Goal: Task Accomplishment & Management: Use online tool/utility

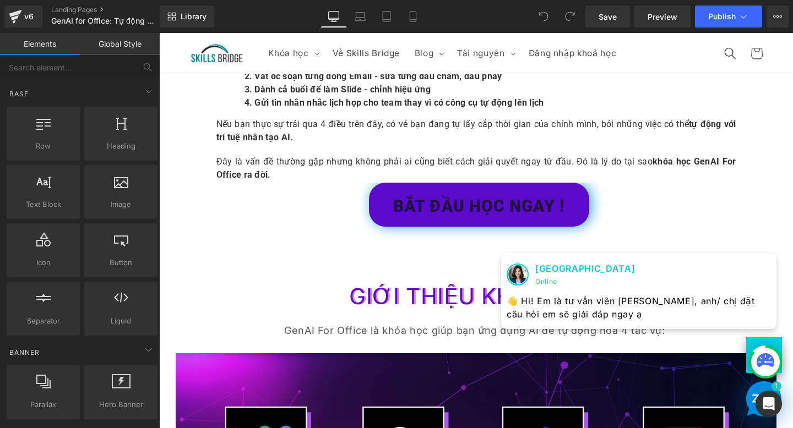
scroll to position [375, 0]
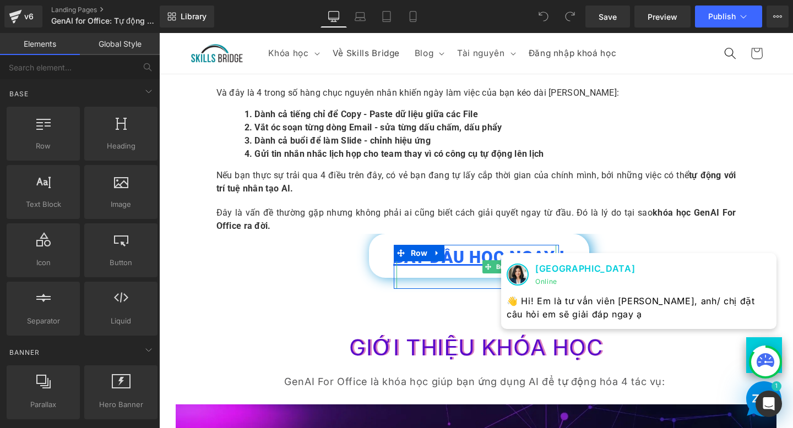
click at [382, 259] on link "BẮT ĐẦU HỌC NGAY !" at bounding box center [479, 256] width 220 height 44
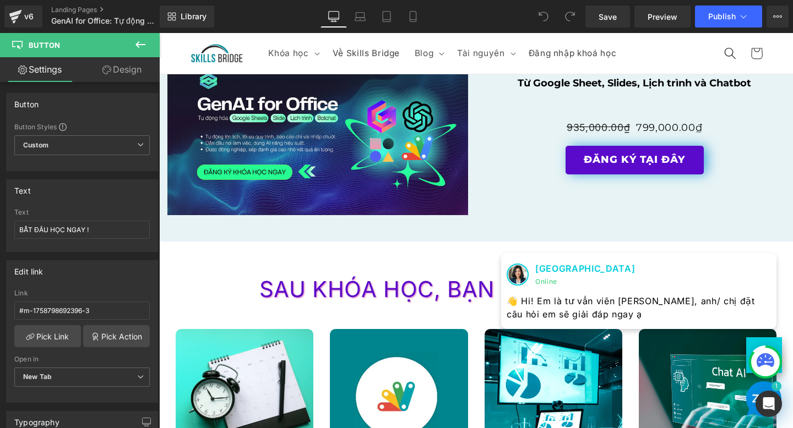
scroll to position [1698, 0]
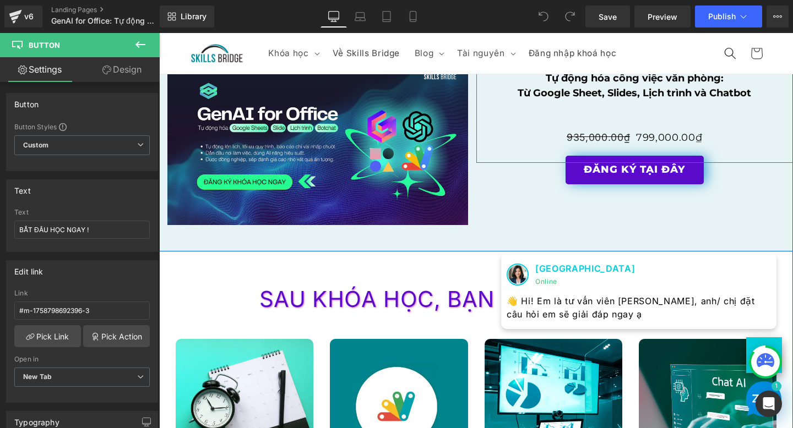
click at [594, 132] on span "935,000.00₫" at bounding box center [598, 138] width 63 height 12
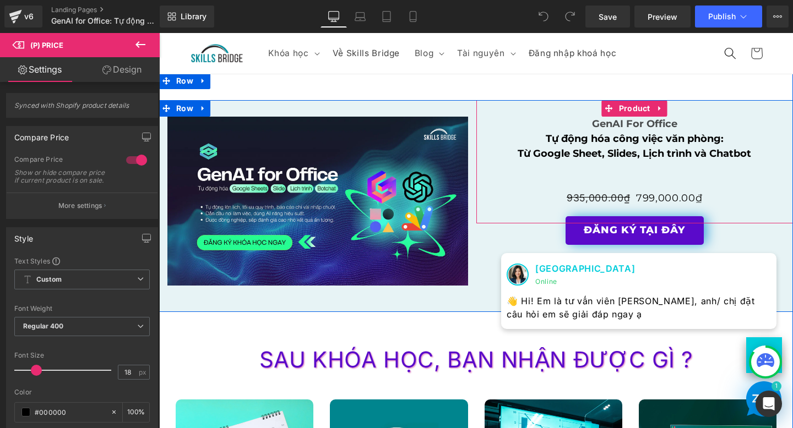
scroll to position [1637, 0]
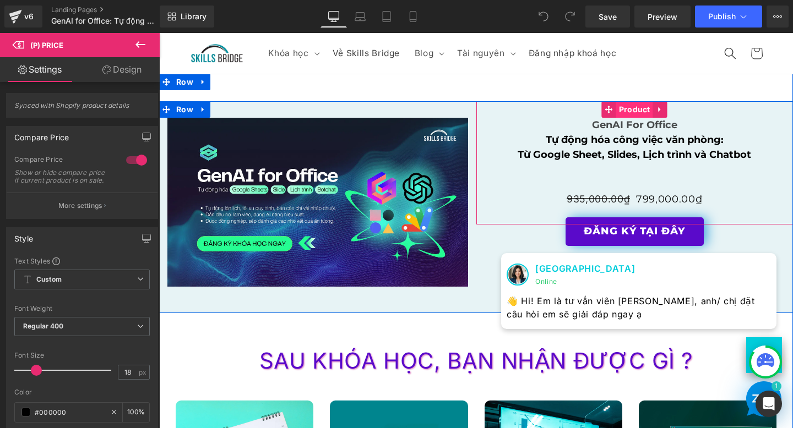
click at [628, 111] on span "Product" at bounding box center [634, 109] width 37 height 17
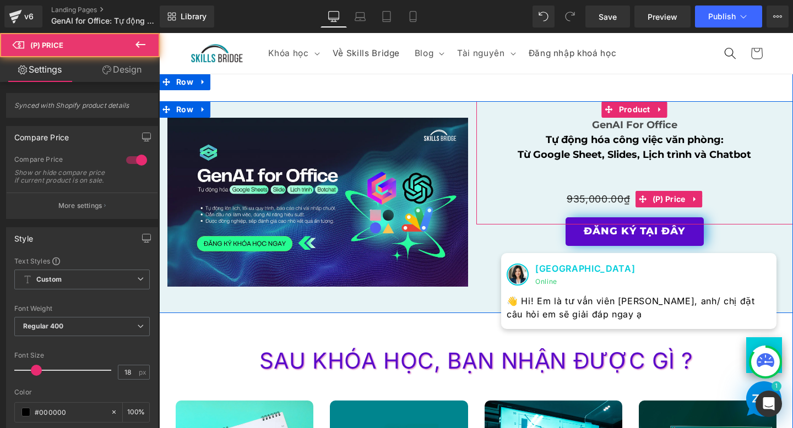
click at [578, 204] on span "935,000.00₫" at bounding box center [598, 199] width 63 height 12
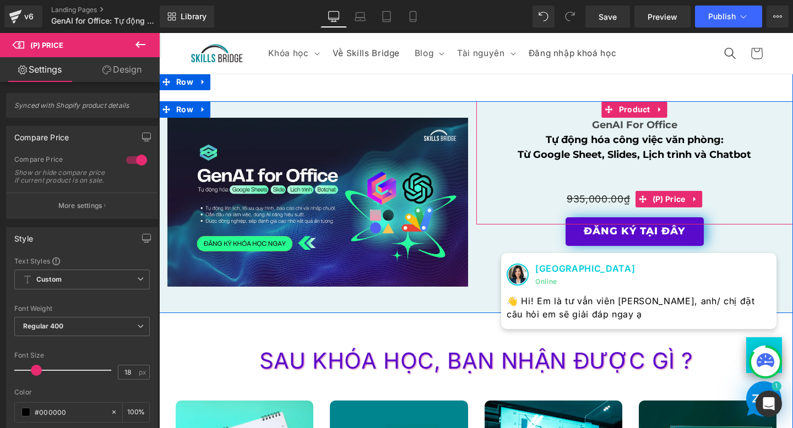
click at [602, 197] on span "935,000.00₫" at bounding box center [598, 199] width 63 height 12
click at [675, 198] on span "(P) Price" at bounding box center [669, 199] width 39 height 17
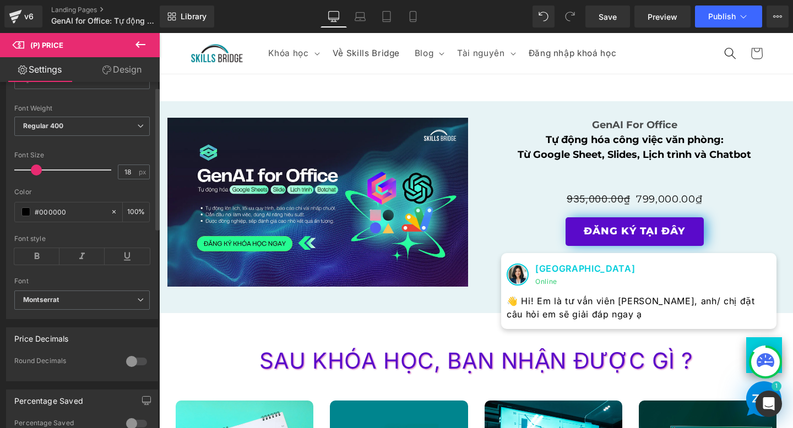
scroll to position [0, 0]
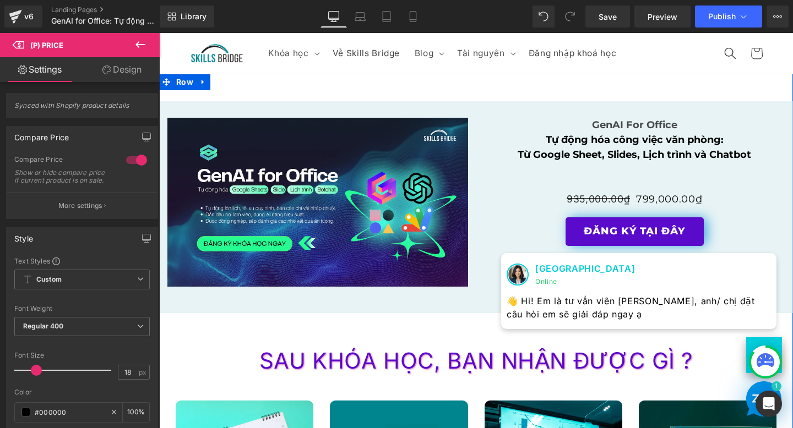
click at [436, 333] on div "SAU KHÓA HỌC, BẠN NHẬN ĐƯỢC GÌ ?" at bounding box center [475, 353] width 617 height 46
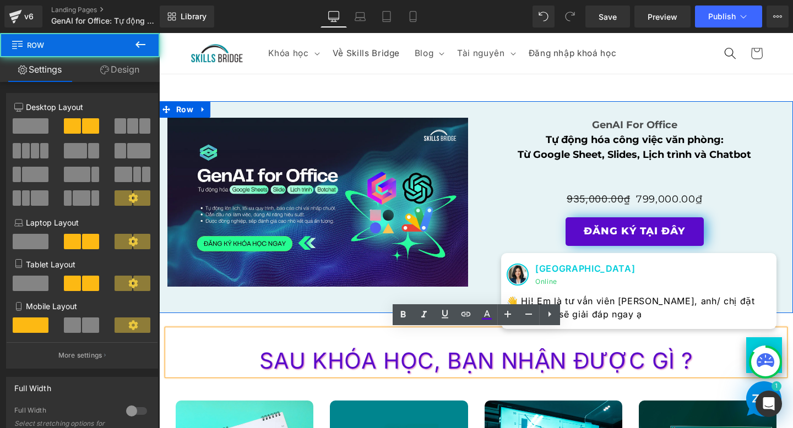
click at [723, 236] on div "Image Row GenAI For Office Text Block Tự động hóa công việc văn phòng: Từ Googl…" at bounding box center [476, 207] width 634 height 212
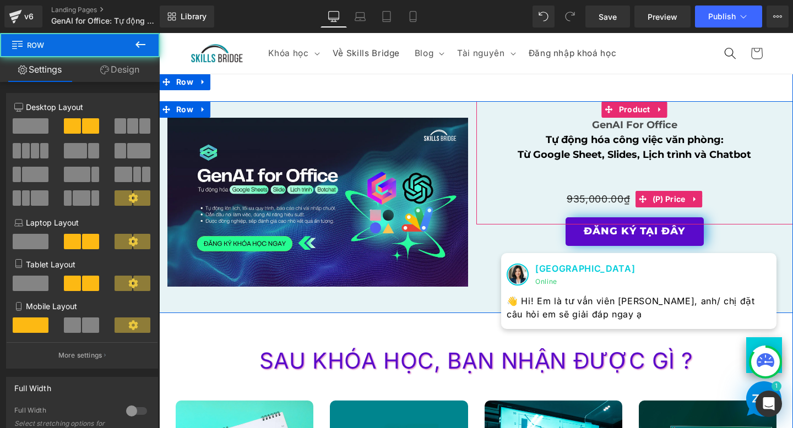
click at [723, 198] on div "935,000.00₫ 799,000.00₫" at bounding box center [635, 199] width 306 height 17
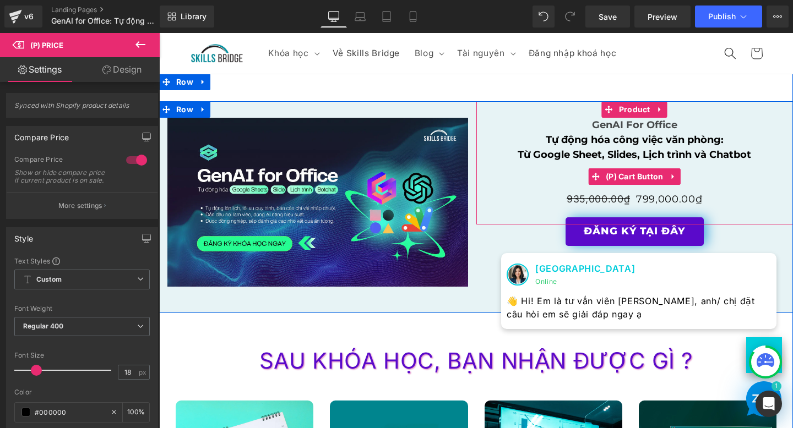
click at [726, 174] on div "ĐĂNG KÝ TẠI ĐÂY" at bounding box center [635, 176] width 306 height 29
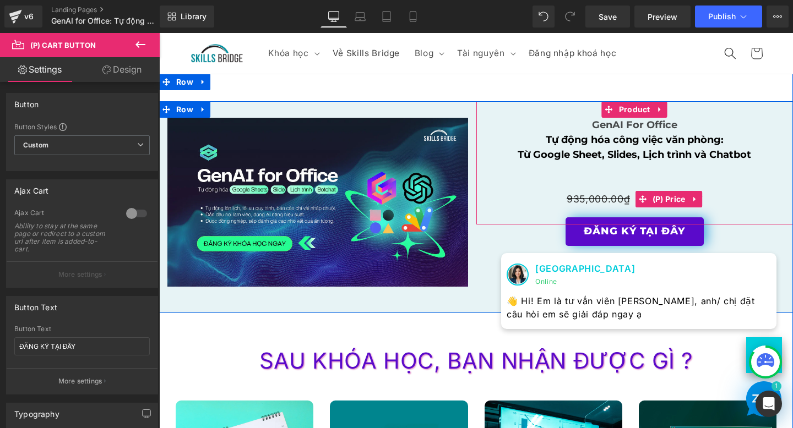
click at [604, 204] on span "935,000.00₫" at bounding box center [598, 199] width 63 height 12
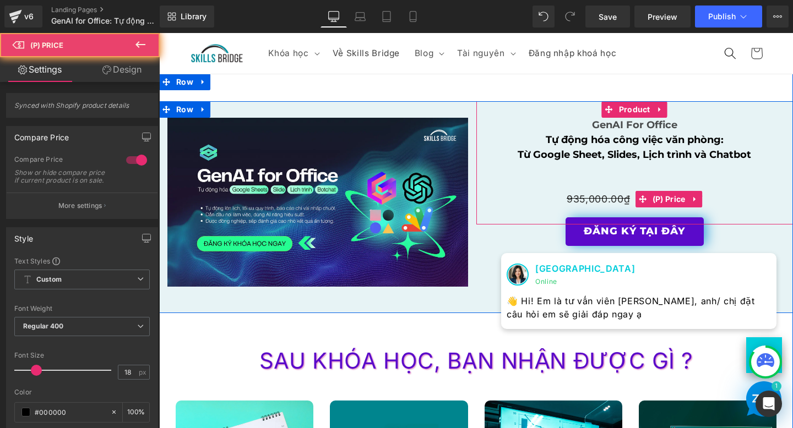
click at [594, 199] on span "935,000.00₫" at bounding box center [598, 199] width 63 height 12
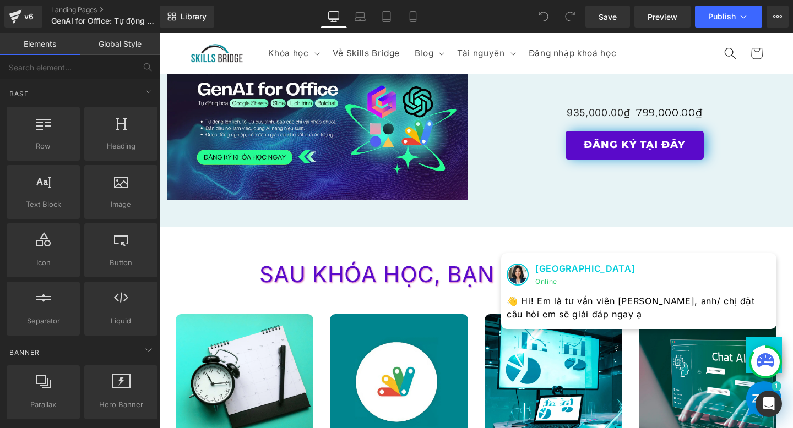
scroll to position [1679, 0]
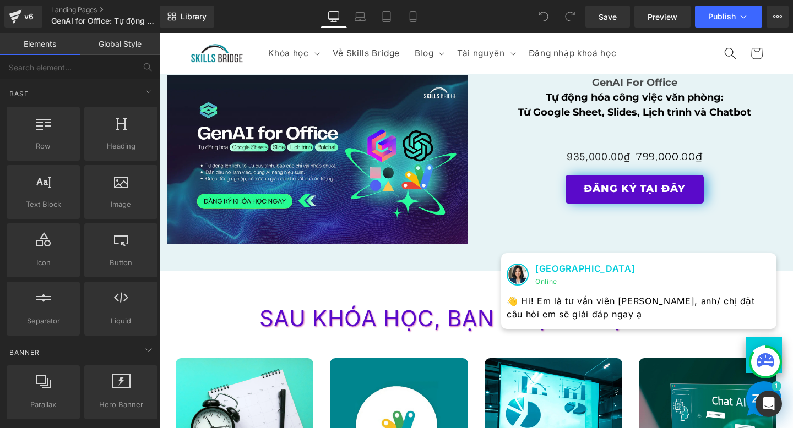
click at [584, 156] on span "935,000.00₫" at bounding box center [598, 157] width 63 height 12
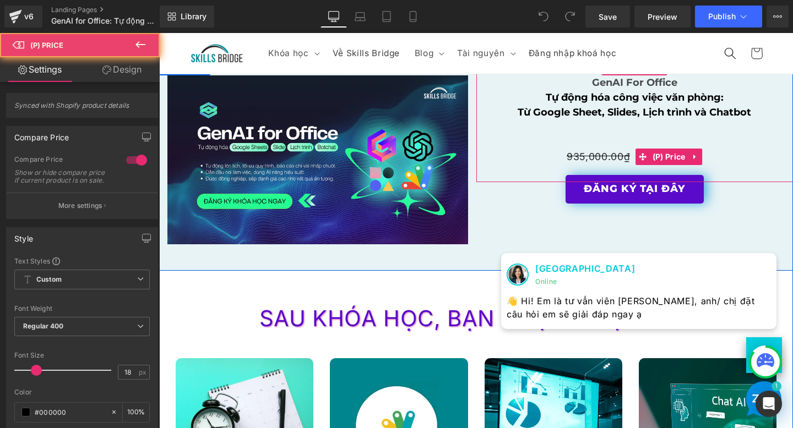
click at [605, 160] on span "935,000.00₫" at bounding box center [598, 157] width 63 height 12
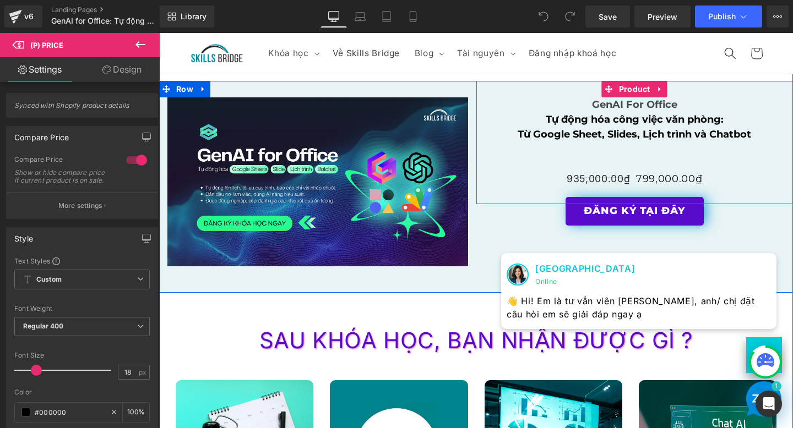
scroll to position [1644, 0]
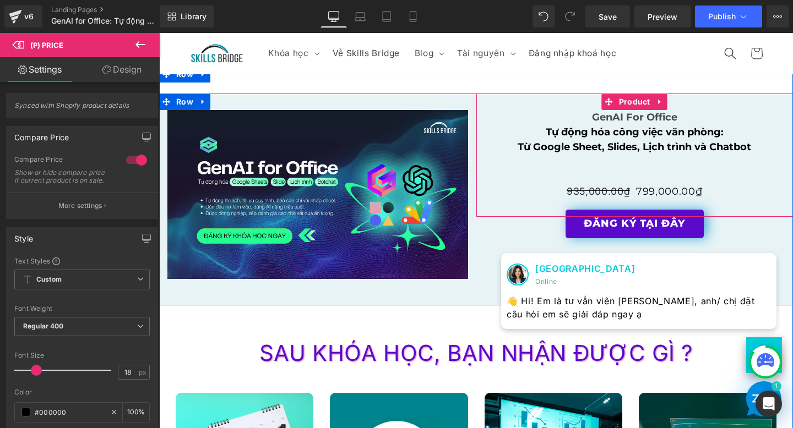
click at [605, 143] on span at bounding box center [605, 139] width 12 height 13
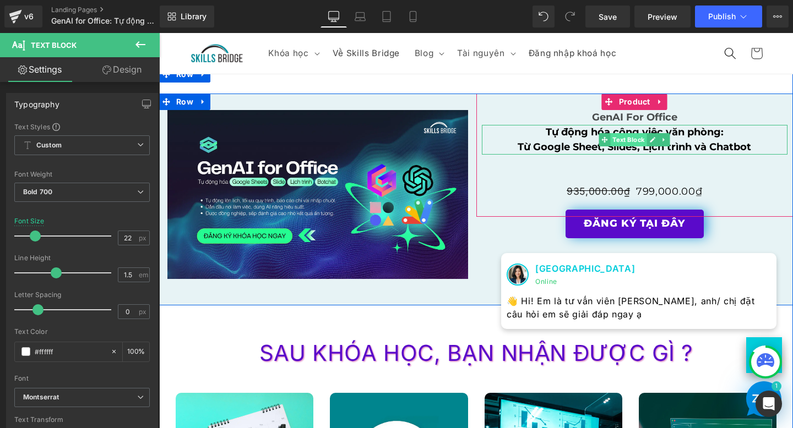
click at [627, 139] on span "Text Block" at bounding box center [629, 139] width 36 height 13
click at [654, 142] on icon at bounding box center [653, 140] width 6 height 7
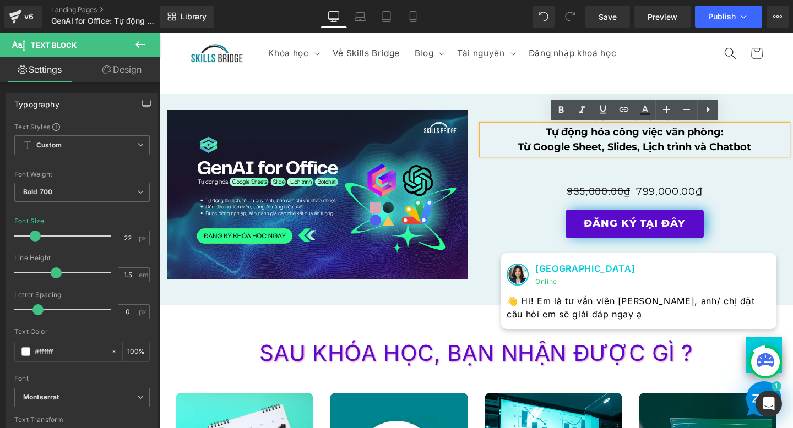
click at [580, 141] on span "Từ Google Sheet, Slides, Lịch trình và Chatbot" at bounding box center [634, 147] width 233 height 12
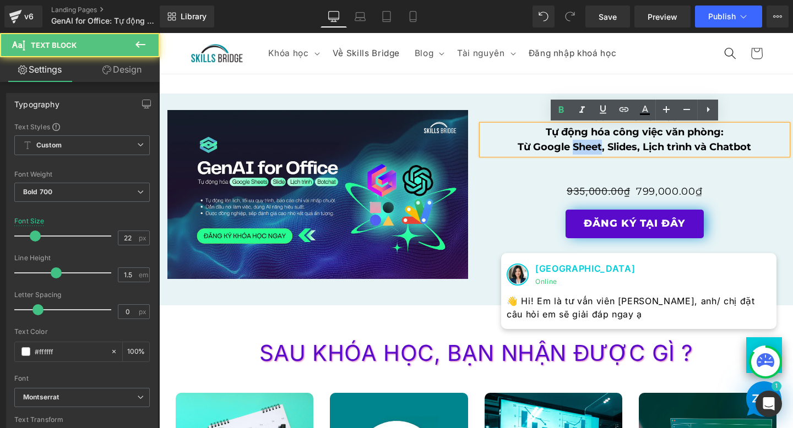
click at [580, 141] on span "Từ Google Sheet, Slides, Lịch trình và Chatbot" at bounding box center [634, 147] width 233 height 12
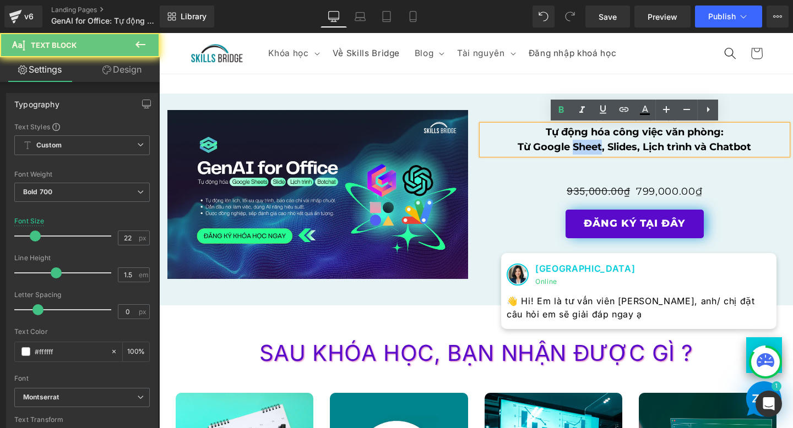
click at [620, 187] on span "935,000.00₫" at bounding box center [598, 192] width 63 height 12
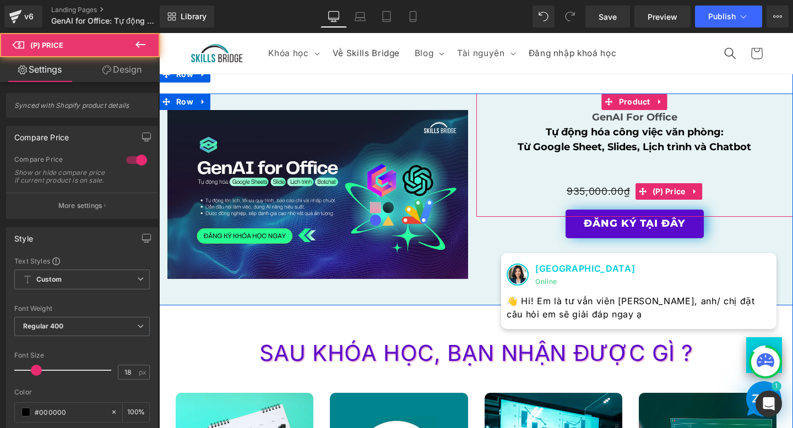
click at [617, 191] on span "935,000.00₫" at bounding box center [598, 192] width 63 height 12
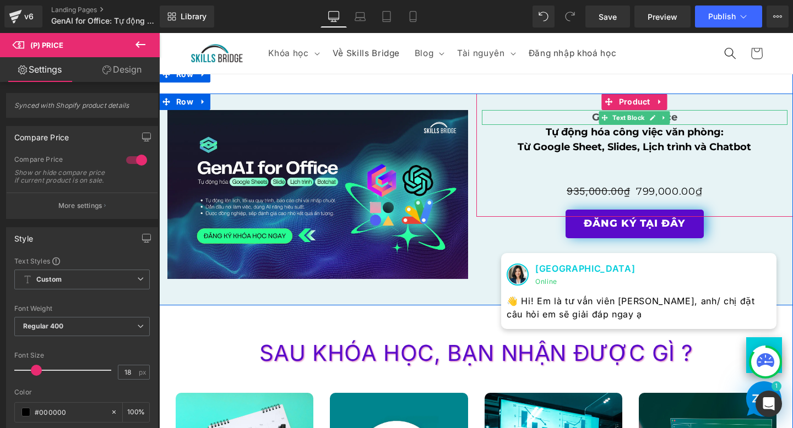
click at [639, 122] on span "Text Block" at bounding box center [629, 117] width 36 height 13
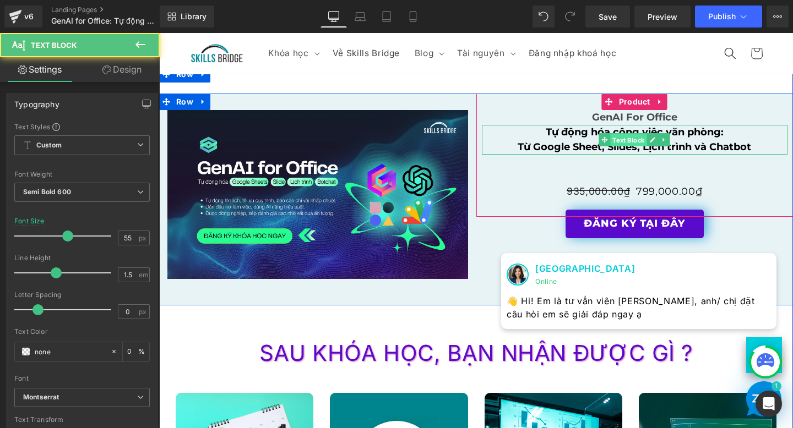
click at [641, 135] on span "Text Block" at bounding box center [629, 140] width 36 height 13
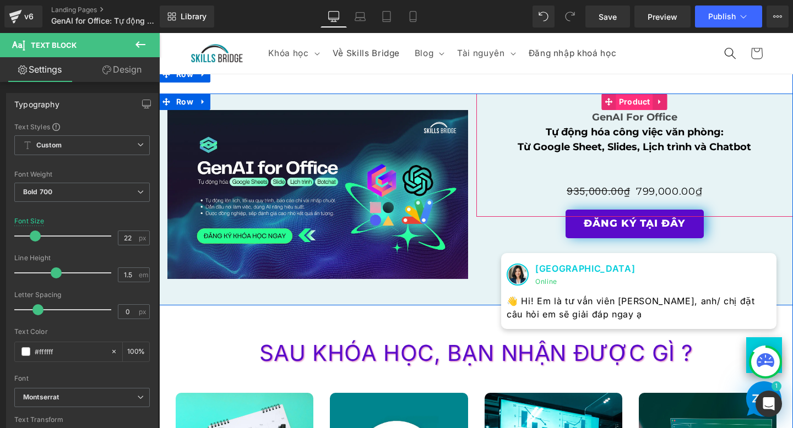
click at [635, 105] on span "Product" at bounding box center [634, 102] width 37 height 17
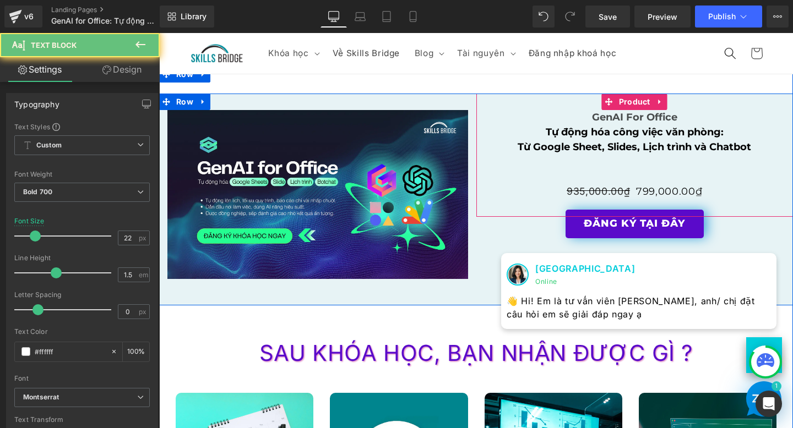
click at [632, 129] on span "Tự động hóa công việc văn phòng:" at bounding box center [635, 132] width 178 height 12
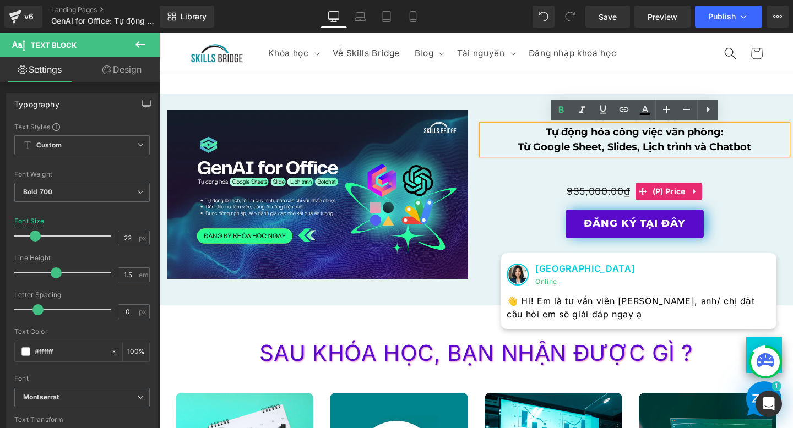
click at [593, 189] on span "935,000.00₫" at bounding box center [598, 192] width 63 height 12
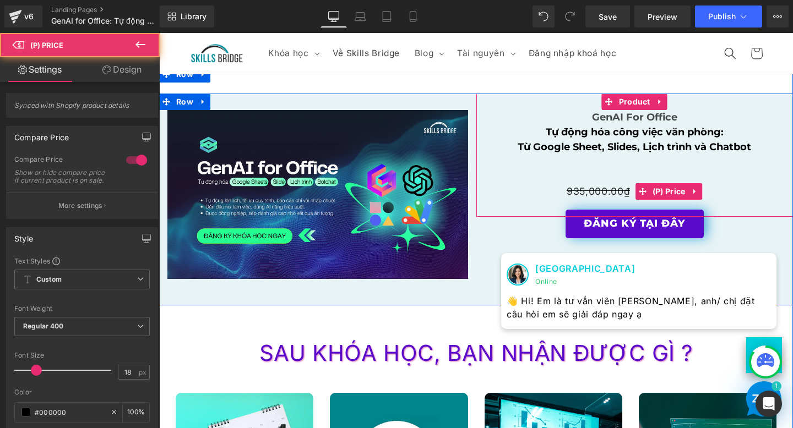
click at [593, 189] on span "935,000.00₫" at bounding box center [598, 192] width 63 height 12
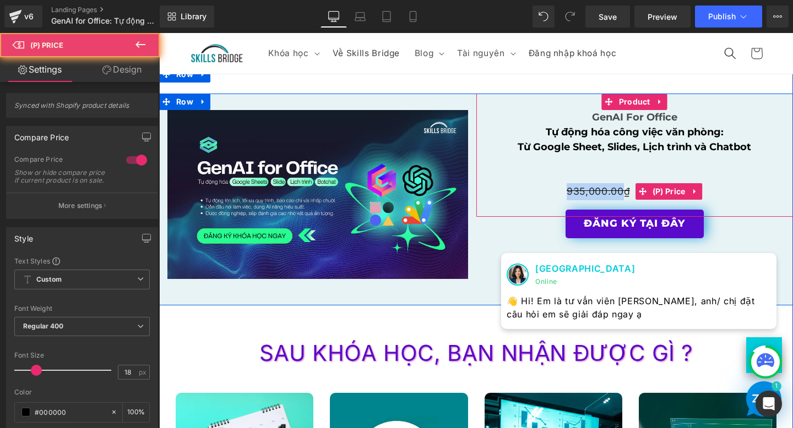
click at [593, 189] on span "935,000.00₫" at bounding box center [598, 192] width 63 height 12
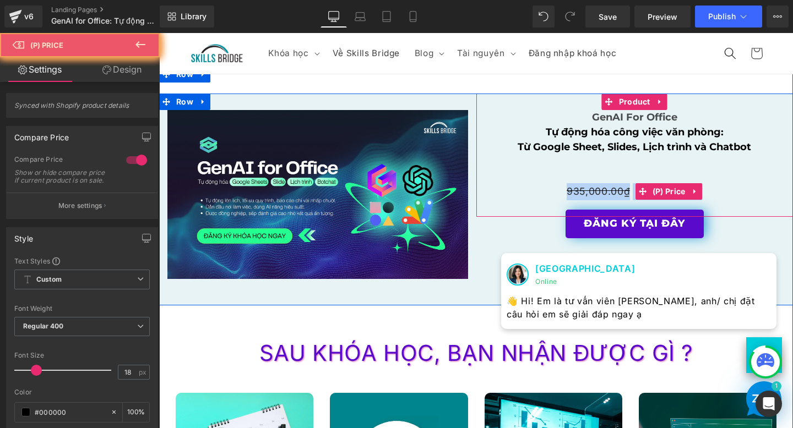
click at [593, 189] on span "935,000.00₫" at bounding box center [598, 192] width 63 height 12
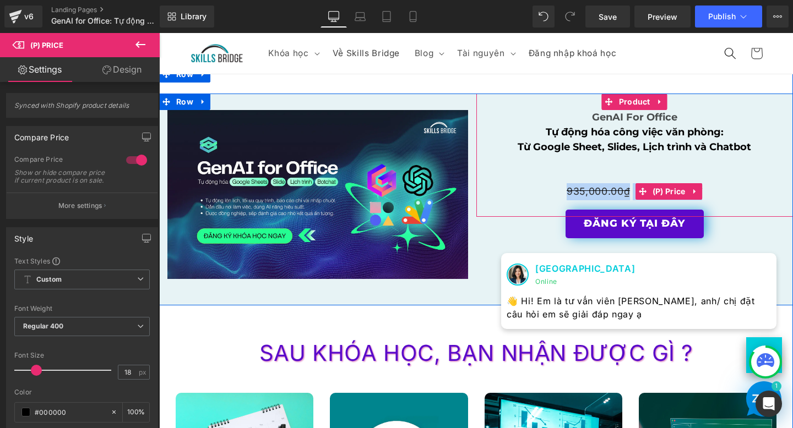
click at [593, 189] on span "935,000.00₫" at bounding box center [598, 192] width 63 height 12
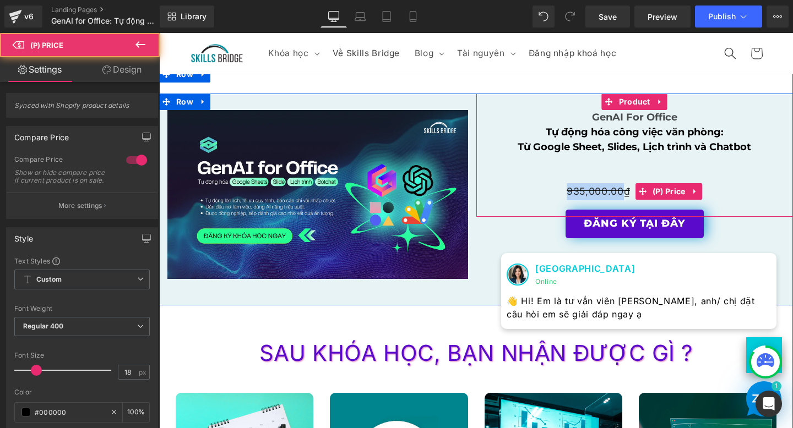
click at [593, 189] on span "935,000.00₫" at bounding box center [598, 192] width 63 height 12
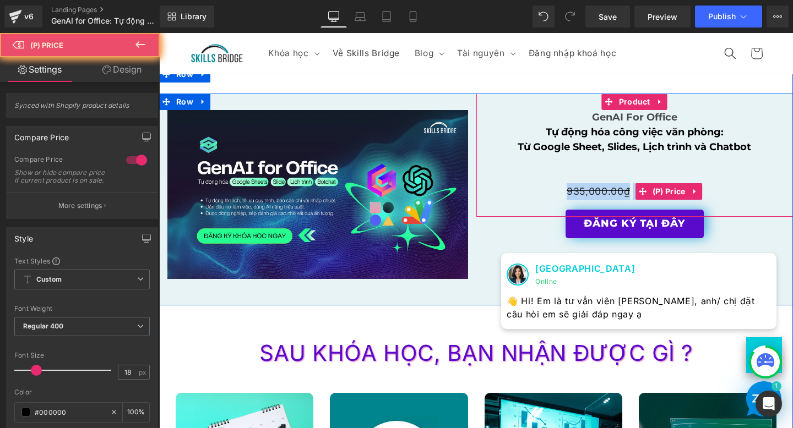
click at [593, 189] on span "935,000.00₫" at bounding box center [598, 192] width 63 height 12
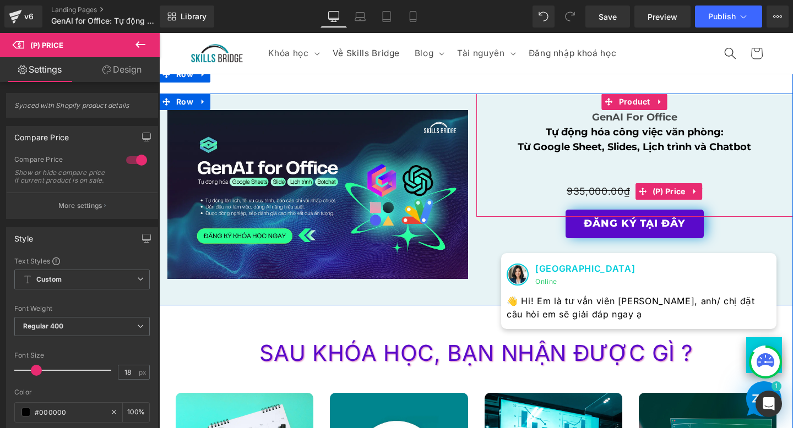
click at [720, 184] on div "935,000.00₫ 799,000.00₫" at bounding box center [635, 191] width 306 height 17
click at [674, 194] on span "(P) Price" at bounding box center [669, 192] width 39 height 17
click at [694, 188] on icon at bounding box center [695, 192] width 8 height 8
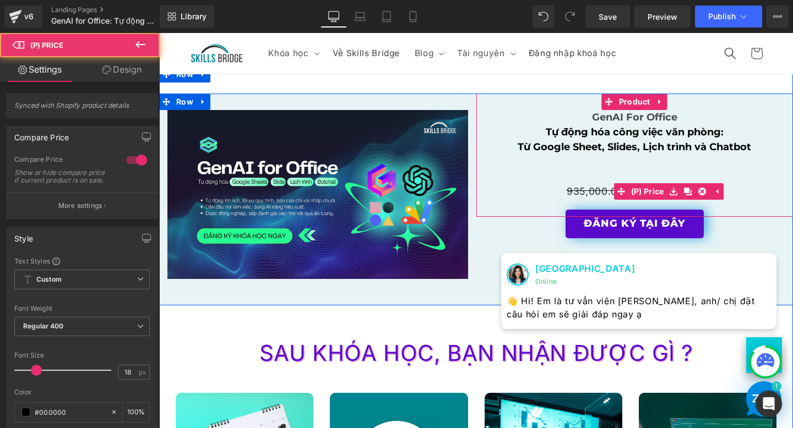
click at [591, 191] on span "935,000.00₫" at bounding box center [598, 192] width 63 height 12
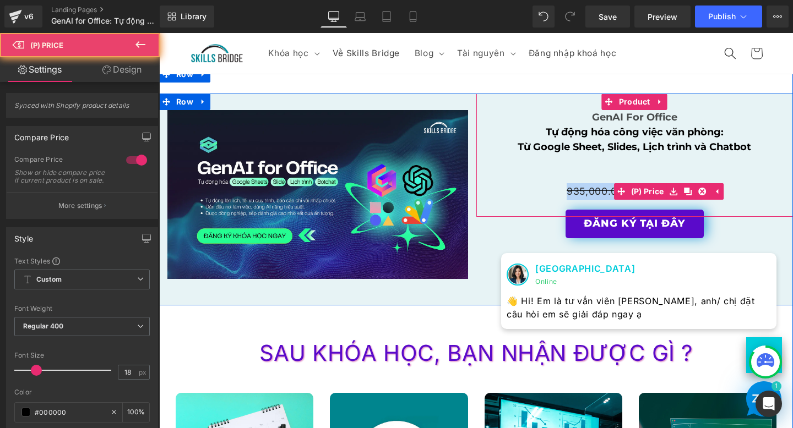
click at [591, 191] on span "935,000.00₫" at bounding box center [598, 192] width 63 height 12
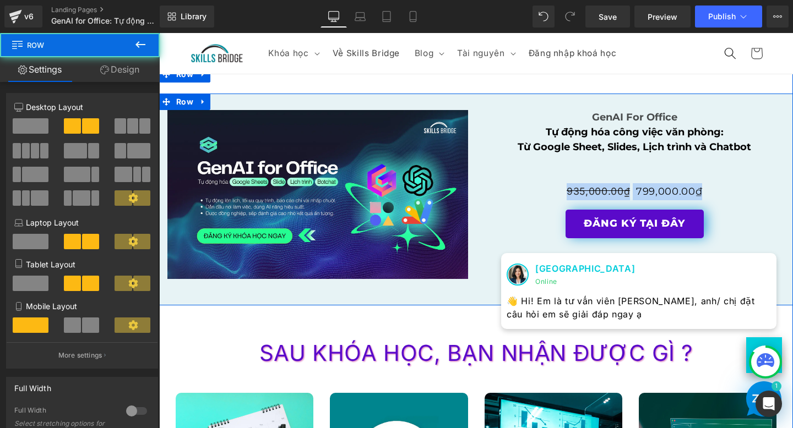
click at [512, 225] on div "Image Row GenAI For Office Text Block Tự động hóa công việc văn phòng: Từ Googl…" at bounding box center [476, 200] width 634 height 212
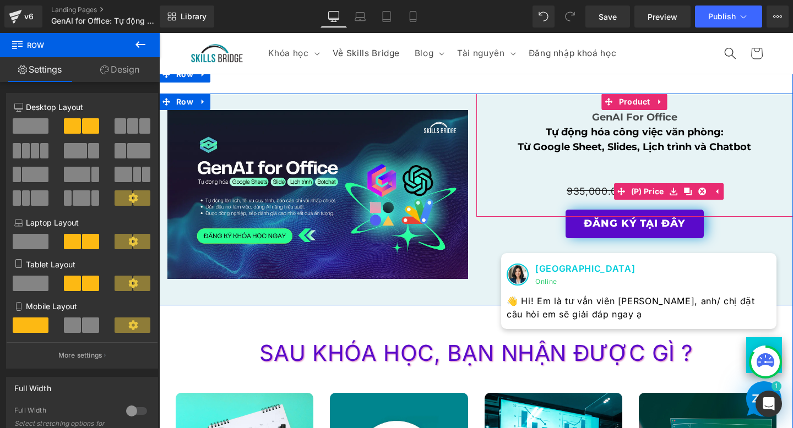
click at [591, 196] on span "935,000.00₫" at bounding box center [598, 192] width 63 height 12
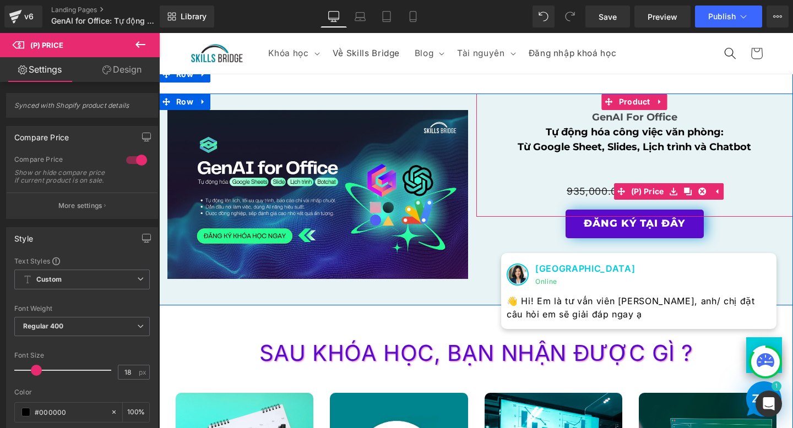
click at [744, 196] on div "935,000.00₫ 799,000.00₫" at bounding box center [635, 191] width 306 height 17
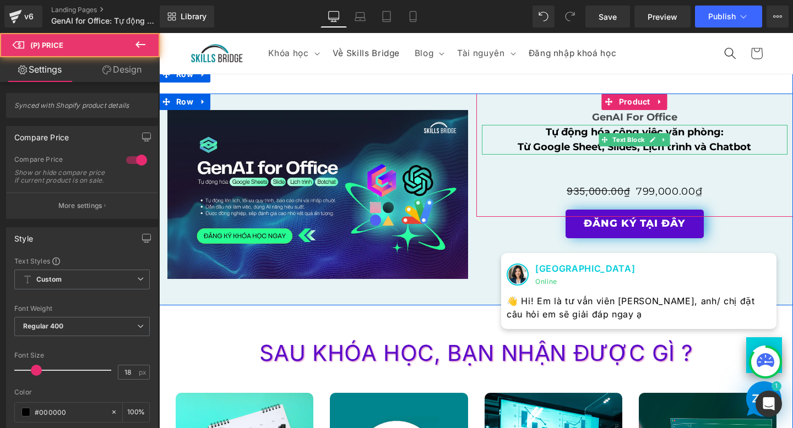
click at [741, 138] on p "Tự động hóa công việc văn phòng:" at bounding box center [635, 132] width 306 height 15
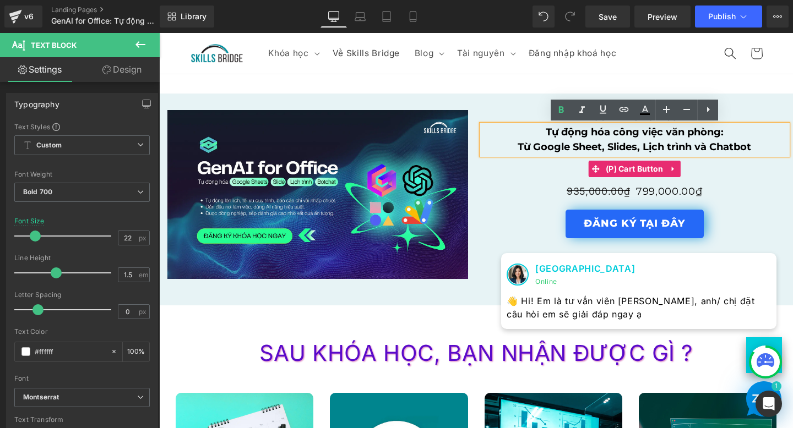
click at [644, 231] on button "ĐĂNG KÝ TẠI ĐÂY" at bounding box center [635, 224] width 138 height 29
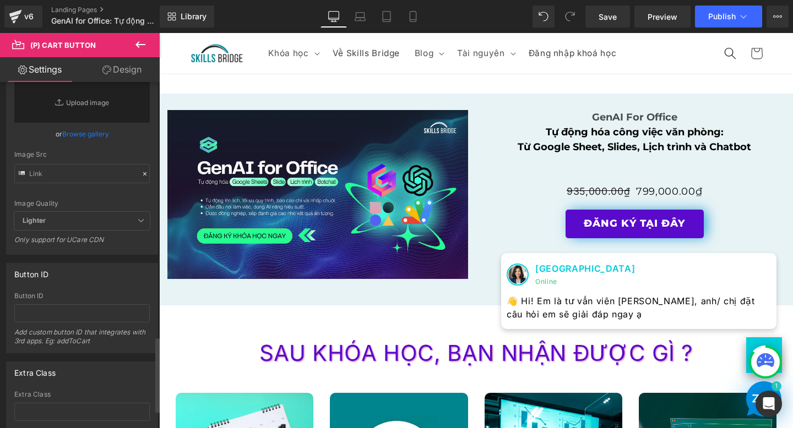
scroll to position [1250, 0]
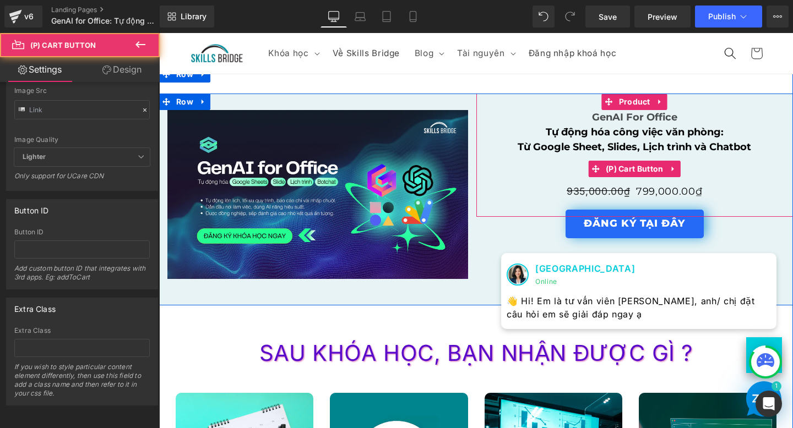
click at [617, 233] on button "ĐĂNG KÝ TẠI ĐÂY" at bounding box center [635, 224] width 138 height 29
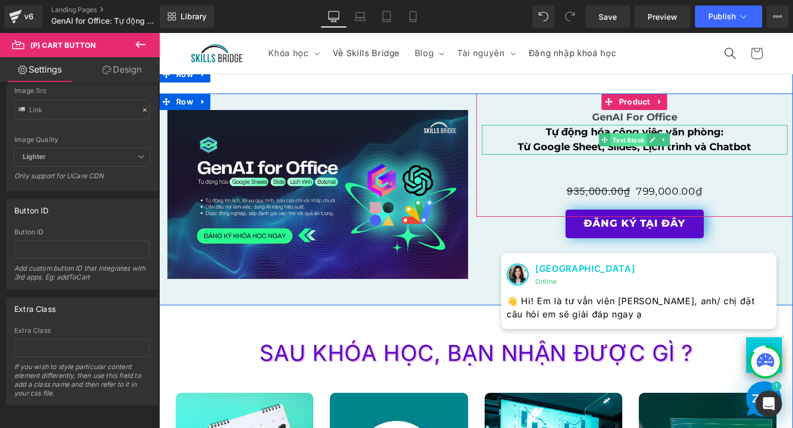
click at [617, 134] on span "Text Block" at bounding box center [629, 140] width 36 height 13
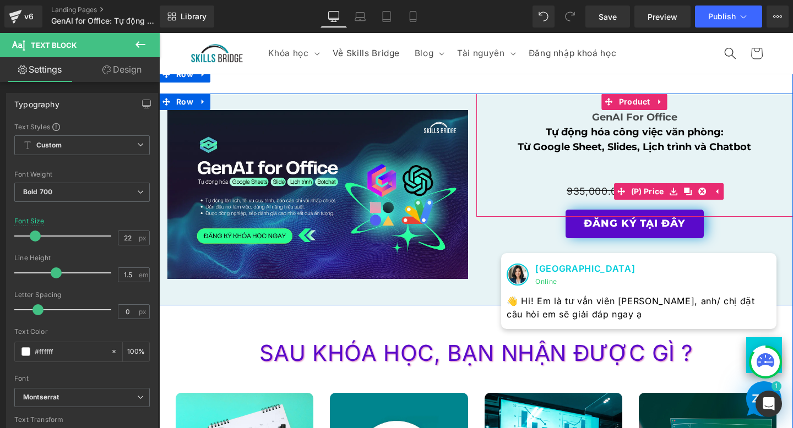
click at [577, 194] on span "935,000.00₫" at bounding box center [598, 192] width 63 height 12
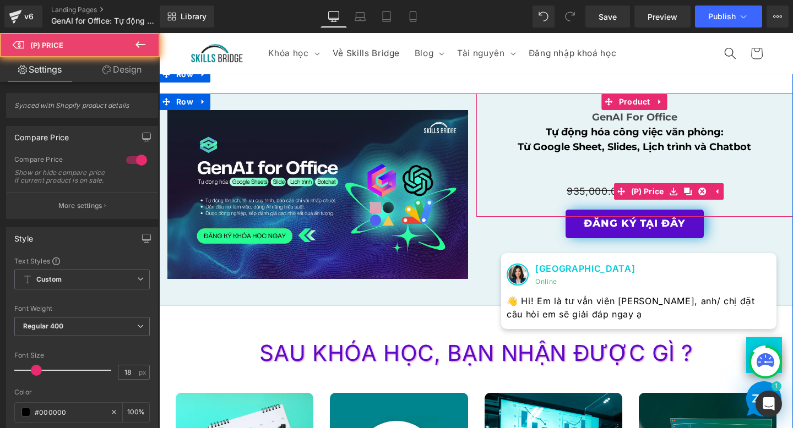
click at [577, 194] on span "935,000.00₫" at bounding box center [598, 192] width 63 height 12
click at [748, 194] on div "935,000.00₫ 799,000.00₫" at bounding box center [635, 191] width 306 height 17
click at [569, 192] on span "935,000.00₫" at bounding box center [598, 192] width 63 height 12
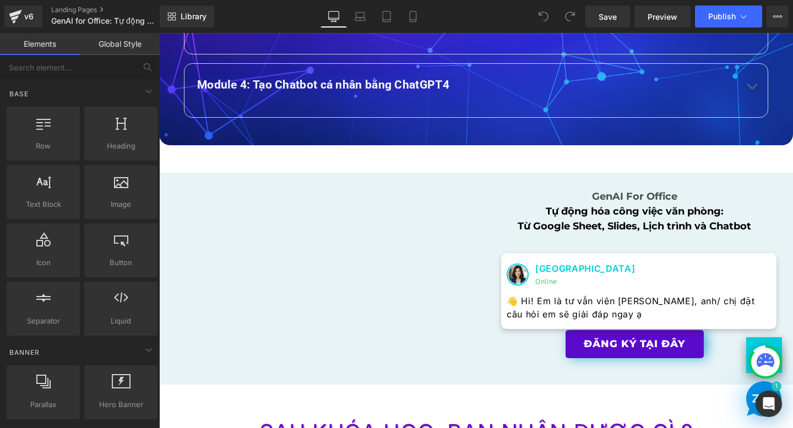
scroll to position [1650, 0]
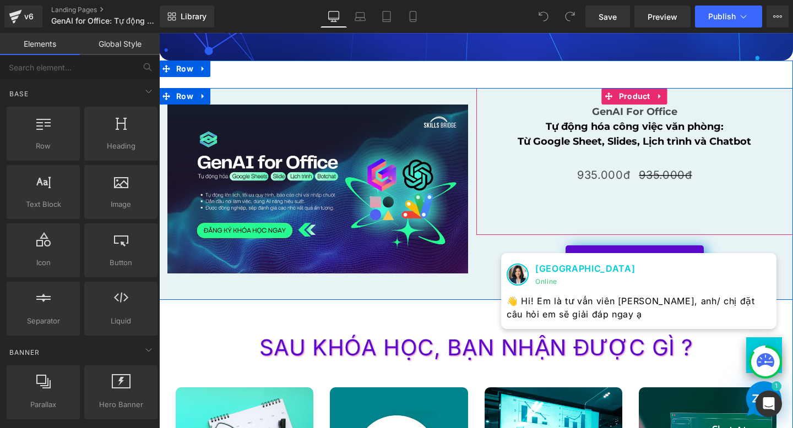
click at [595, 173] on p "935.000đ" at bounding box center [558, 175] width 144 height 19
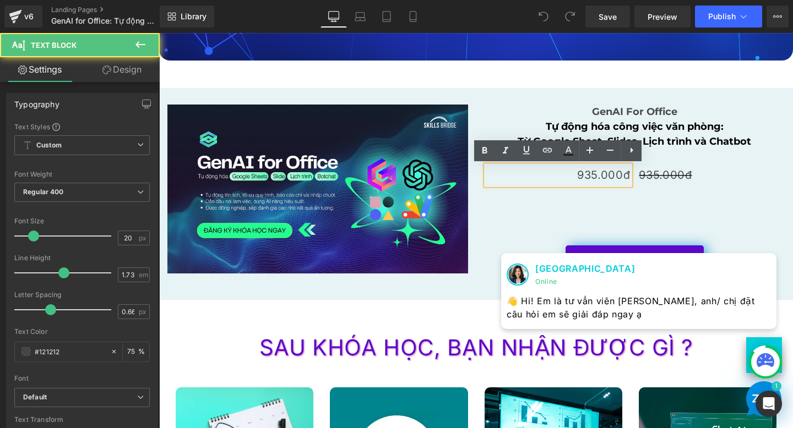
click at [656, 176] on p "935.000đ" at bounding box center [711, 175] width 144 height 19
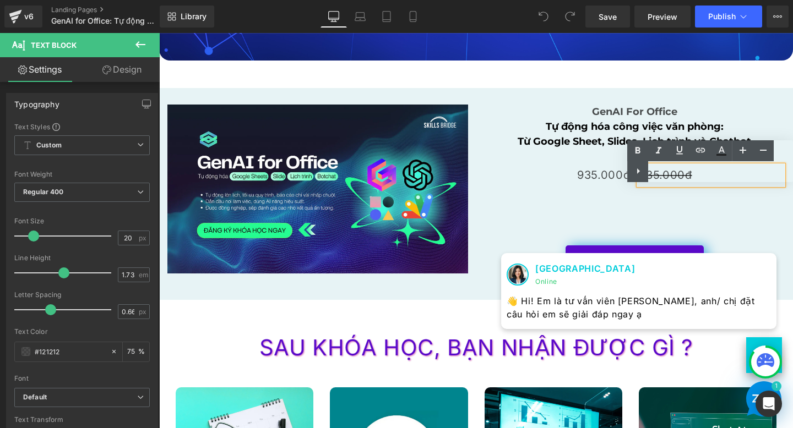
click at [602, 180] on p "935.000đ" at bounding box center [558, 175] width 144 height 19
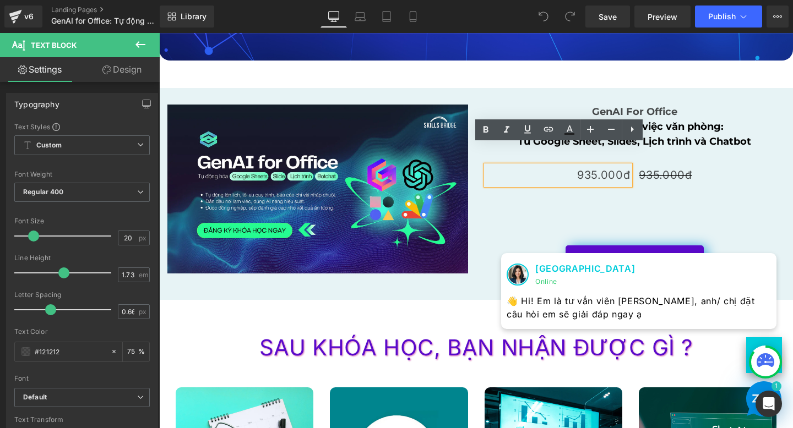
click at [159, 33] on div at bounding box center [159, 33] width 0 height 0
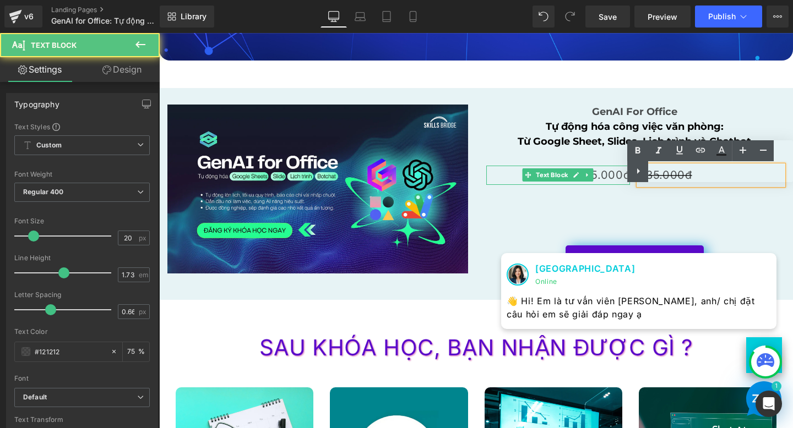
click at [595, 180] on p "935.000đ" at bounding box center [558, 175] width 144 height 19
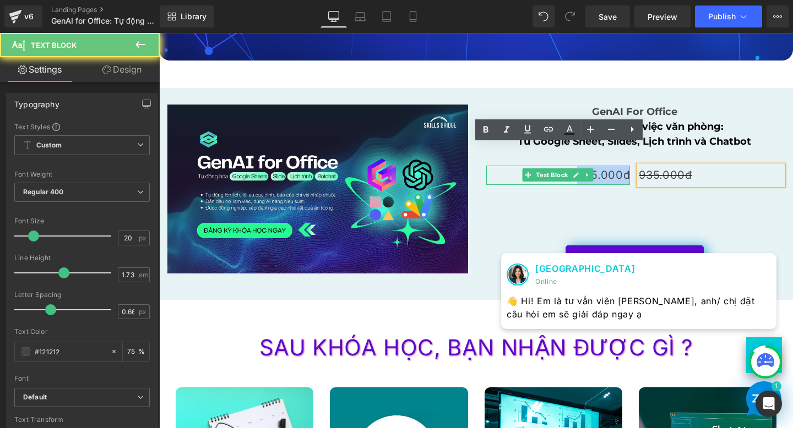
click at [595, 180] on p "935.000đ" at bounding box center [558, 175] width 144 height 19
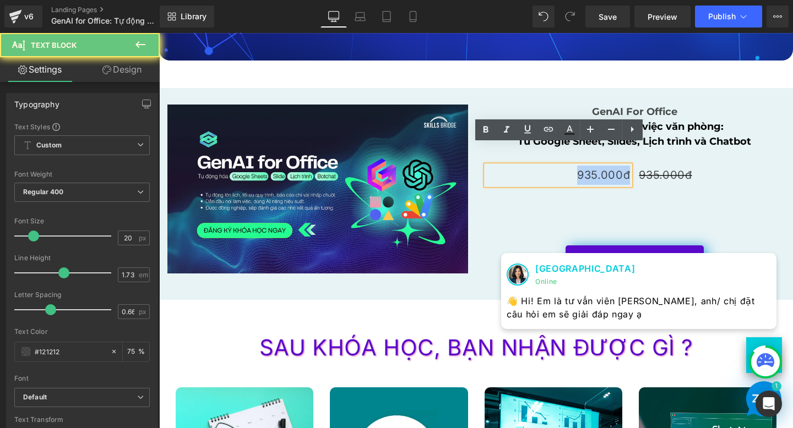
click at [595, 180] on p "935.000đ" at bounding box center [558, 175] width 144 height 19
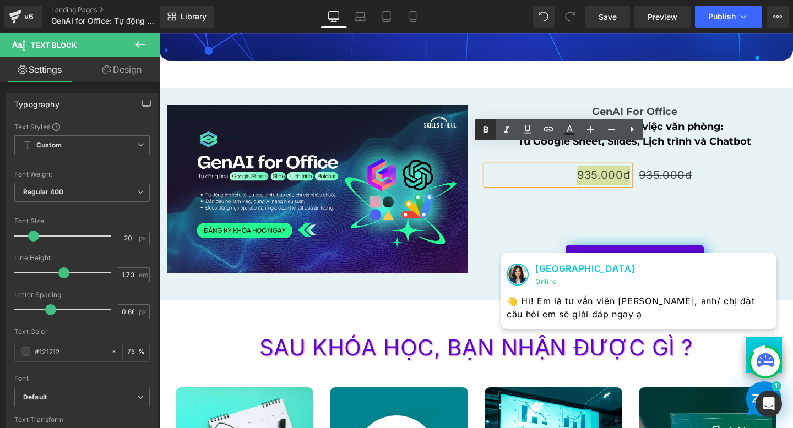
click at [491, 134] on icon at bounding box center [485, 129] width 13 height 13
click at [572, 131] on icon at bounding box center [569, 129] width 13 height 13
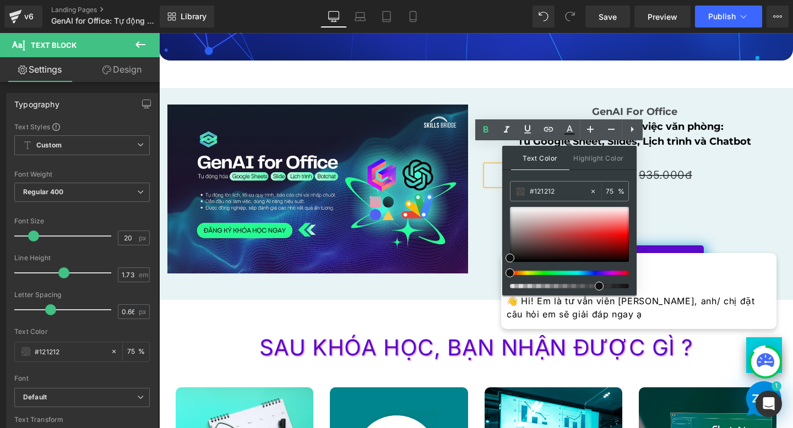
click at [598, 276] on div at bounding box center [569, 248] width 119 height 82
click at [597, 274] on div at bounding box center [565, 273] width 119 height 4
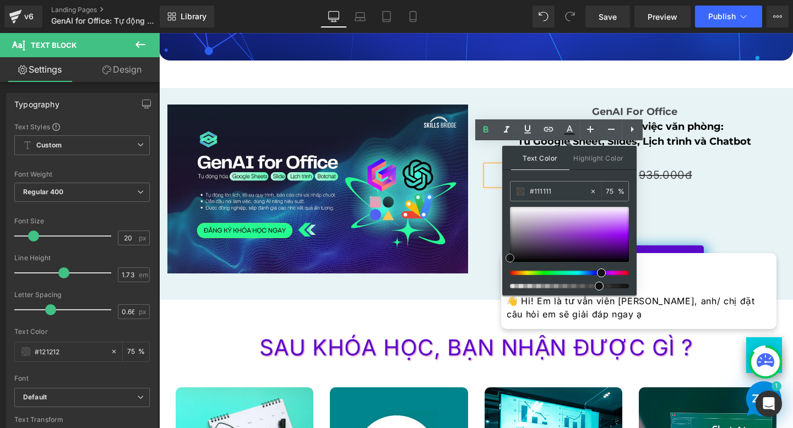
click at [579, 231] on div at bounding box center [569, 234] width 119 height 55
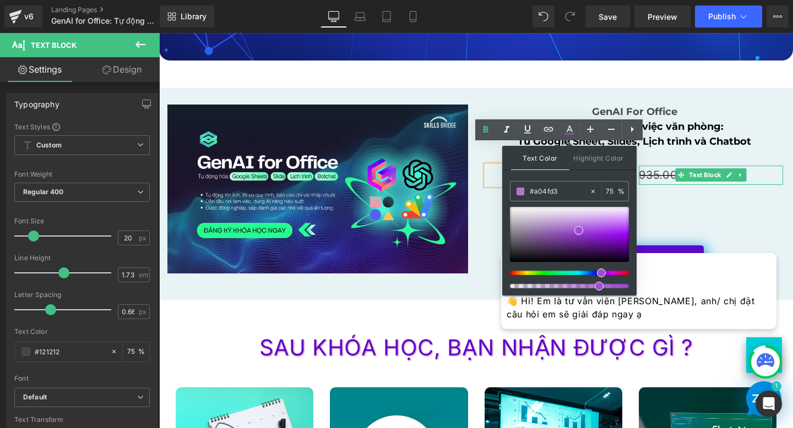
click at [663, 175] on p "935.000đ" at bounding box center [711, 175] width 144 height 19
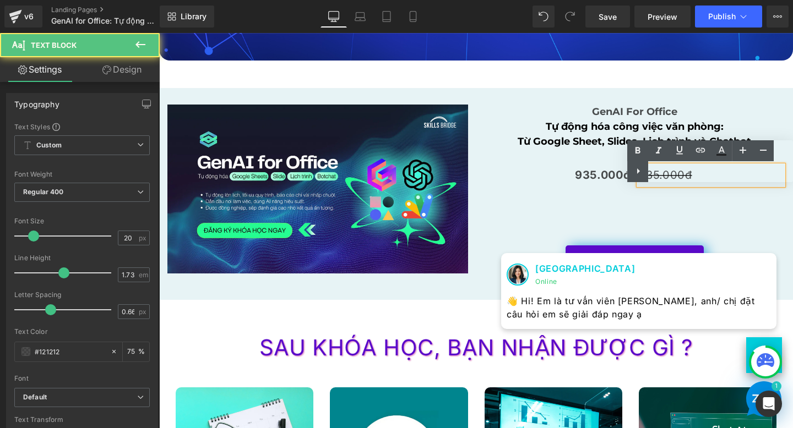
click at [602, 178] on strong "935.000đ" at bounding box center [602, 175] width 55 height 13
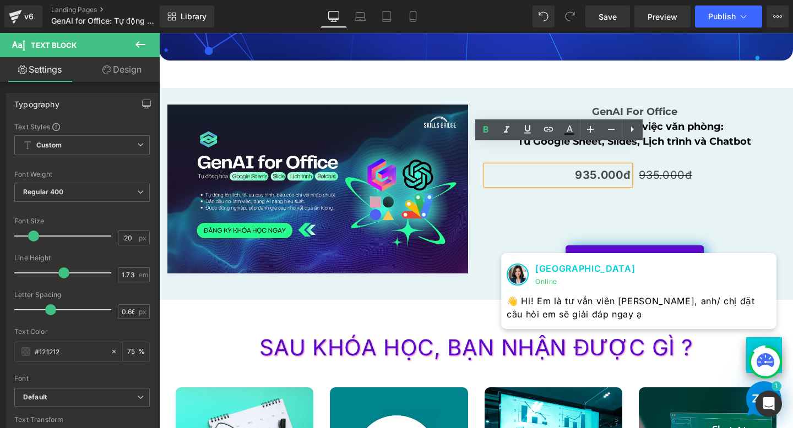
click at [601, 178] on strong "935.000đ" at bounding box center [602, 175] width 55 height 13
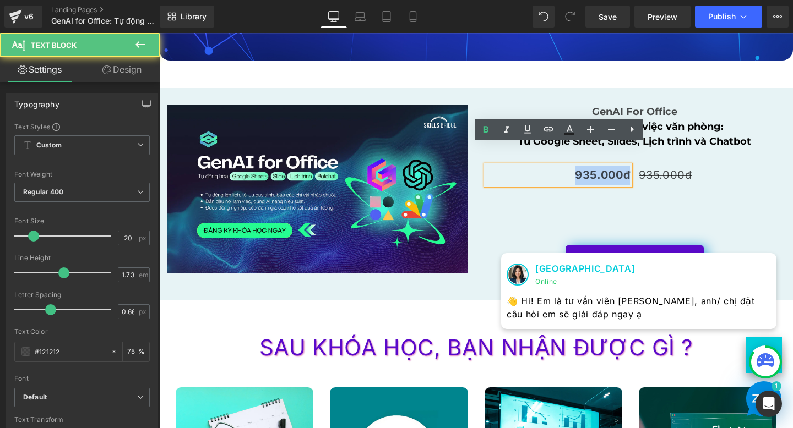
click at [601, 178] on strong "935.000đ" at bounding box center [602, 175] width 55 height 13
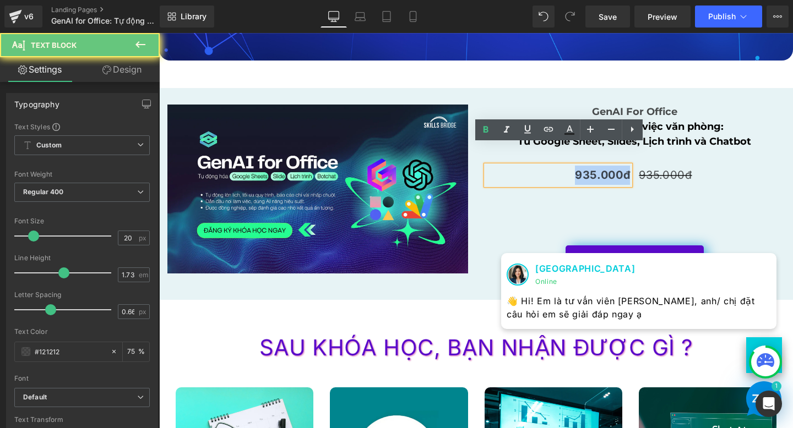
click at [601, 178] on strong "935.000đ" at bounding box center [602, 175] width 55 height 13
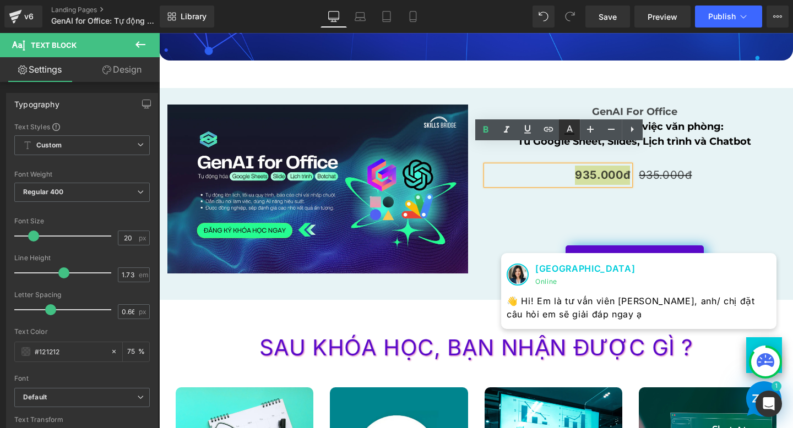
click at [568, 131] on icon at bounding box center [569, 129] width 13 height 13
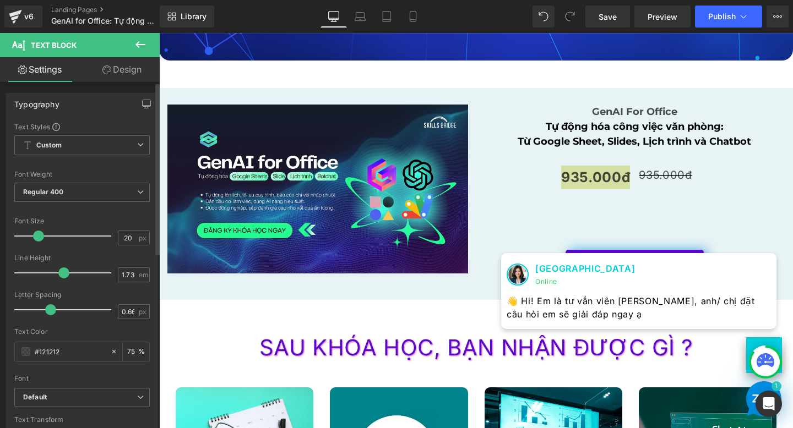
click at [41, 237] on span at bounding box center [38, 236] width 11 height 11
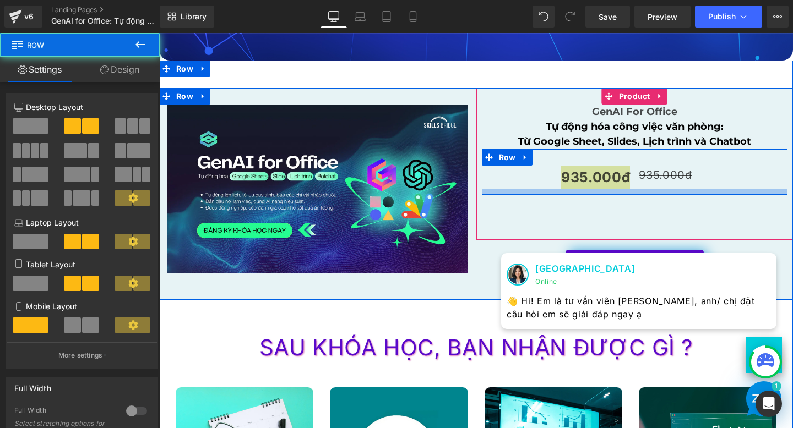
click at [631, 194] on div at bounding box center [635, 192] width 306 height 6
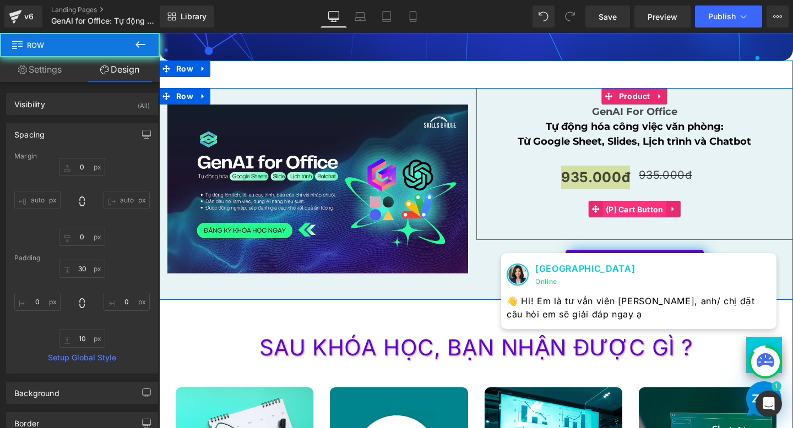
click at [633, 215] on span "(P) Cart Button" at bounding box center [634, 210] width 63 height 17
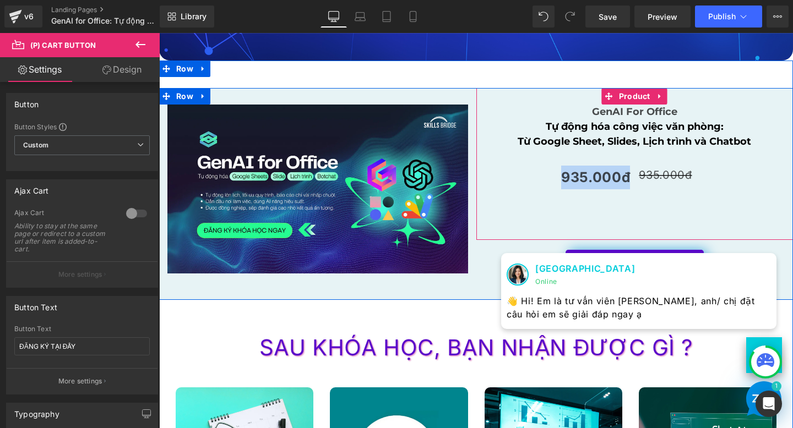
click at [633, 144] on span "Từ Google Sheet, Slides, Lịch trình và Chatbot" at bounding box center [634, 141] width 233 height 12
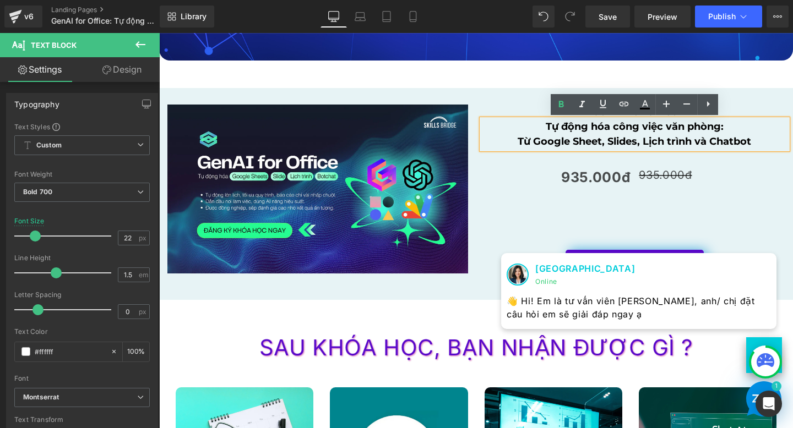
click at [616, 177] on strong "935.000đ" at bounding box center [595, 177] width 69 height 17
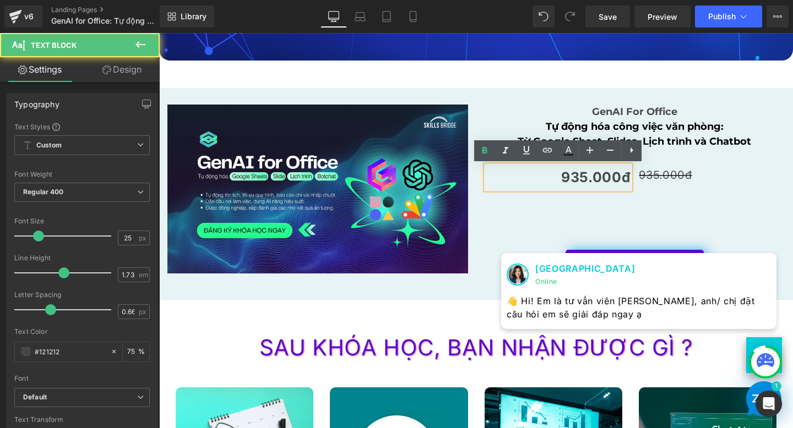
click at [616, 177] on strong "935.000đ" at bounding box center [595, 177] width 69 height 17
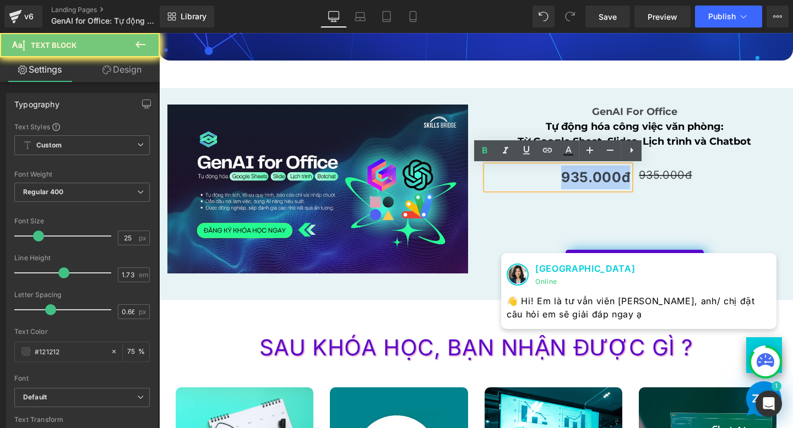
click at [616, 177] on strong "935.000đ" at bounding box center [595, 177] width 69 height 17
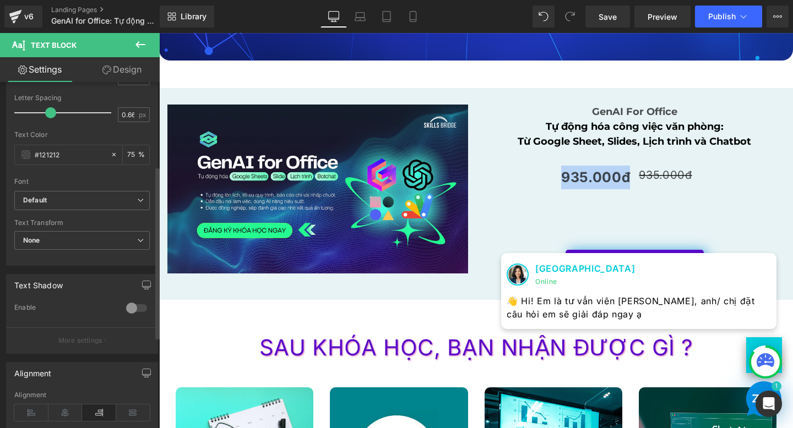
scroll to position [169, 0]
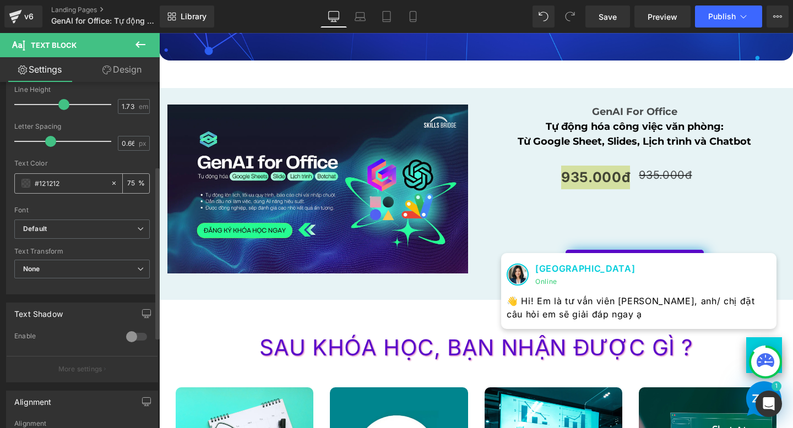
click at [26, 184] on span at bounding box center [25, 183] width 9 height 9
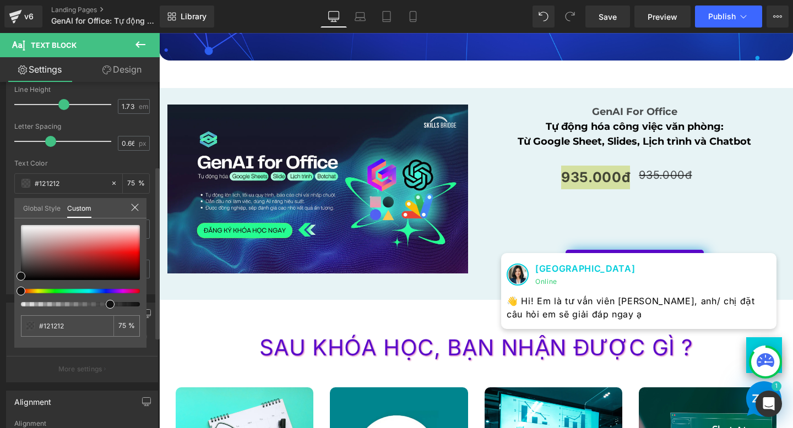
click at [105, 291] on div at bounding box center [76, 291] width 119 height 4
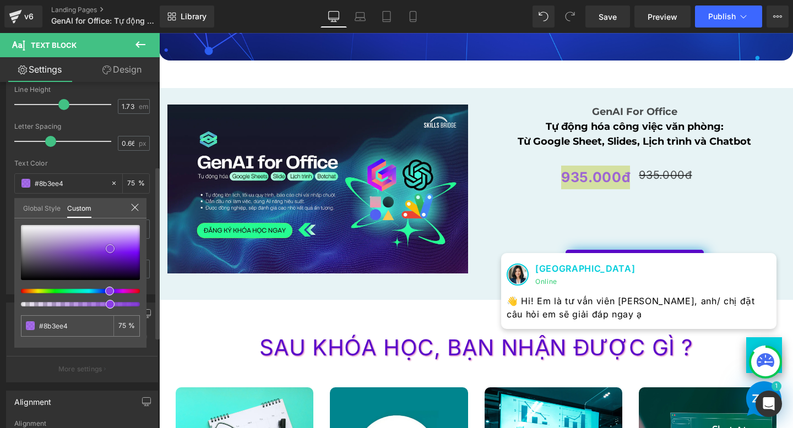
click at [110, 249] on div at bounding box center [80, 252] width 119 height 55
drag, startPoint x: 110, startPoint y: 249, endPoint x: 118, endPoint y: 253, distance: 8.4
click at [118, 253] on span at bounding box center [117, 252] width 9 height 9
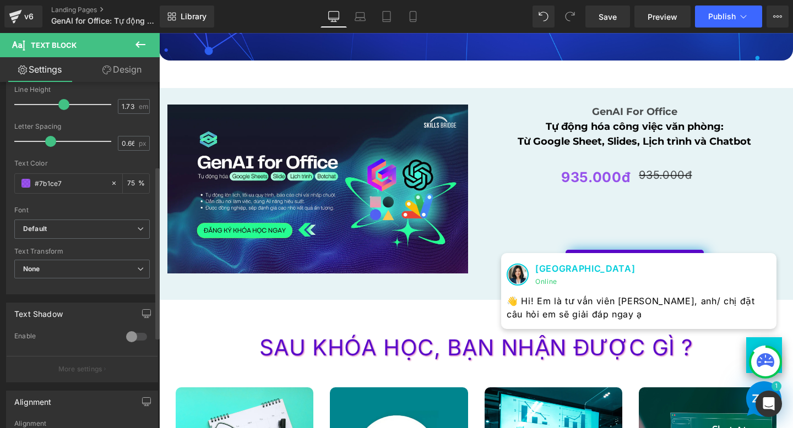
click at [533, 198] on body "Chuyển đến nội dung Khóa học Khóa học Đào tạo cá nhân Đào tạo doanh nghiệp" at bounding box center [476, 210] width 634 height 3654
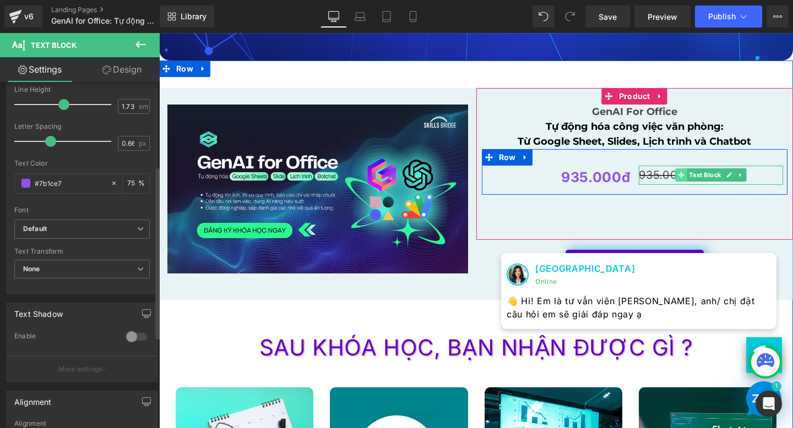
click at [681, 171] on span at bounding box center [682, 175] width 12 height 13
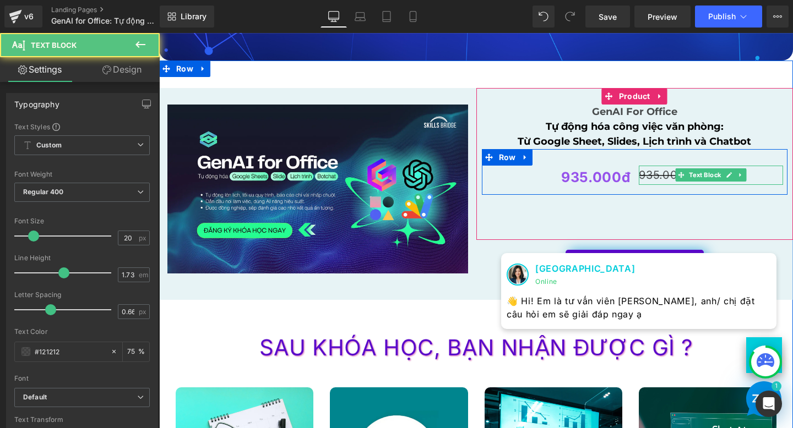
click at [647, 175] on p "935.000đ" at bounding box center [711, 175] width 144 height 19
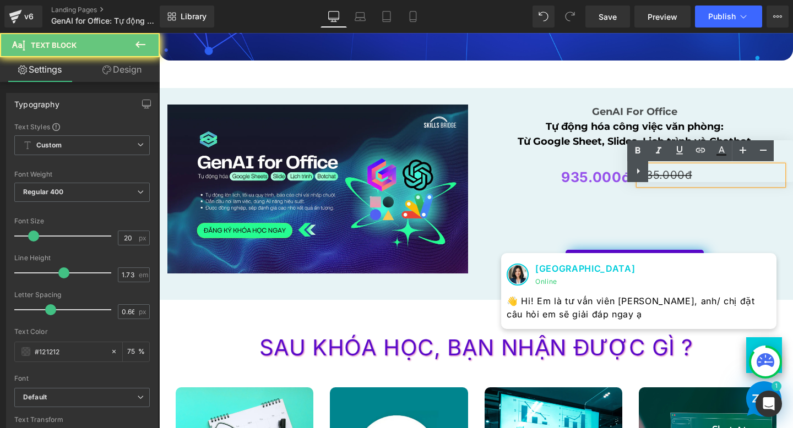
click at [610, 181] on strong "935.000đ" at bounding box center [595, 177] width 69 height 17
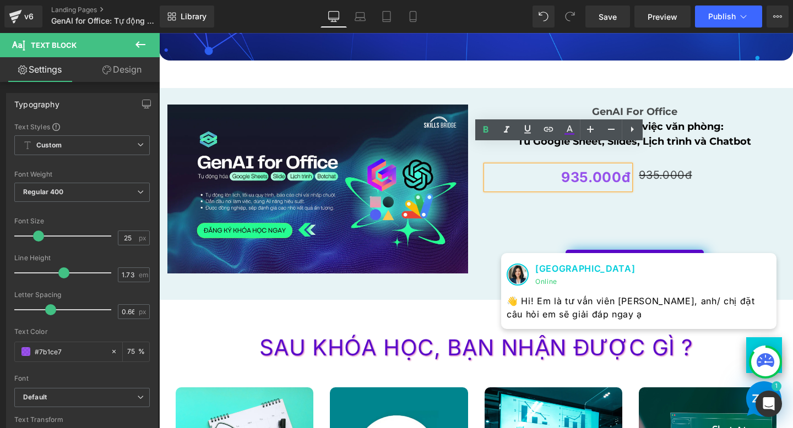
click at [569, 180] on strong "935.000đ" at bounding box center [595, 177] width 69 height 17
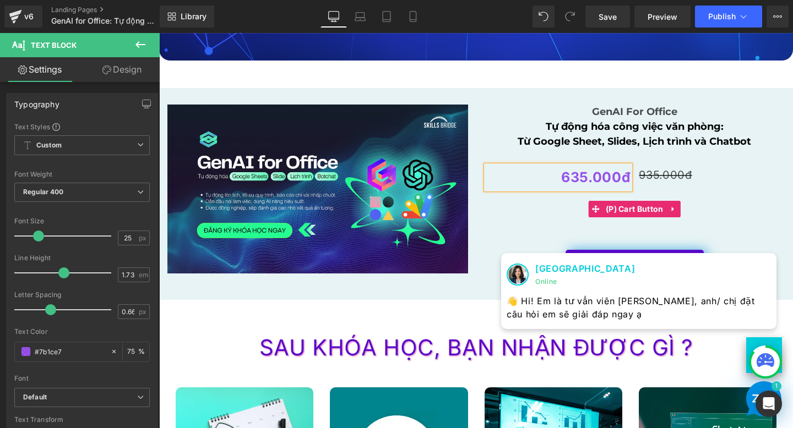
click at [713, 197] on div "ĐĂNG KÝ TẠI ĐÂY" at bounding box center [635, 209] width 306 height 29
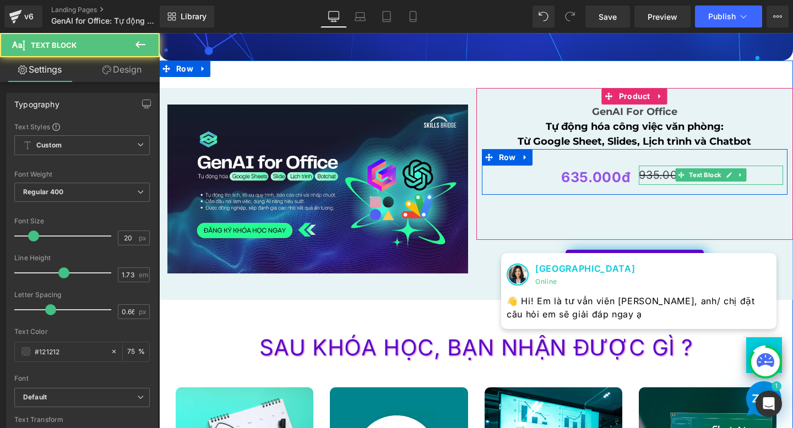
click at [660, 179] on p "935.000đ" at bounding box center [711, 175] width 144 height 19
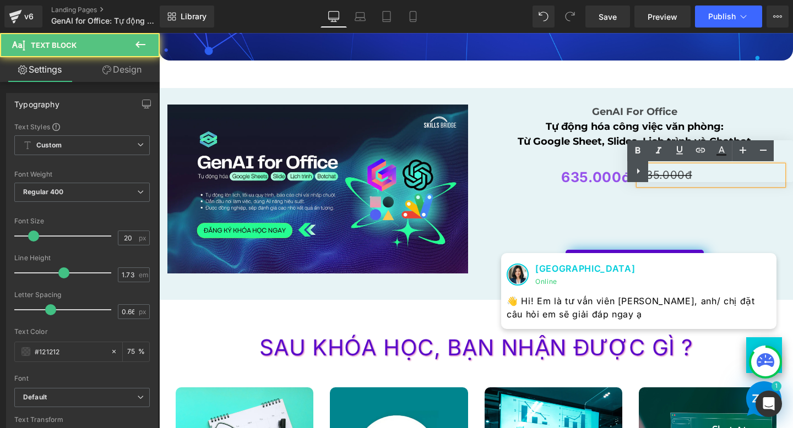
click at [613, 199] on div "ĐĂNG KÝ TẠI ĐÂY" at bounding box center [635, 209] width 306 height 29
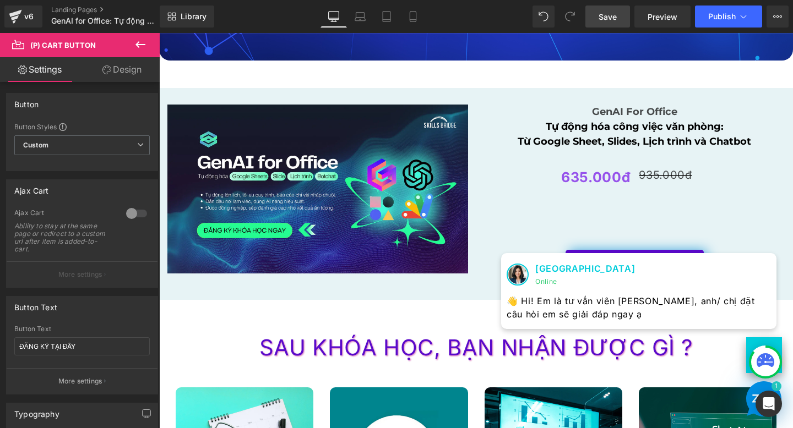
click at [608, 21] on span "Save" at bounding box center [608, 17] width 18 height 12
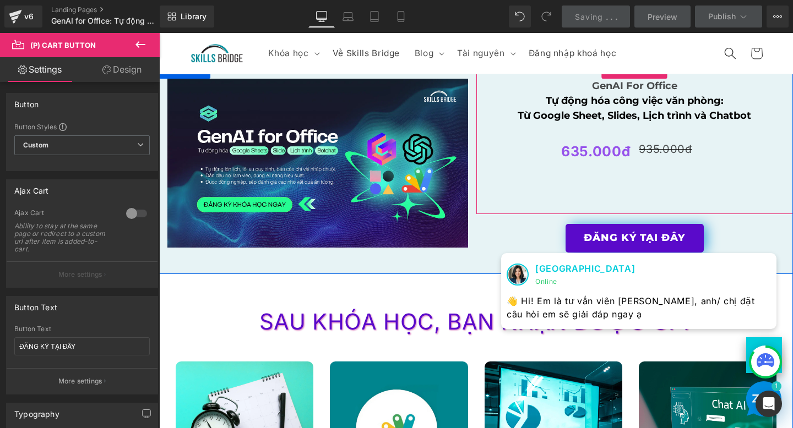
scroll to position [1634, 0]
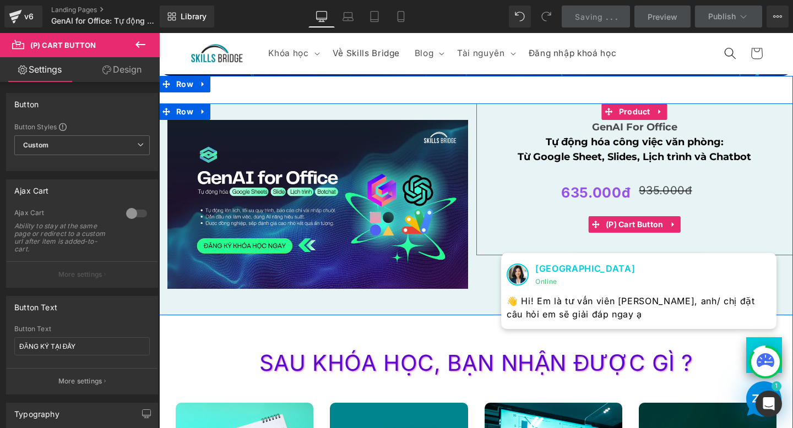
click at [544, 222] on div "ĐĂNG KÝ TẠI ĐÂY" at bounding box center [635, 224] width 306 height 29
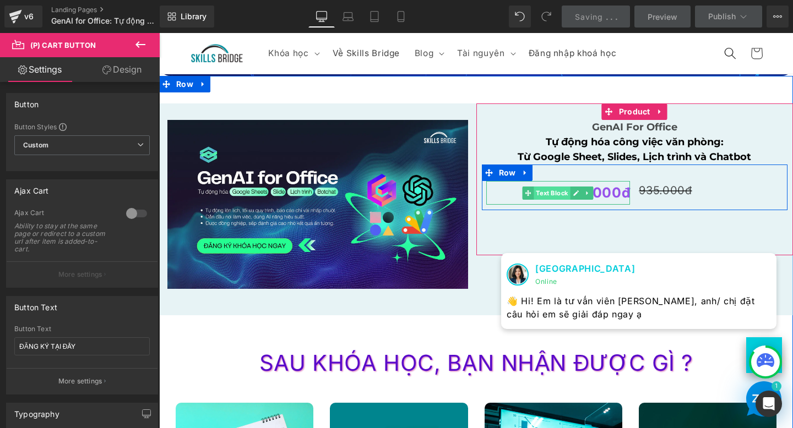
click at [541, 188] on span "Text Block" at bounding box center [552, 193] width 36 height 13
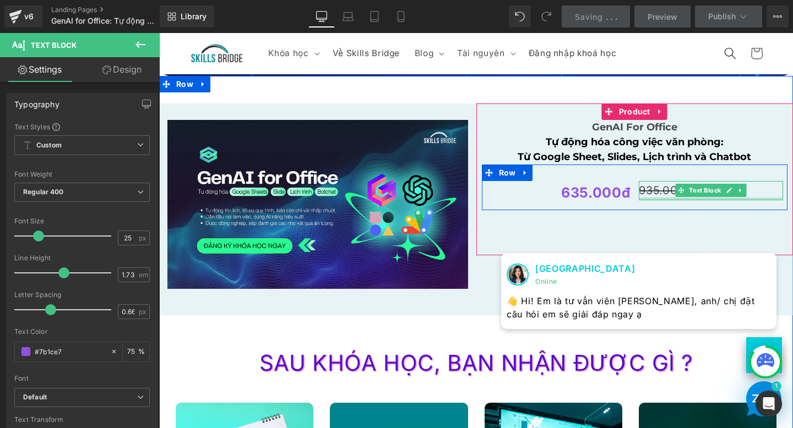
click at [653, 201] on div "635.000đ Text Block 935.000đ Text Block Row" at bounding box center [635, 188] width 306 height 46
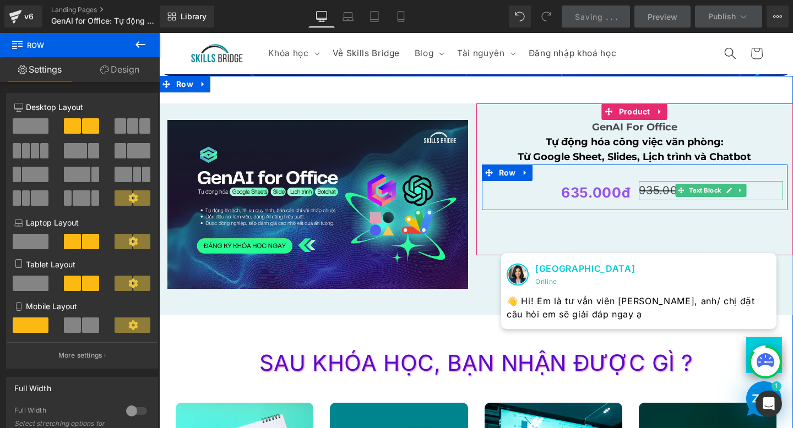
click at [666, 190] on p "935.000đ" at bounding box center [711, 190] width 144 height 19
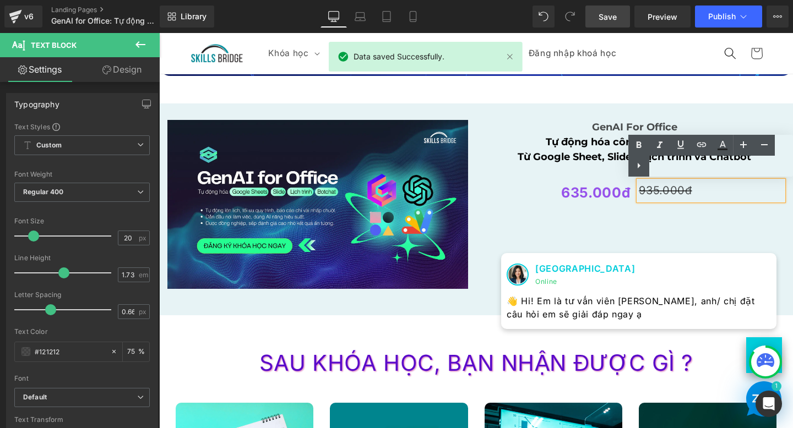
click at [697, 171] on div "Text Color Highlight Color #333333 #121212 75 % transparent 0 %" at bounding box center [710, 156] width 165 height 42
click at [674, 240] on div "GenAI For Office Text Block Tự động hóa công việc văn phòng: Từ Google Sheet, S…" at bounding box center [634, 180] width 317 height 152
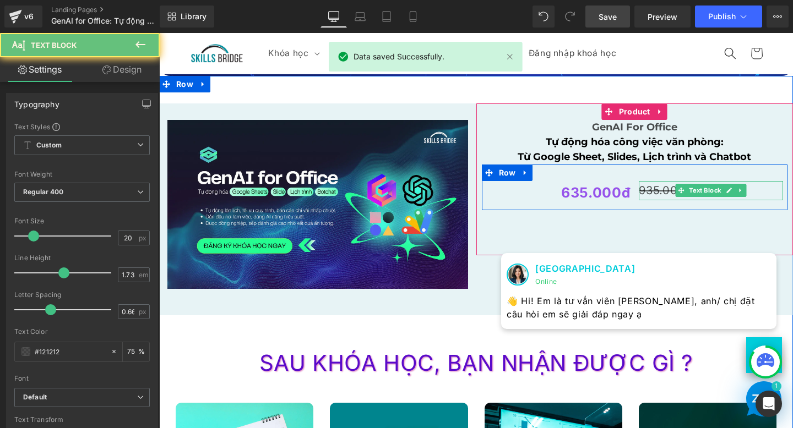
click at [659, 192] on p "935.000đ" at bounding box center [711, 190] width 144 height 19
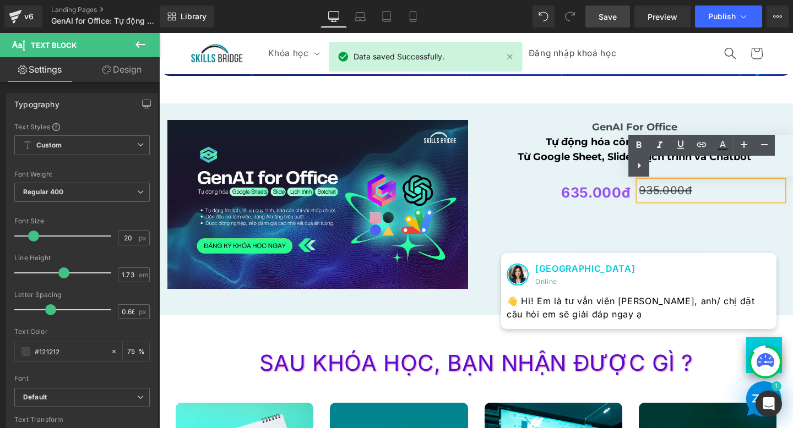
click at [638, 216] on div "ĐĂNG KÝ TẠI ĐÂY (P) Cart Button" at bounding box center [635, 224] width 306 height 29
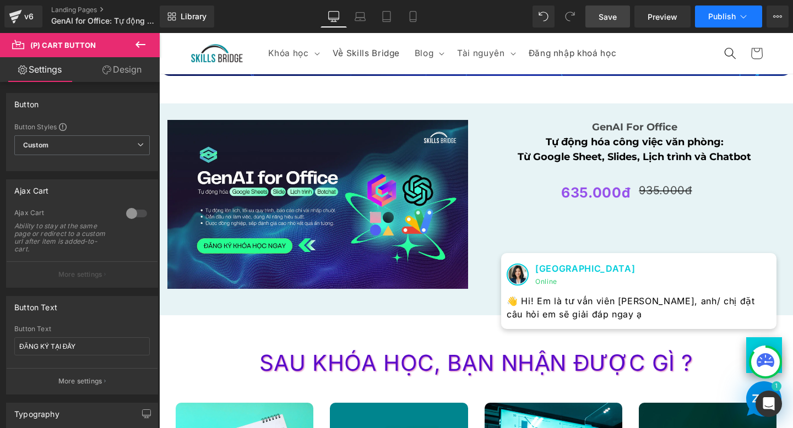
click at [716, 19] on span "Publish" at bounding box center [722, 16] width 28 height 9
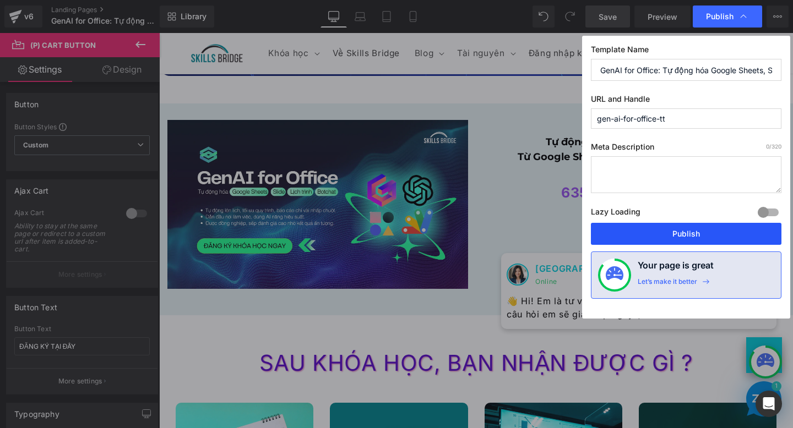
drag, startPoint x: 639, startPoint y: 238, endPoint x: 280, endPoint y: 205, distance: 360.0
click at [639, 238] on button "Publish" at bounding box center [686, 234] width 191 height 22
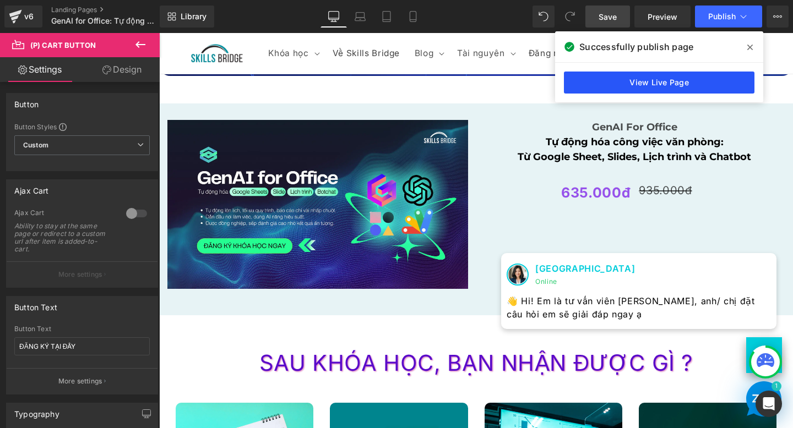
click at [647, 84] on link "View Live Page" at bounding box center [659, 83] width 191 height 22
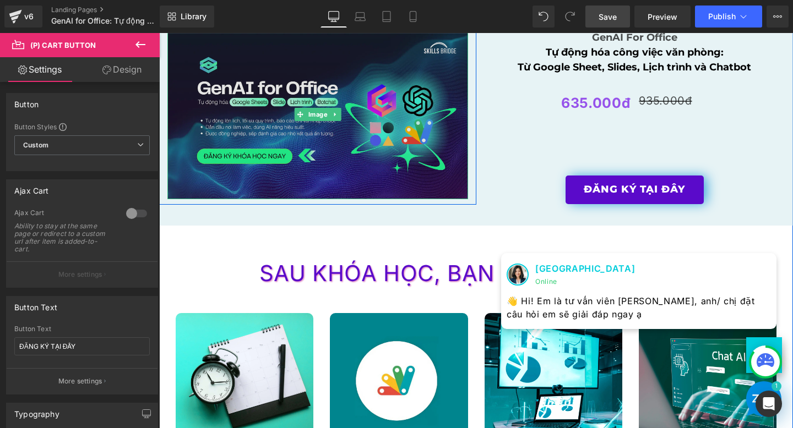
scroll to position [1767, 0]
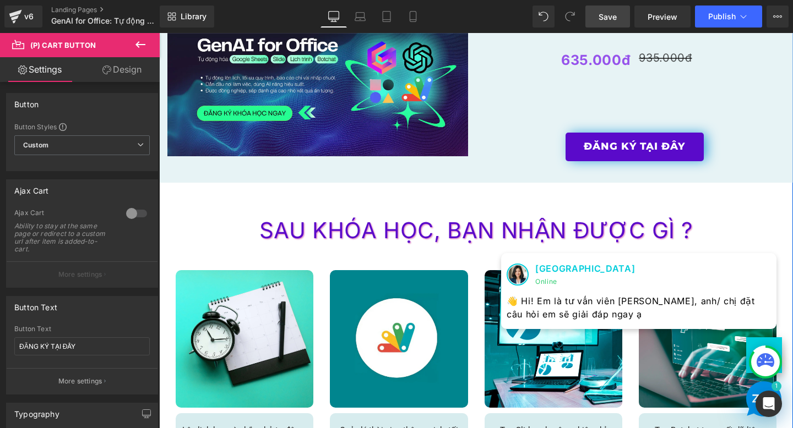
click at [523, 155] on div "Image Row GenAI For Office Text Block Tự động hóa công việc văn phòng: Từ Googl…" at bounding box center [476, 77] width 634 height 212
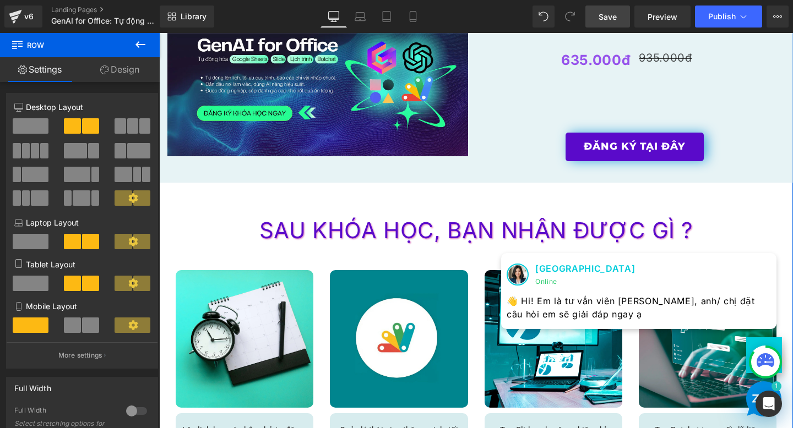
click at [503, 199] on div "SAU KHÓA HỌC, BẠN NHẬN ĐƯỢC GÌ ? Heading" at bounding box center [475, 222] width 617 height 46
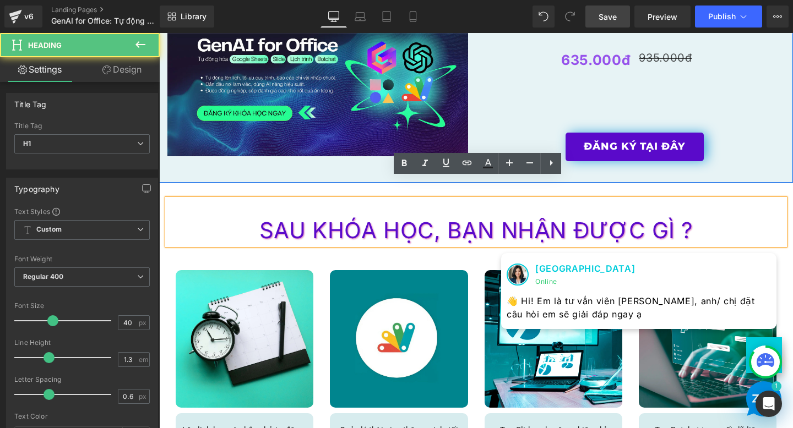
click at [511, 125] on div "Image Row GenAI For Office Text Block Tự động hóa công việc văn phòng: Từ Googl…" at bounding box center [476, 77] width 634 height 212
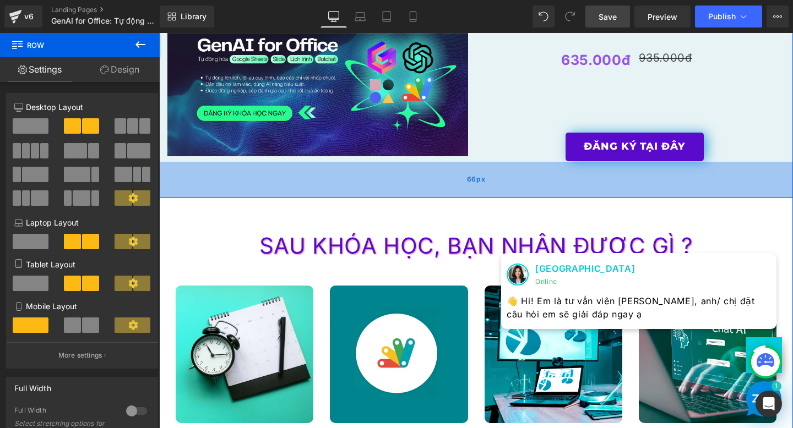
drag, startPoint x: 481, startPoint y: 182, endPoint x: 483, endPoint y: 198, distance: 16.1
click at [483, 198] on div "66px" at bounding box center [476, 180] width 634 height 36
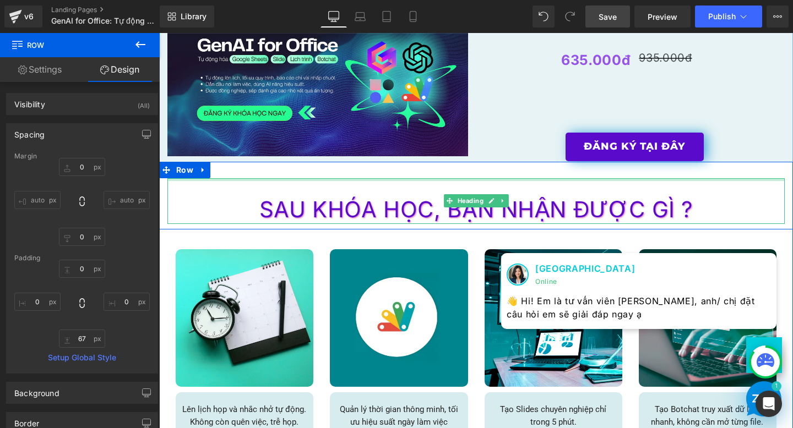
drag, startPoint x: 483, startPoint y: 198, endPoint x: 479, endPoint y: 177, distance: 20.7
click at [480, 180] on div "Image Row GenAI For Office Text Block Tự động hóa công việc văn phòng: Từ Googl…" at bounding box center [476, 240] width 634 height 539
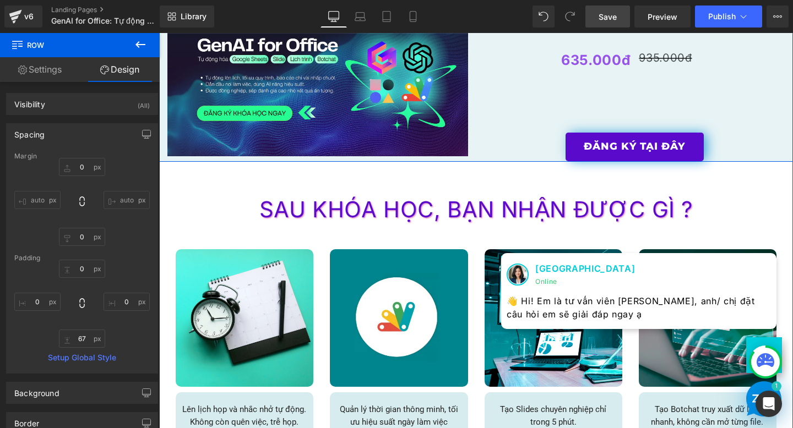
click at [492, 145] on div "Image Row GenAI For Office Text Block Tự động hóa công việc văn phòng: Từ Googl…" at bounding box center [476, 66] width 634 height 191
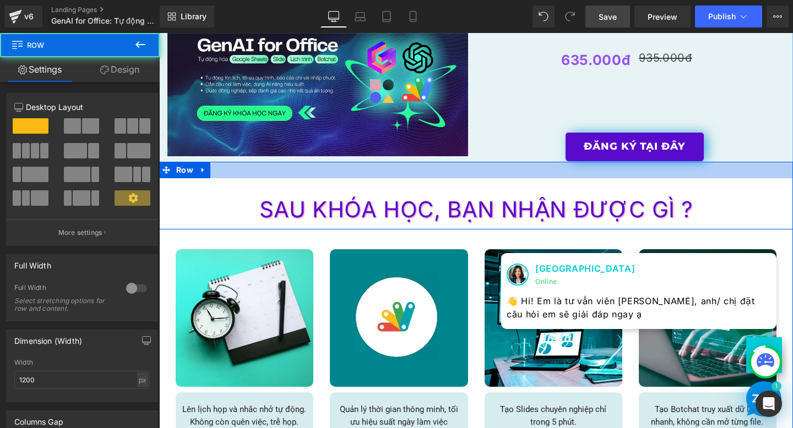
drag, startPoint x: 490, startPoint y: 161, endPoint x: 491, endPoint y: 175, distance: 13.8
click at [491, 175] on div "SAU KHÓA HỌC, BẠN NHẬN ĐƯỢC GÌ ? Heading Row" at bounding box center [476, 196] width 634 height 68
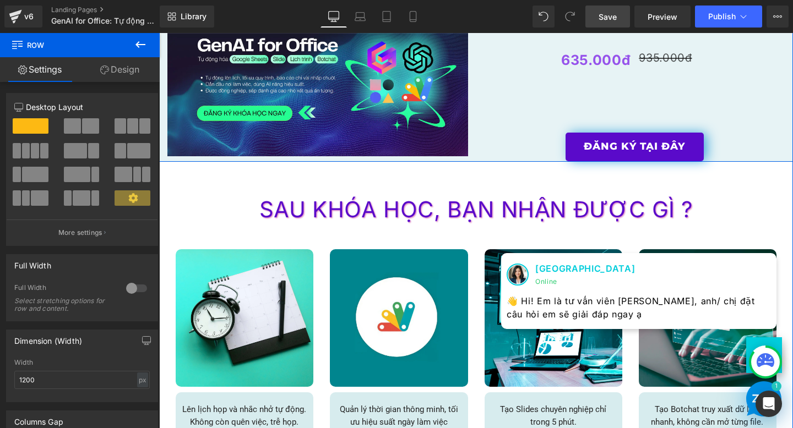
click at [508, 101] on div "ĐĂNG KÝ TẠI ĐÂY" at bounding box center [635, 92] width 306 height 29
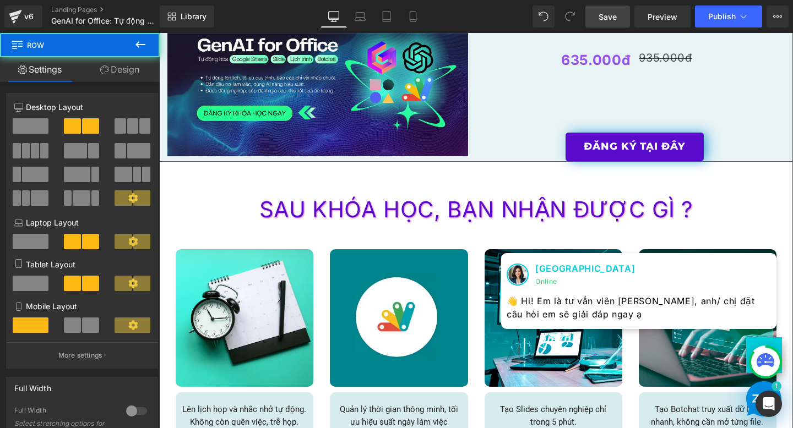
click at [492, 155] on div "Image Row GenAI For Office Text Block Tự động hóa công việc văn phòng: Từ Googl…" at bounding box center [476, 66] width 634 height 191
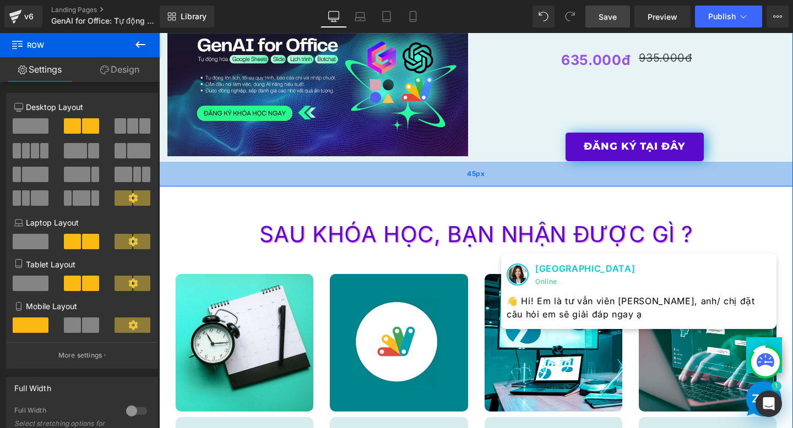
drag, startPoint x: 492, startPoint y: 161, endPoint x: 490, endPoint y: 183, distance: 22.6
click at [491, 186] on div "45px" at bounding box center [476, 174] width 634 height 25
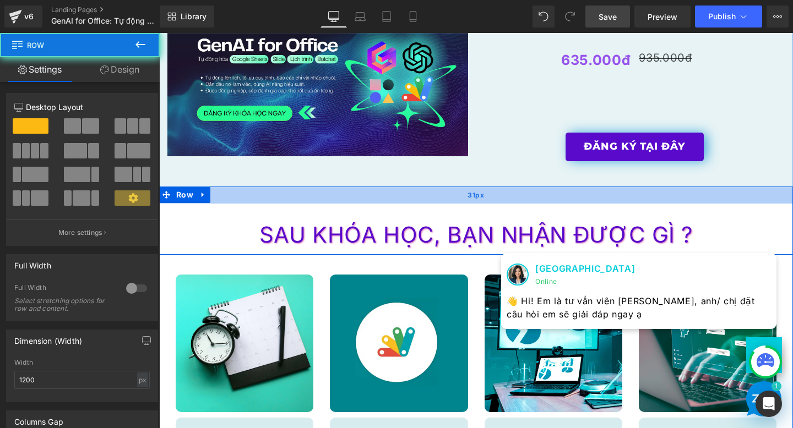
click at [549, 193] on div "31px" at bounding box center [476, 195] width 634 height 17
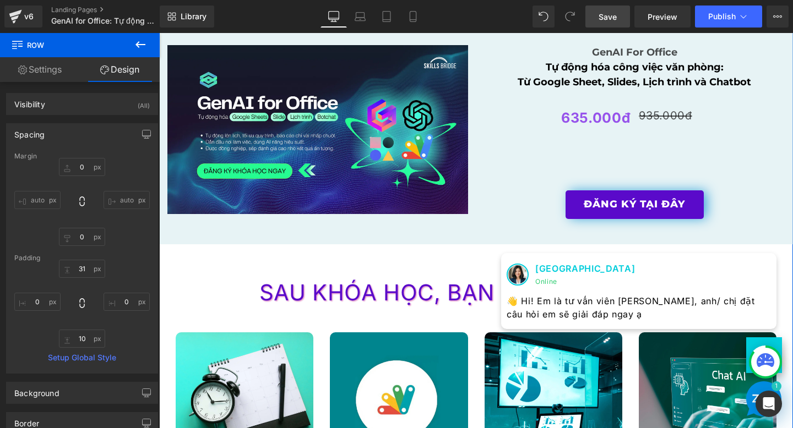
scroll to position [1713, 0]
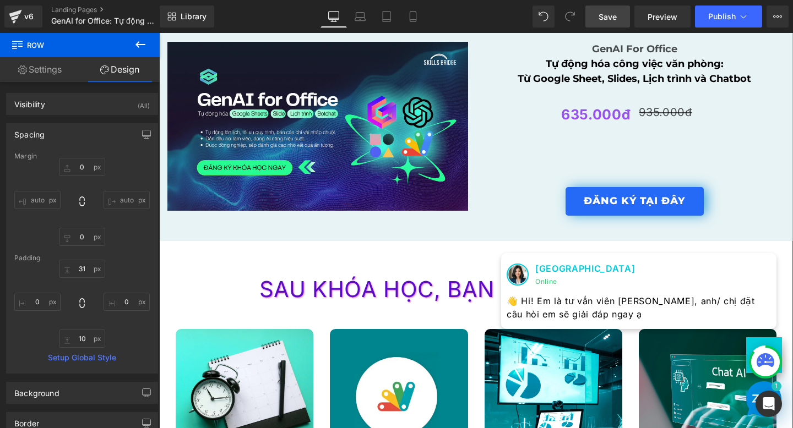
click at [604, 190] on button "ĐĂNG KÝ TẠI ĐÂY" at bounding box center [635, 201] width 138 height 29
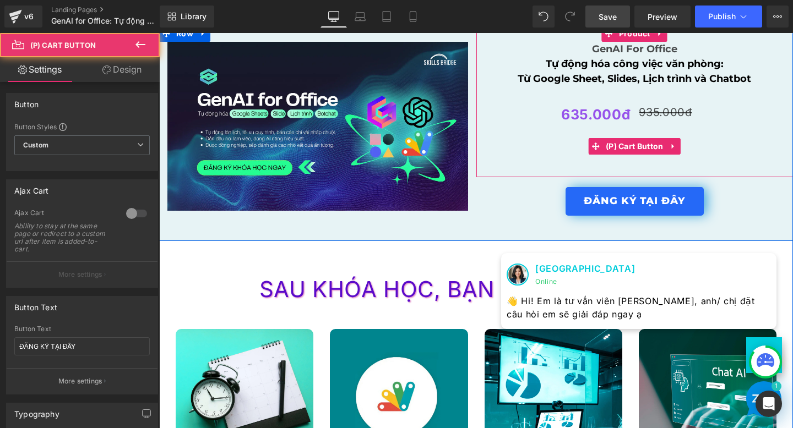
click at [633, 195] on button "ĐĂNG KÝ TẠI ĐÂY" at bounding box center [635, 201] width 138 height 29
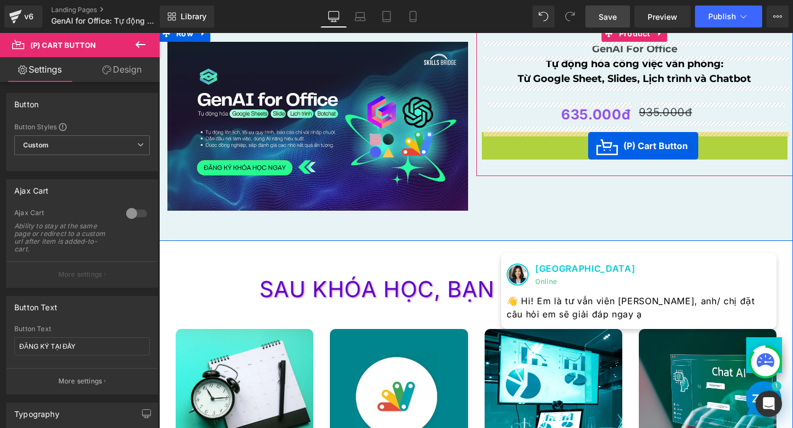
drag, startPoint x: 595, startPoint y: 143, endPoint x: 588, endPoint y: 146, distance: 7.7
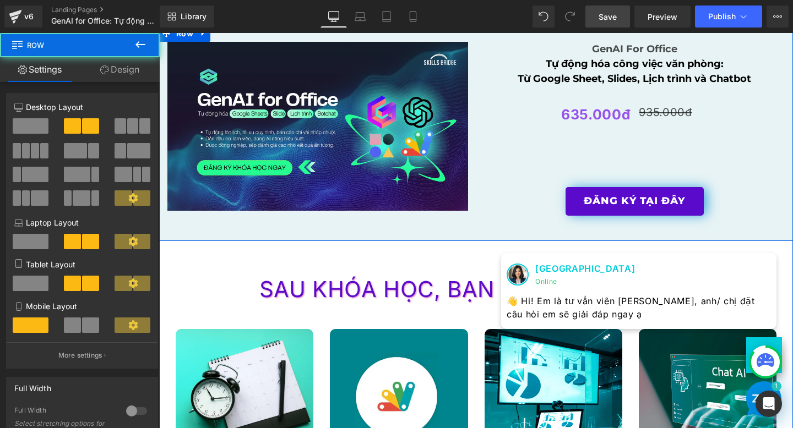
click at [590, 186] on div "Image Row GenAI For Office Text Block Tự động hóa công việc văn phòng: Từ Googl…" at bounding box center [476, 133] width 634 height 216
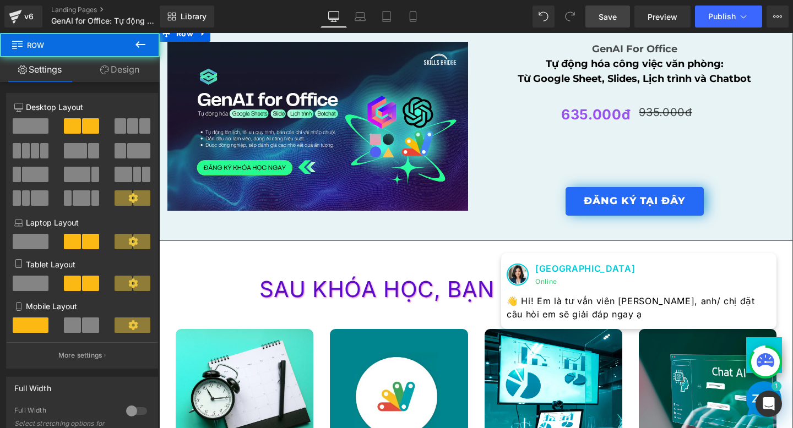
click at [590, 194] on button "ĐĂNG KÝ TẠI ĐÂY" at bounding box center [635, 201] width 138 height 29
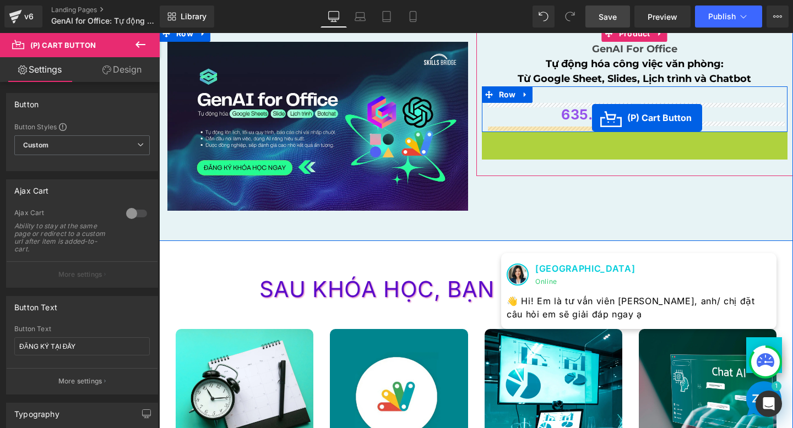
drag, startPoint x: 592, startPoint y: 143, endPoint x: 593, endPoint y: 118, distance: 24.2
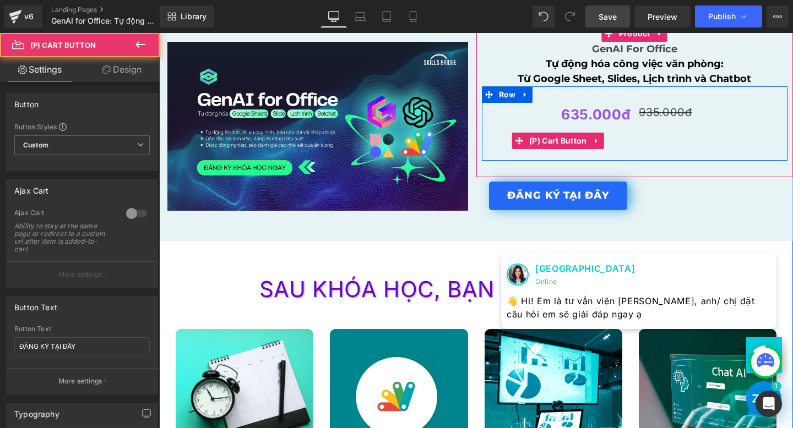
click at [558, 193] on button "ĐĂNG KÝ TẠI ĐÂY" at bounding box center [558, 196] width 138 height 29
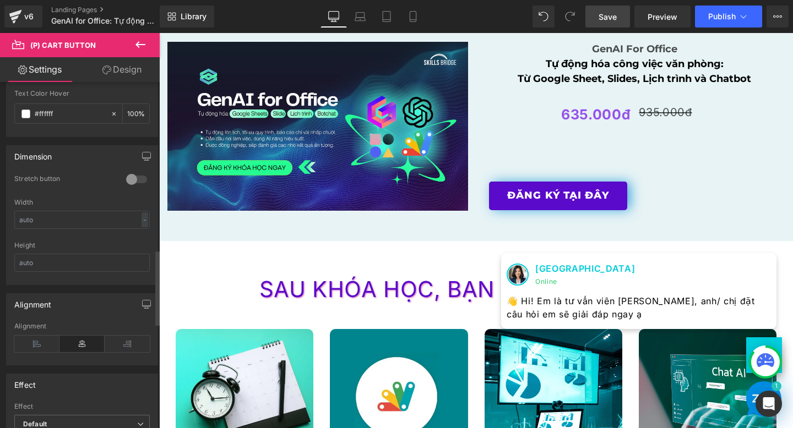
scroll to position [821, 0]
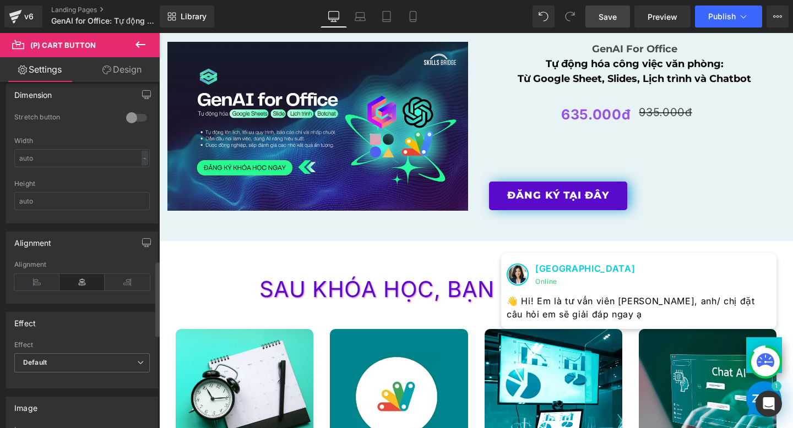
click at [79, 285] on icon at bounding box center [81, 282] width 45 height 17
click at [32, 285] on icon at bounding box center [36, 282] width 45 height 17
click at [87, 280] on icon at bounding box center [81, 282] width 45 height 17
click at [110, 281] on icon at bounding box center [127, 282] width 45 height 17
click at [88, 280] on icon at bounding box center [81, 282] width 45 height 17
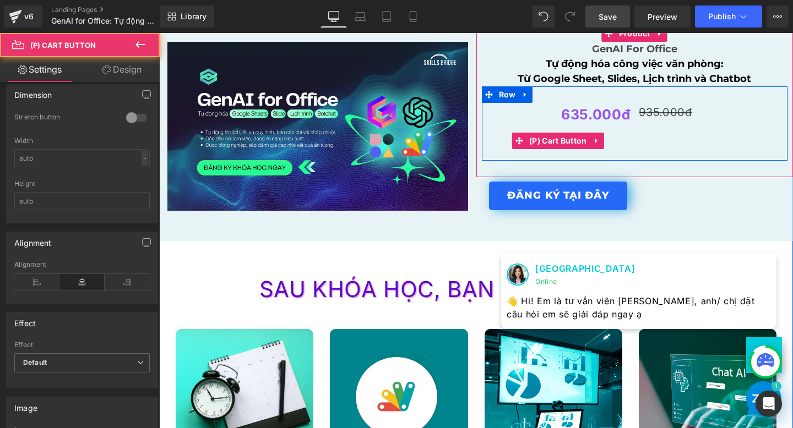
click at [540, 191] on button "ĐĂNG KÝ TẠI ĐÂY" at bounding box center [558, 196] width 138 height 29
click at [531, 195] on button "ĐĂNG KÝ TẠI ĐÂY" at bounding box center [558, 196] width 138 height 29
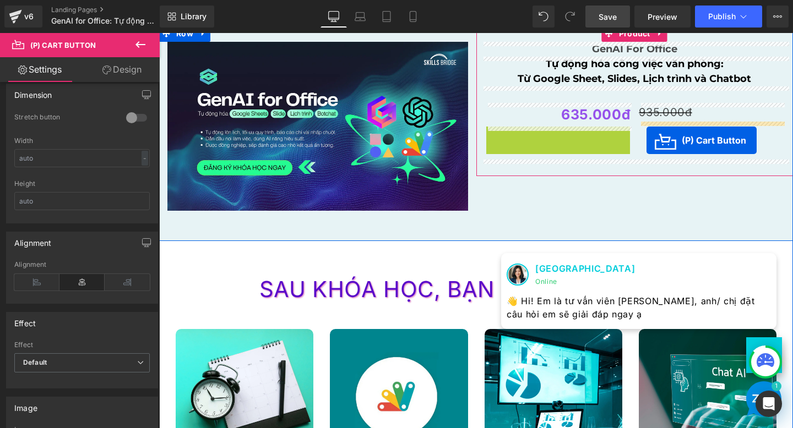
drag, startPoint x: 518, startPoint y: 140, endPoint x: 647, endPoint y: 140, distance: 128.9
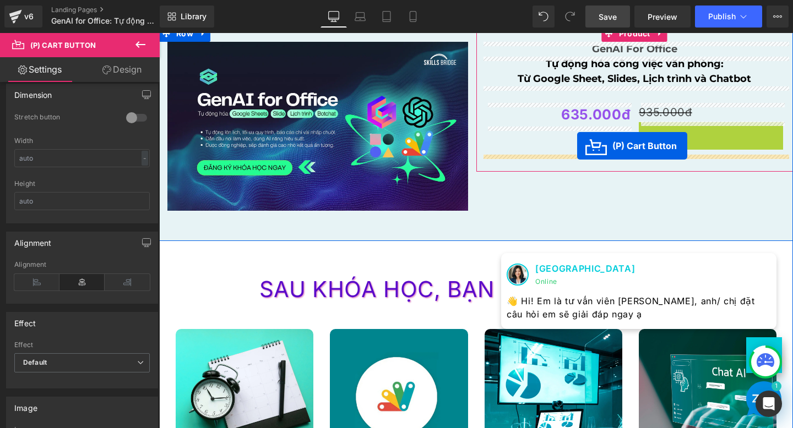
drag, startPoint x: 674, startPoint y: 137, endPoint x: 577, endPoint y: 146, distance: 97.3
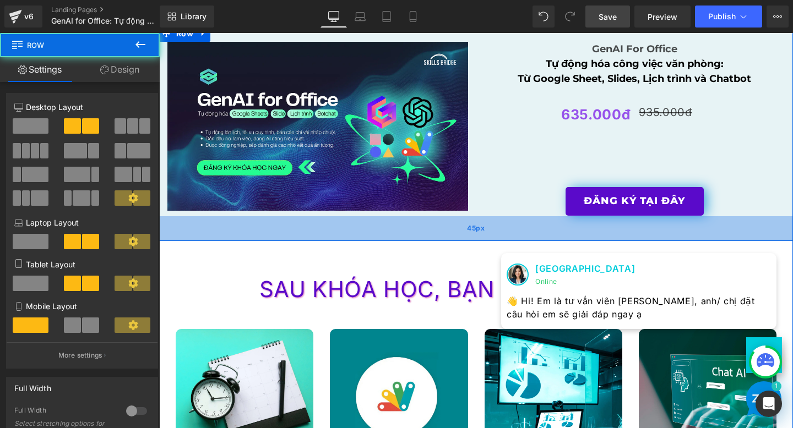
click at [535, 218] on div "45px" at bounding box center [476, 228] width 634 height 25
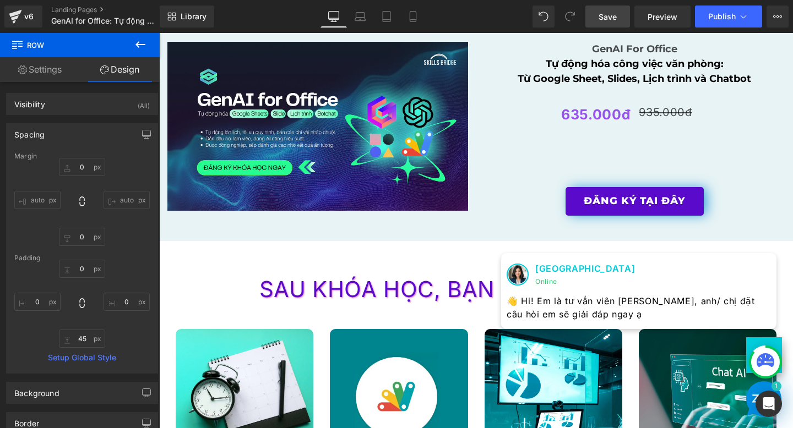
click at [616, 17] on span "Save" at bounding box center [608, 17] width 18 height 12
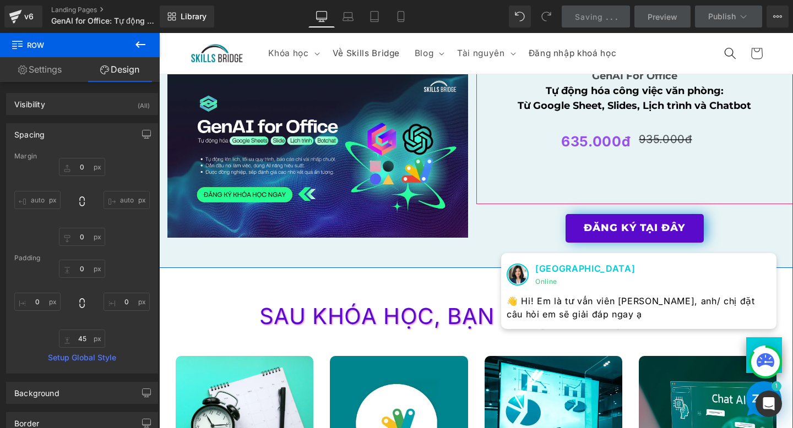
scroll to position [1621, 0]
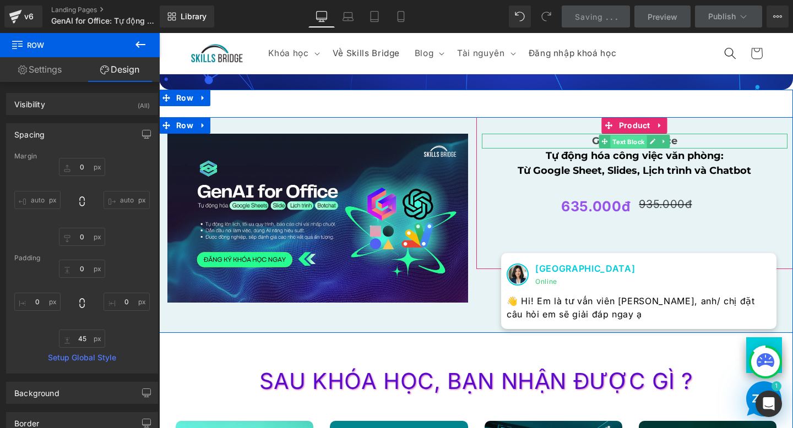
click at [642, 144] on span "Text Block" at bounding box center [629, 141] width 36 height 13
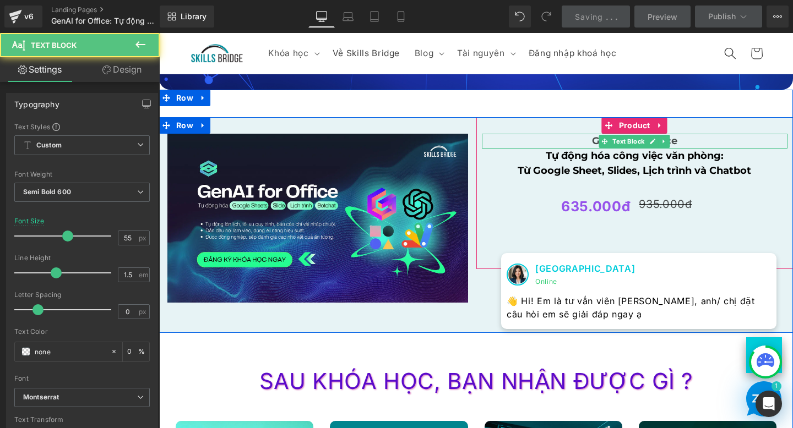
click at [577, 146] on div at bounding box center [635, 147] width 306 height 3
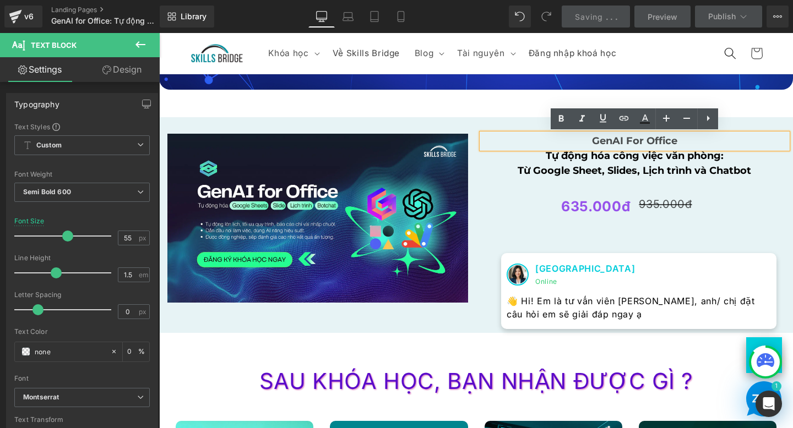
click at [577, 146] on p "GenAI For Office" at bounding box center [635, 141] width 306 height 15
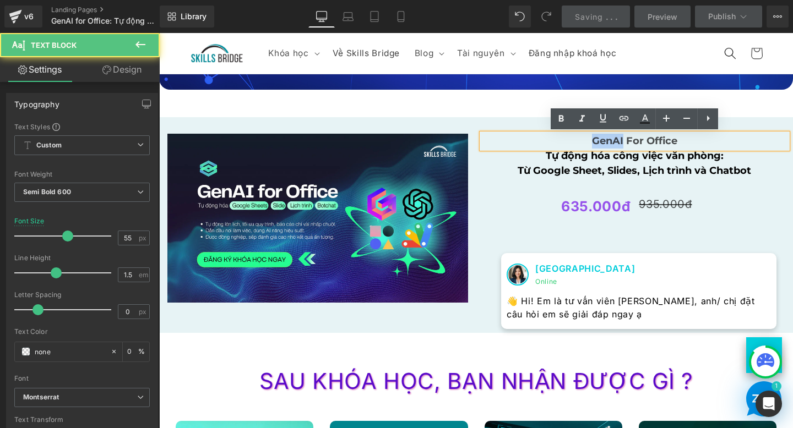
click at [577, 146] on p "GenAI For Office" at bounding box center [635, 141] width 306 height 15
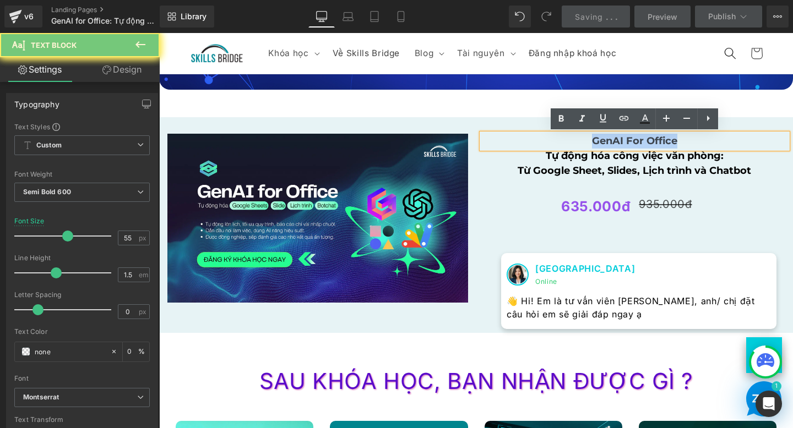
click at [577, 146] on p "GenAI For Office" at bounding box center [635, 141] width 306 height 15
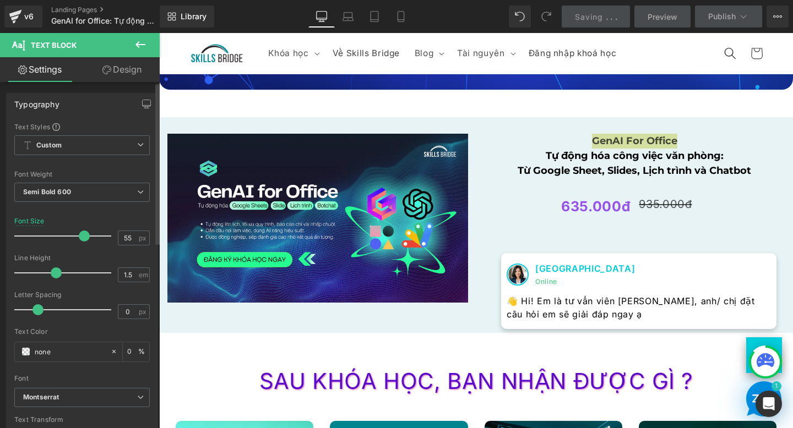
drag, startPoint x: 67, startPoint y: 240, endPoint x: 83, endPoint y: 238, distance: 16.0
click at [83, 238] on span at bounding box center [84, 236] width 11 height 11
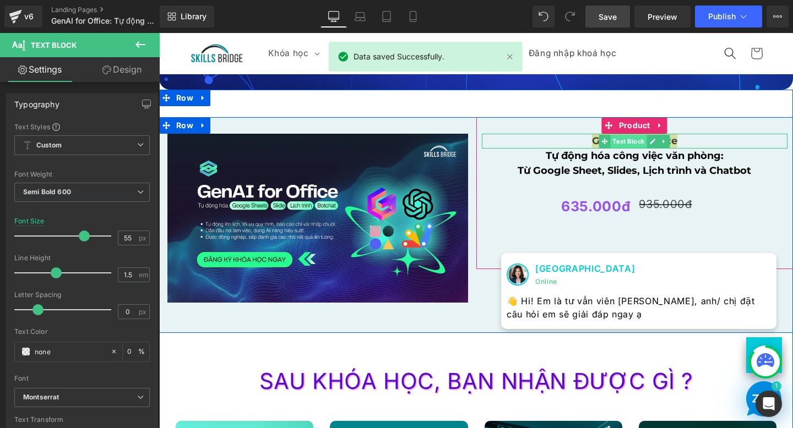
click at [623, 141] on span "Text Block" at bounding box center [629, 141] width 36 height 13
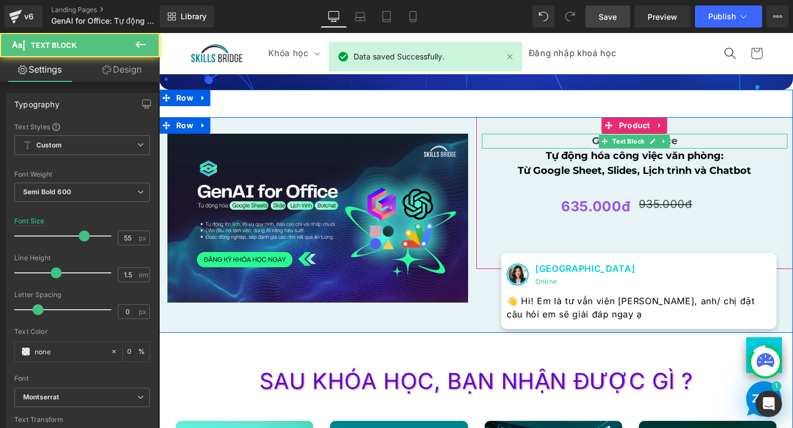
click at [580, 142] on p "GenAI For Office" at bounding box center [635, 141] width 306 height 15
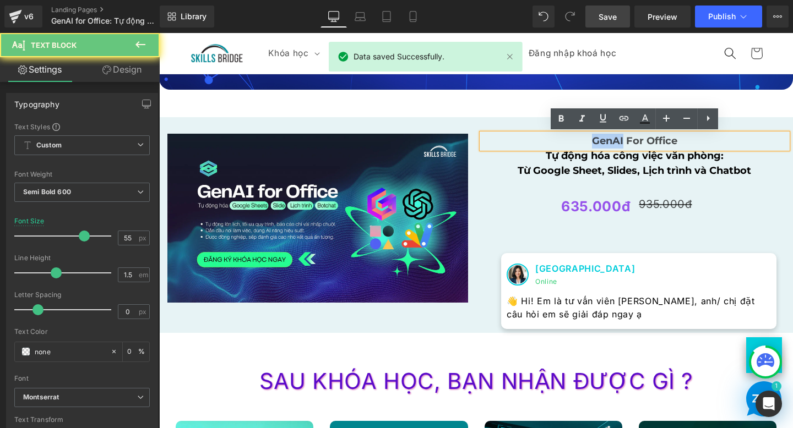
click at [580, 143] on p "GenAI For Office" at bounding box center [635, 141] width 306 height 15
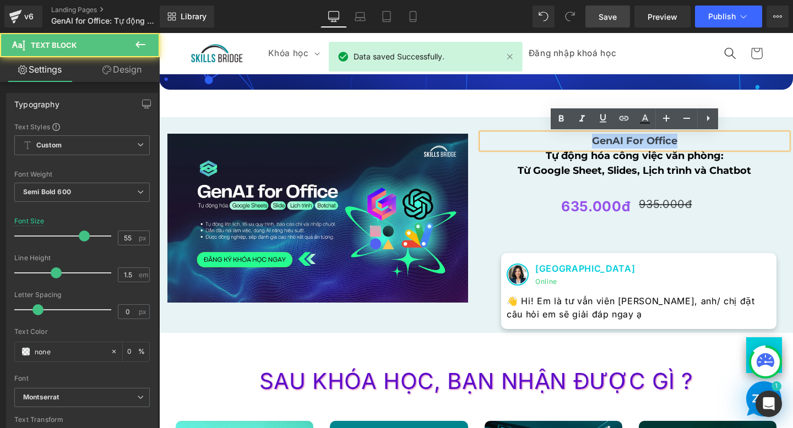
click at [580, 143] on p "GenAI For Office" at bounding box center [635, 141] width 306 height 15
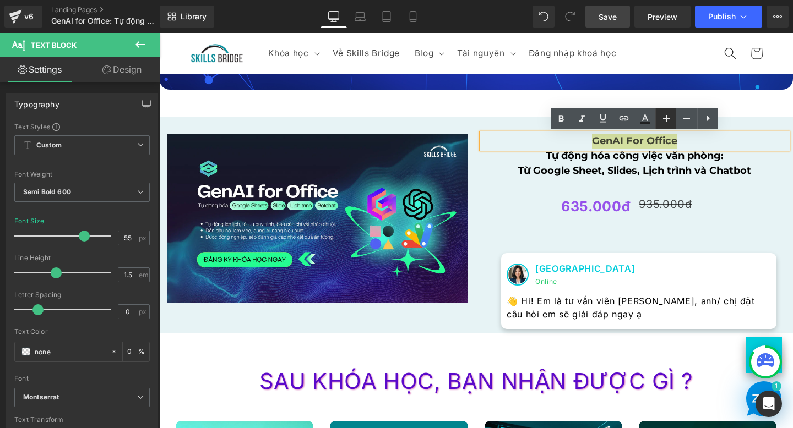
click at [660, 120] on icon at bounding box center [666, 118] width 13 height 13
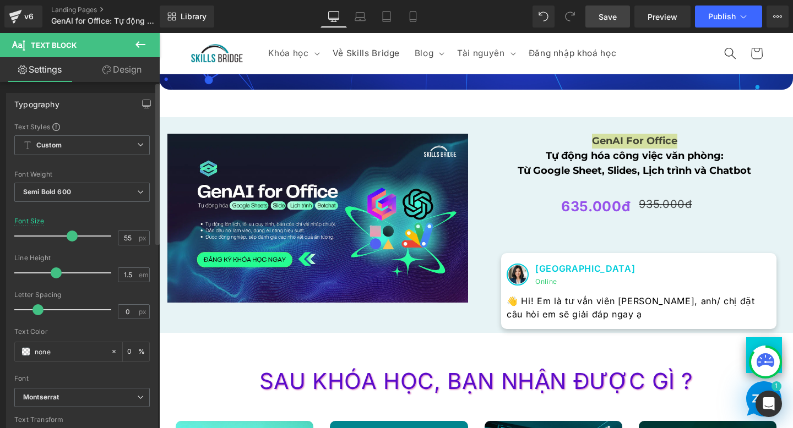
drag, startPoint x: 83, startPoint y: 237, endPoint x: 66, endPoint y: 245, distance: 18.7
click at [66, 245] on div at bounding box center [65, 236] width 91 height 22
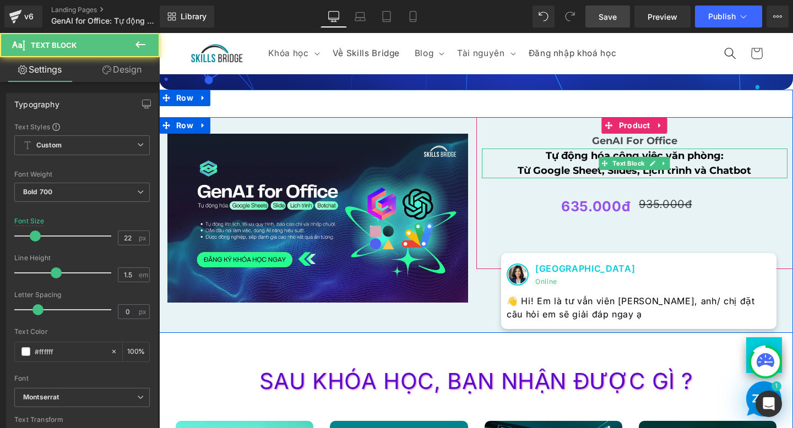
click at [560, 160] on span "Tự động hóa công việc văn phòng:" at bounding box center [635, 156] width 178 height 12
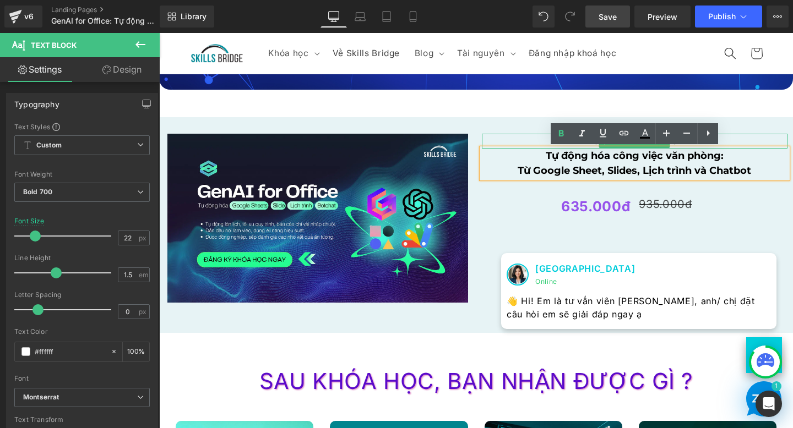
click at [538, 137] on p "GenAI For Office" at bounding box center [635, 141] width 306 height 15
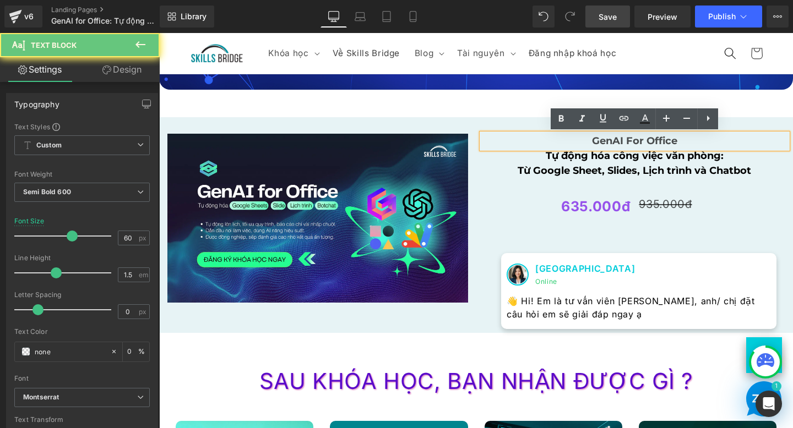
click at [537, 137] on p "GenAI For Office" at bounding box center [635, 141] width 306 height 15
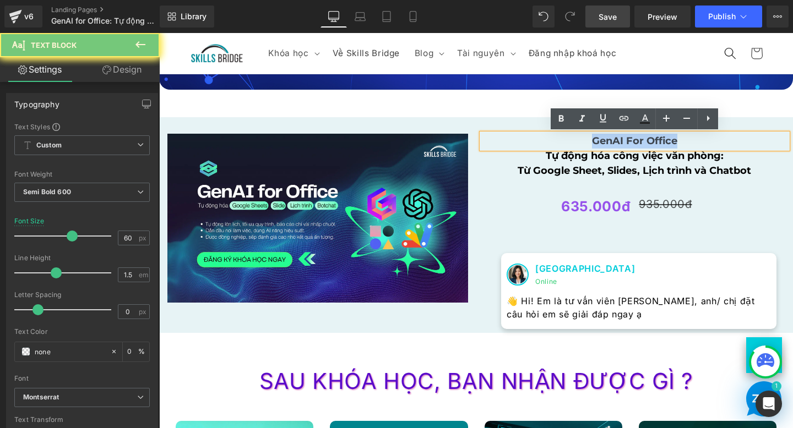
click at [537, 137] on p "GenAI For Office" at bounding box center [635, 141] width 306 height 15
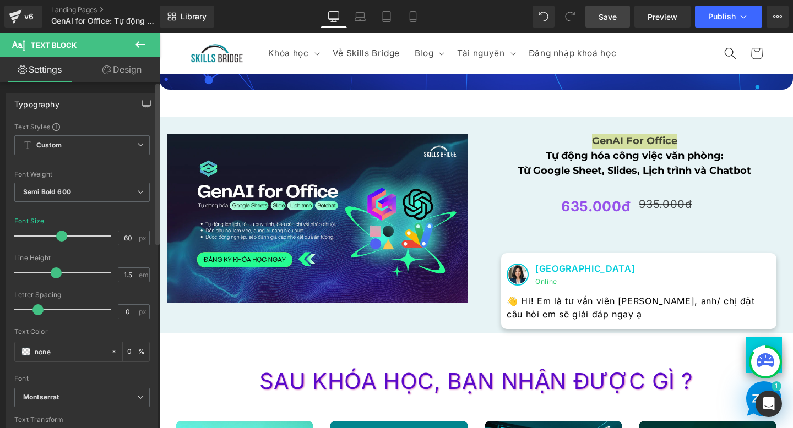
drag, startPoint x: 69, startPoint y: 238, endPoint x: 59, endPoint y: 239, distance: 9.9
click at [58, 239] on span at bounding box center [61, 236] width 11 height 11
click at [23, 353] on span at bounding box center [25, 351] width 9 height 9
click at [590, 207] on body "Chuyển đến nội dung Khóa học Khóa học Đào tạo cá nhân Đào tạo doanh nghiệp" at bounding box center [476, 241] width 634 height 3658
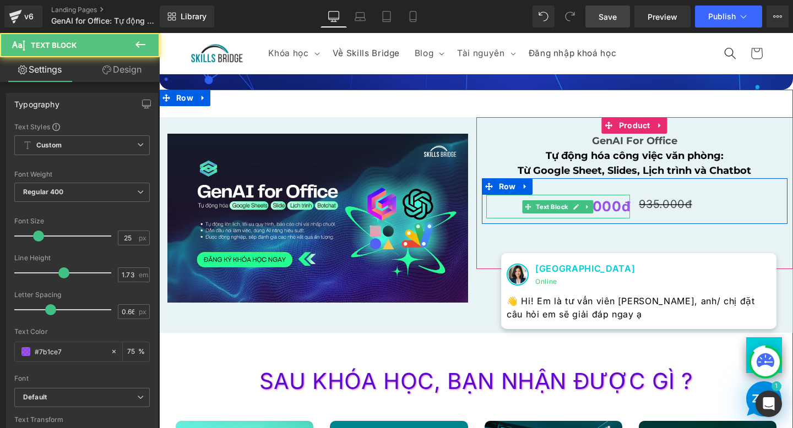
click at [605, 208] on strong "635.000đ" at bounding box center [595, 206] width 69 height 17
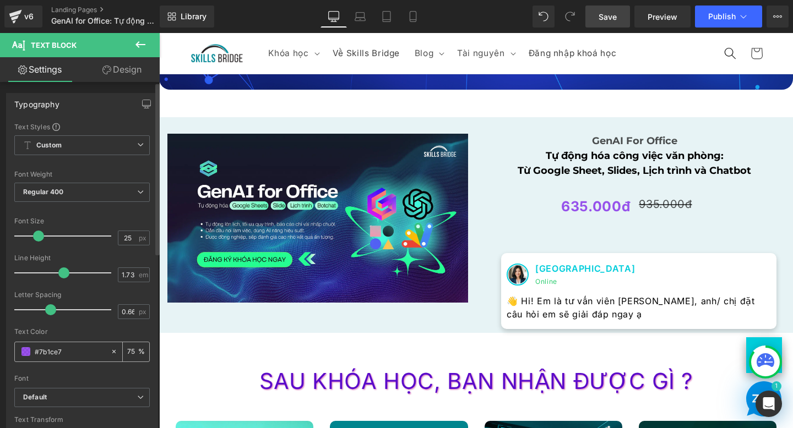
click at [69, 356] on input "#7b1ce7" at bounding box center [70, 352] width 70 height 12
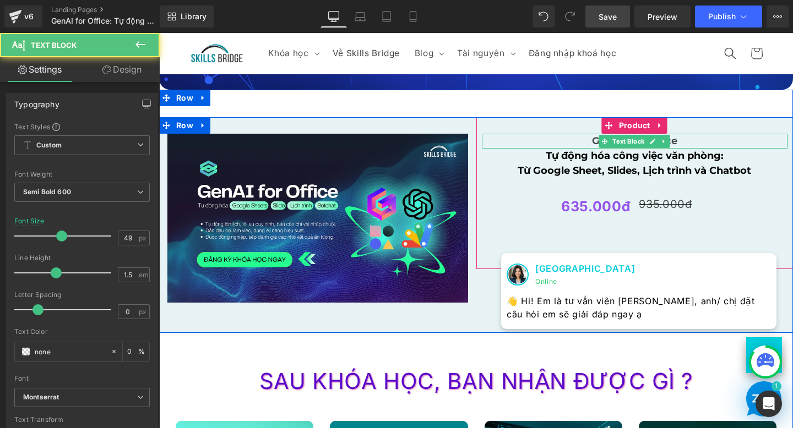
click at [592, 143] on strong "GenAI For Office" at bounding box center [634, 141] width 85 height 12
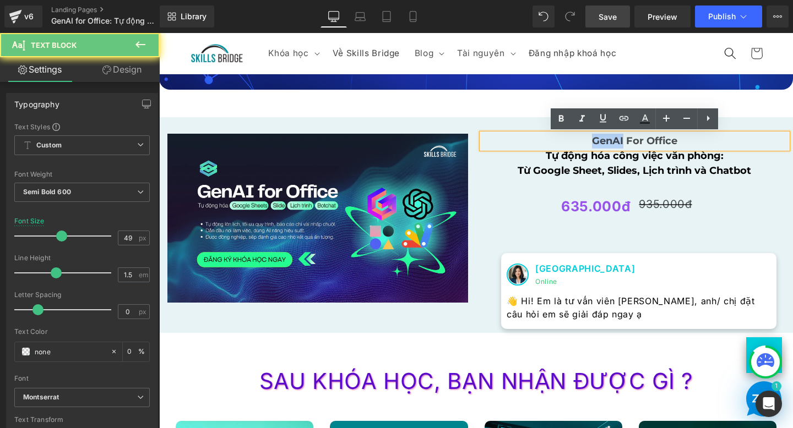
click at [592, 143] on strong "GenAI For Office" at bounding box center [634, 141] width 85 height 12
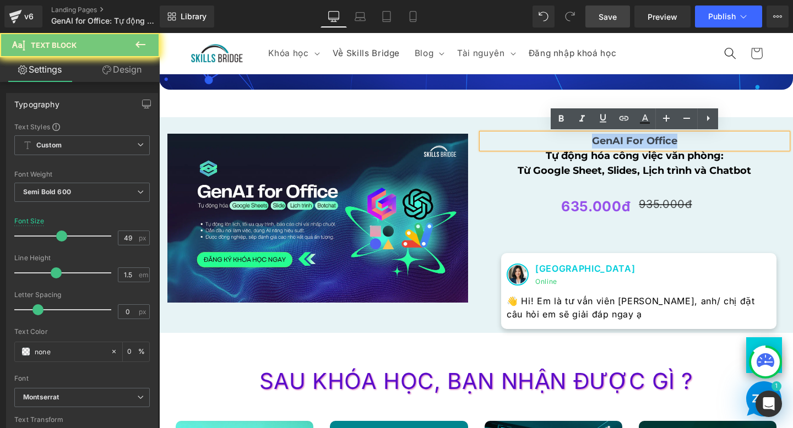
click at [592, 143] on strong "GenAI For Office" at bounding box center [634, 141] width 85 height 12
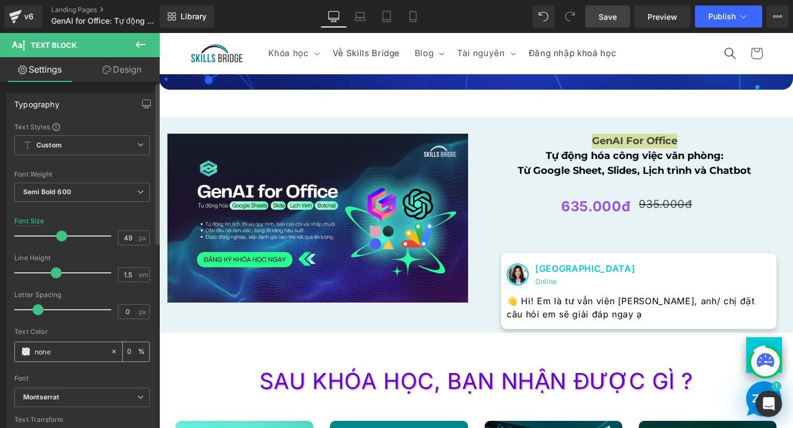
click at [52, 358] on div "none" at bounding box center [62, 352] width 95 height 19
click at [52, 357] on input "none" at bounding box center [70, 352] width 70 height 12
click at [110, 352] on icon at bounding box center [114, 352] width 8 height 8
click at [39, 357] on input "none" at bounding box center [70, 352] width 70 height 12
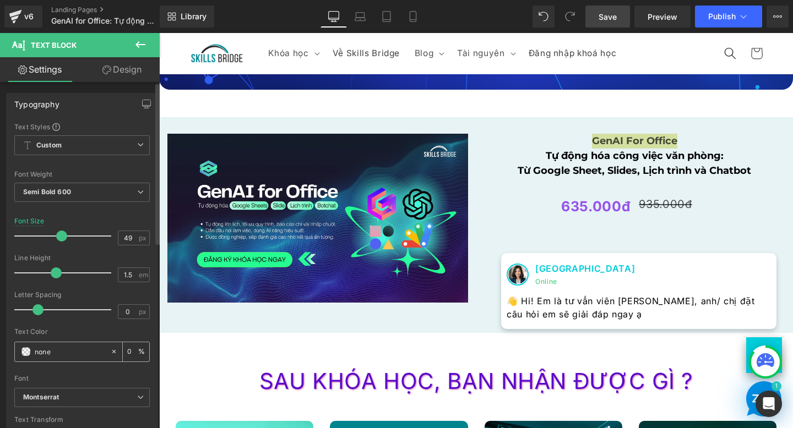
click at [27, 355] on span at bounding box center [25, 351] width 9 height 9
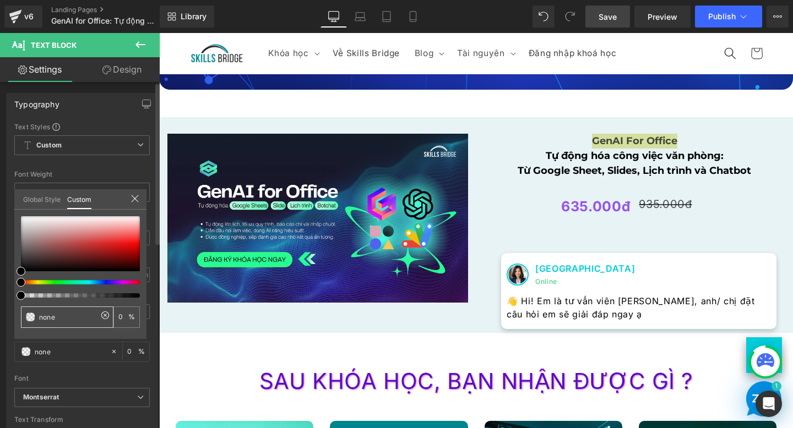
click at [57, 316] on input "none" at bounding box center [68, 318] width 58 height 12
paste input "#7b1ce7"
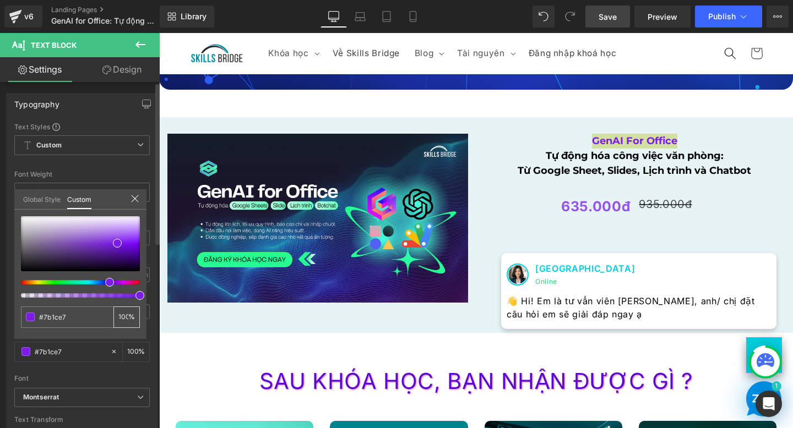
type input "#7b1ce7"
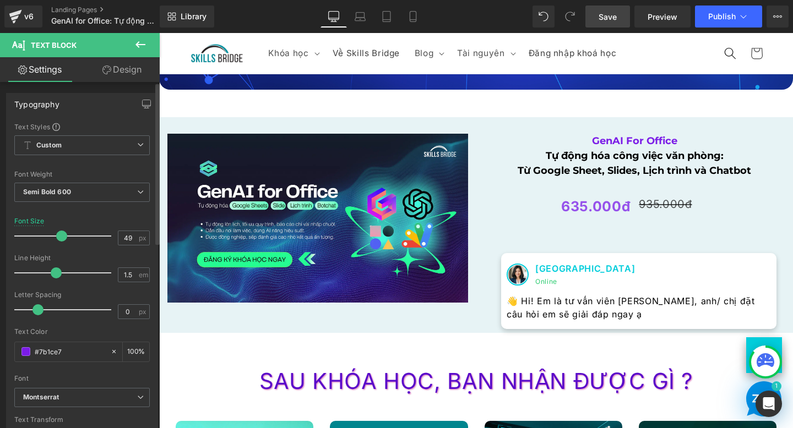
click at [184, 346] on body "Chuyển đến nội dung Khóa học Khóa học Đào tạo cá nhân Đào tạo doanh nghiệp" at bounding box center [476, 241] width 634 height 3658
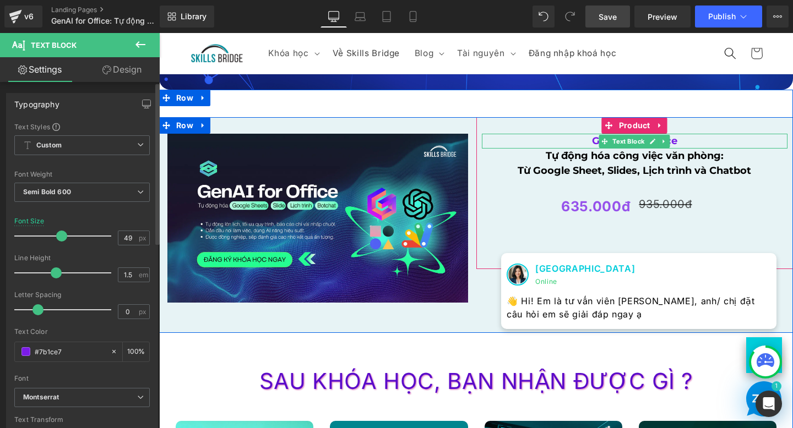
click at [592, 143] on strong "GenAI For Office" at bounding box center [634, 141] width 85 height 12
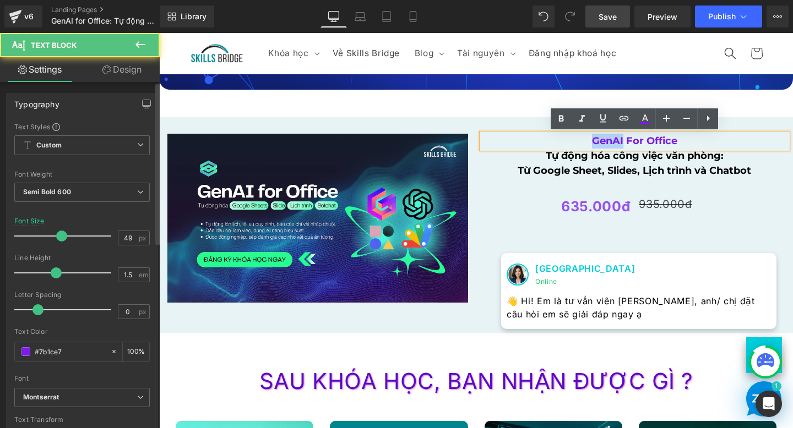
click at [592, 143] on strong "GenAI For Office" at bounding box center [634, 141] width 85 height 12
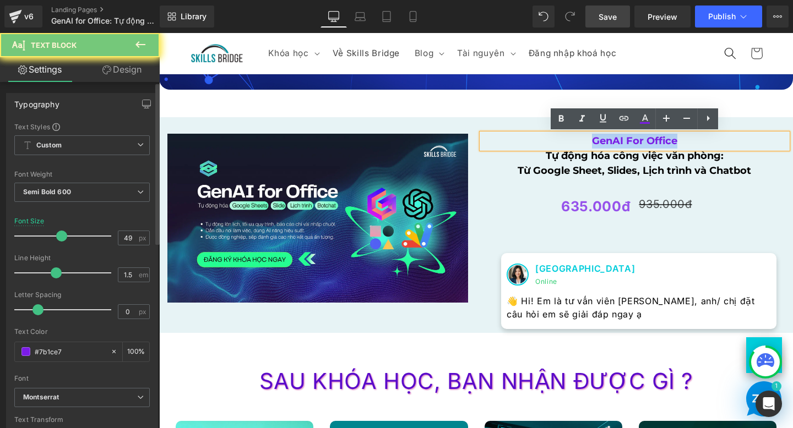
click at [592, 143] on strong "GenAI For Office" at bounding box center [634, 141] width 85 height 12
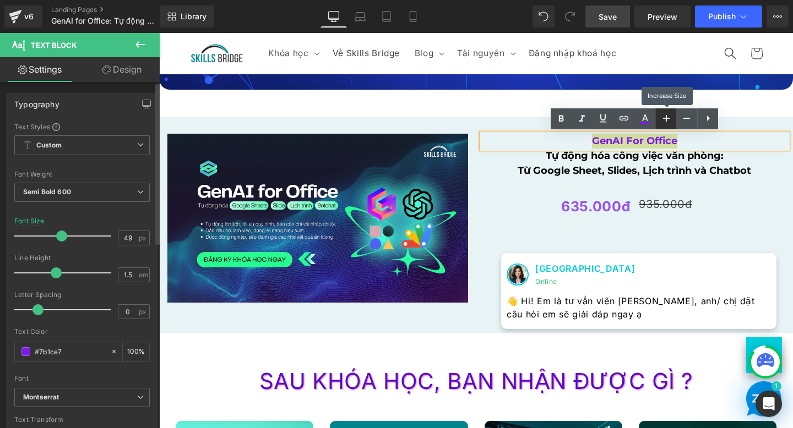
click at [666, 119] on icon at bounding box center [666, 118] width 13 height 13
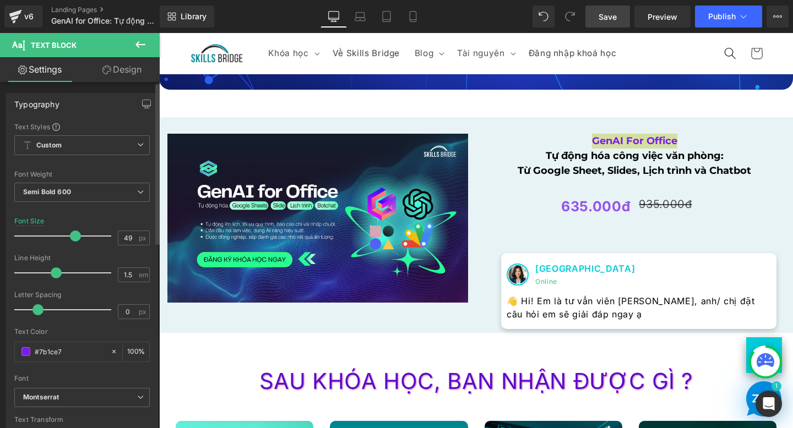
drag, startPoint x: 63, startPoint y: 237, endPoint x: 72, endPoint y: 237, distance: 8.8
click at [72, 237] on span at bounding box center [75, 236] width 11 height 11
click at [75, 190] on span "Semi Bold 600" at bounding box center [81, 192] width 135 height 19
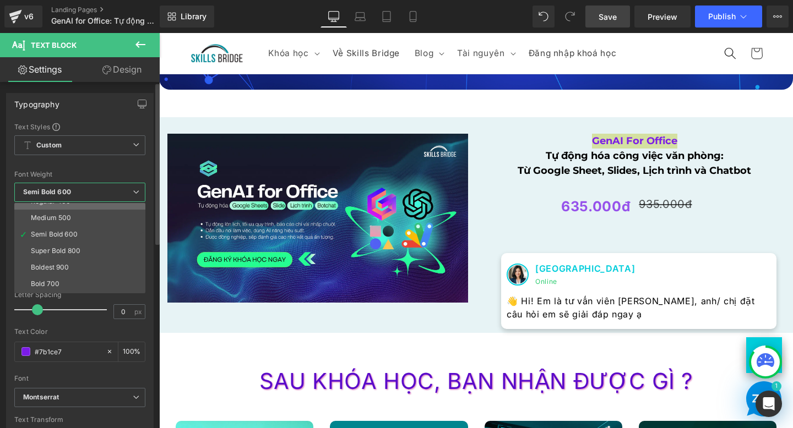
scroll to position [63, 0]
click at [61, 243] on li "Super Bold 800" at bounding box center [82, 248] width 136 height 17
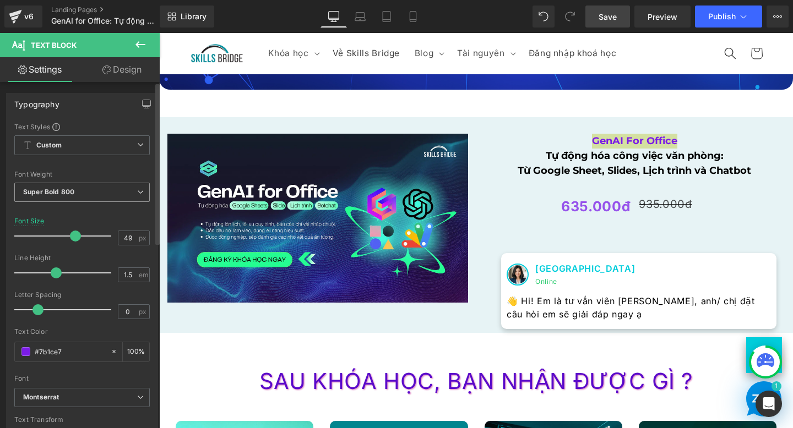
click at [69, 187] on span "Super Bold 800" at bounding box center [81, 192] width 135 height 19
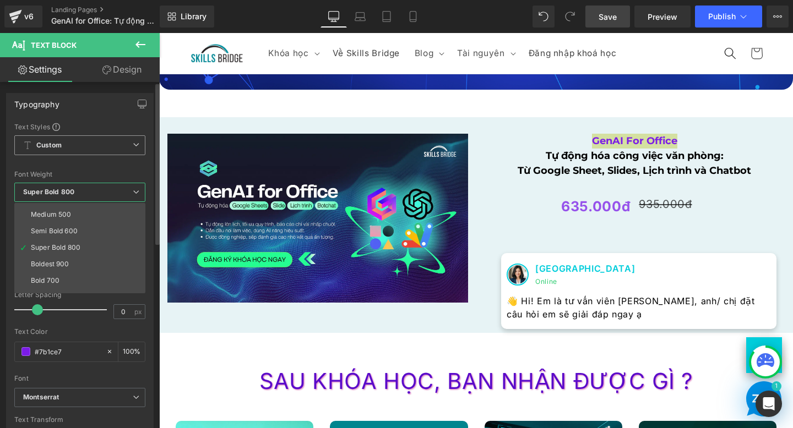
click at [70, 142] on span "Custom Setup Global Style" at bounding box center [79, 145] width 131 height 20
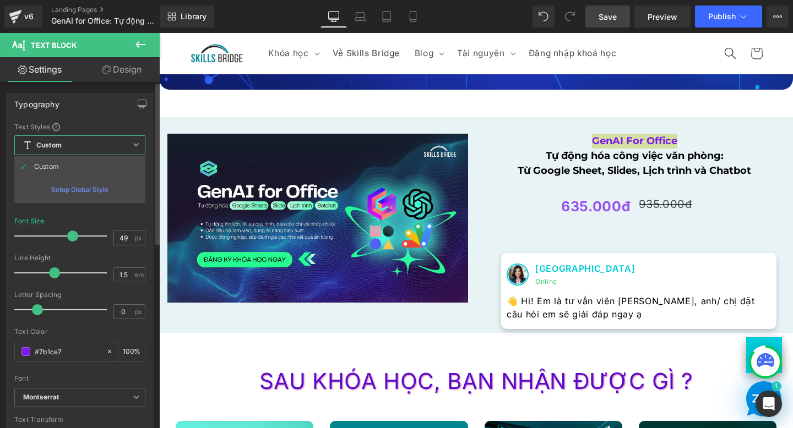
click at [70, 142] on span "Custom Setup Global Style" at bounding box center [79, 145] width 131 height 20
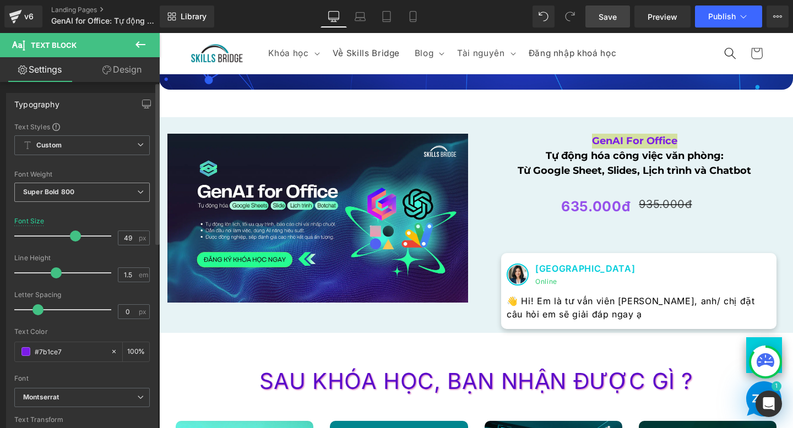
click at [64, 194] on b "Super Bold 800" at bounding box center [48, 192] width 51 height 8
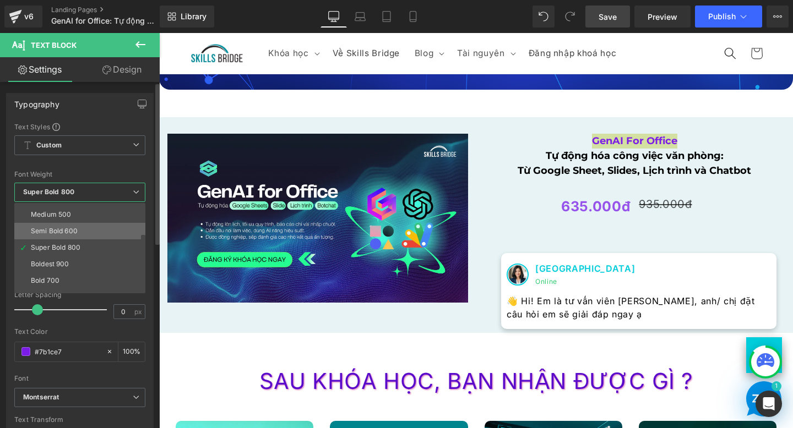
click at [55, 231] on div "Semi Bold 600" at bounding box center [54, 231] width 47 height 8
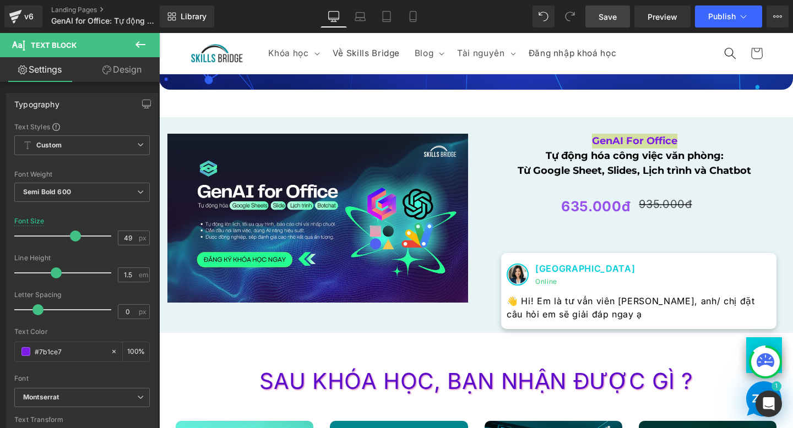
click at [607, 20] on span "Save" at bounding box center [608, 17] width 18 height 12
click at [726, 16] on span "Publish" at bounding box center [722, 16] width 28 height 9
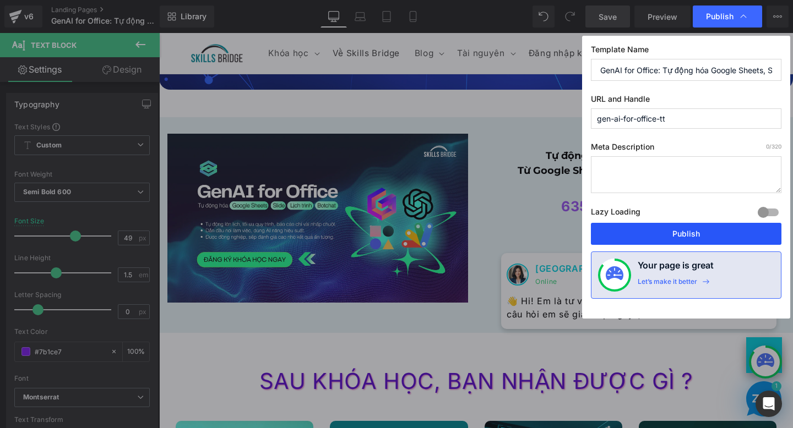
click at [621, 235] on button "Publish" at bounding box center [686, 234] width 191 height 22
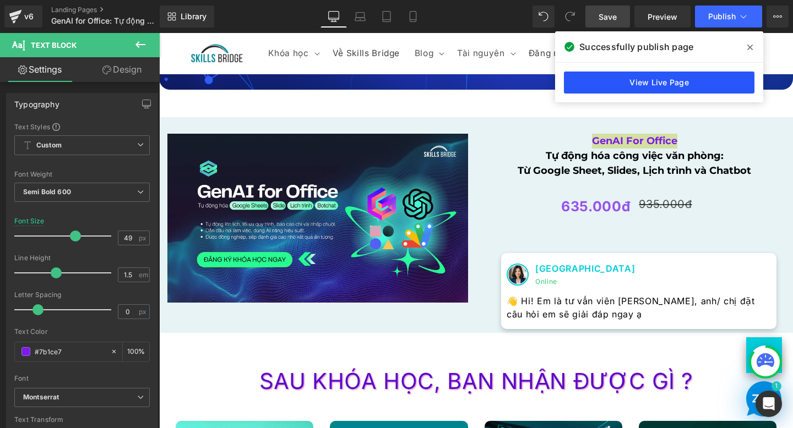
click at [617, 82] on link "View Live Page" at bounding box center [659, 83] width 191 height 22
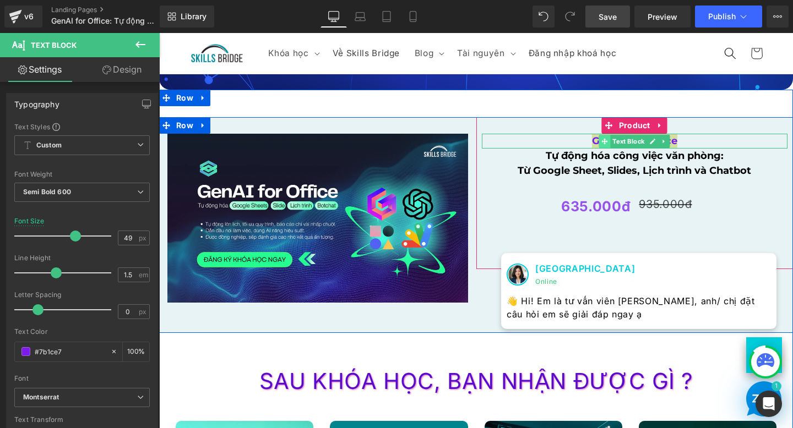
click at [605, 144] on icon at bounding box center [605, 141] width 6 height 7
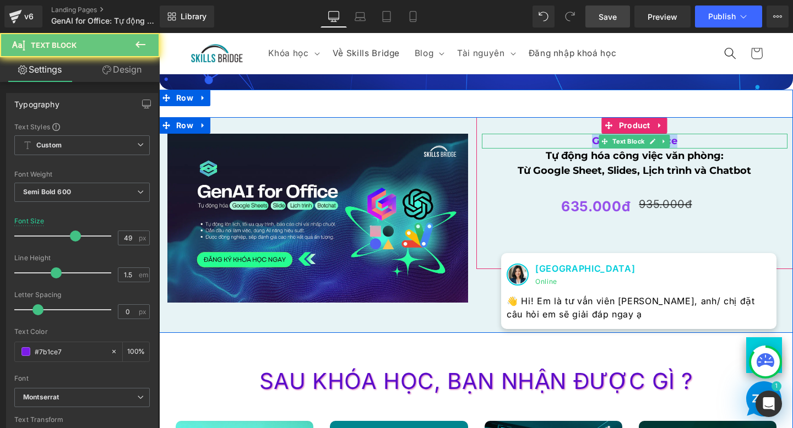
click at [561, 142] on p "GenAI For Office" at bounding box center [635, 141] width 306 height 15
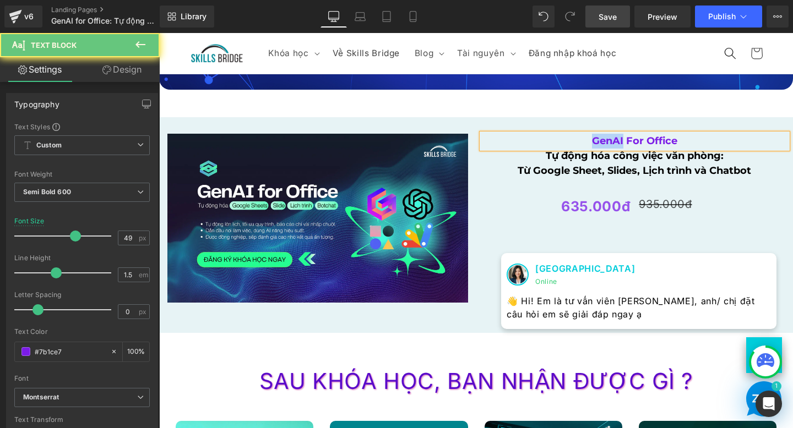
click at [561, 142] on p "GenAI For Office" at bounding box center [635, 141] width 306 height 15
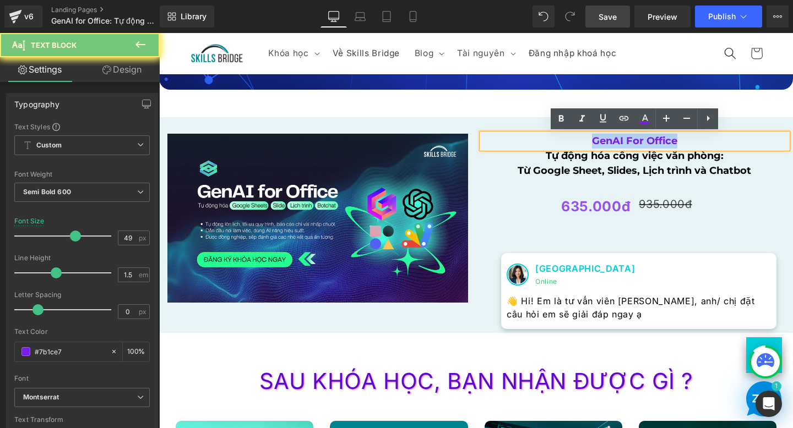
click at [561, 142] on p "GenAI For Office" at bounding box center [635, 141] width 306 height 15
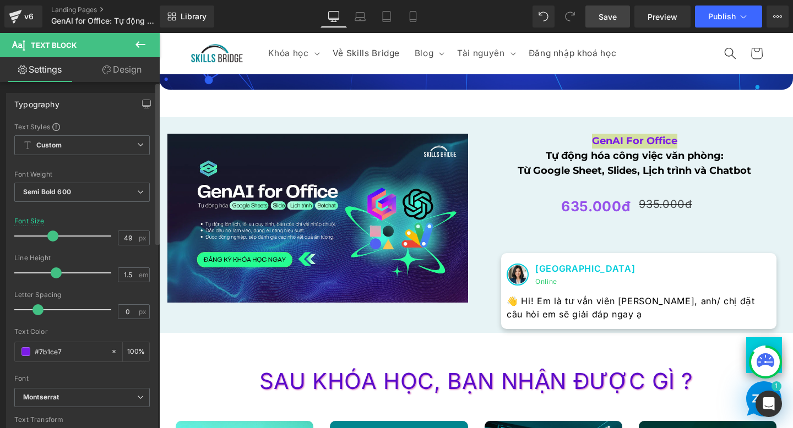
drag, startPoint x: 73, startPoint y: 236, endPoint x: 54, endPoint y: 238, distance: 19.5
click at [53, 238] on span at bounding box center [52, 236] width 11 height 11
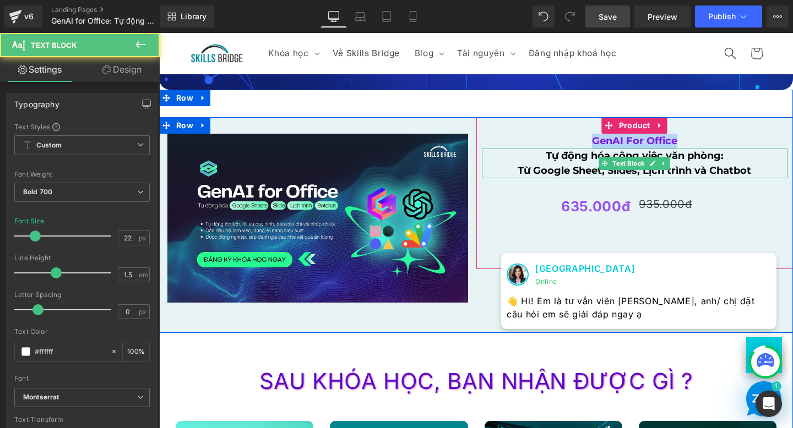
click at [567, 162] on p "Tự động hóa công việc văn phòng:" at bounding box center [635, 156] width 306 height 15
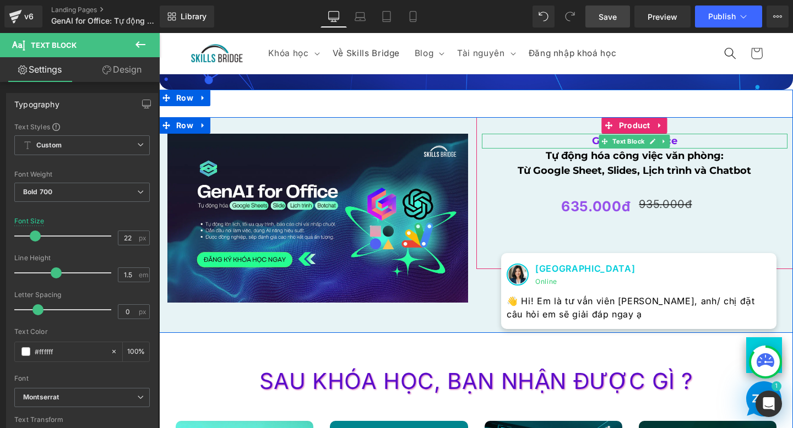
click at [588, 141] on p "GenAI For Office" at bounding box center [635, 141] width 306 height 15
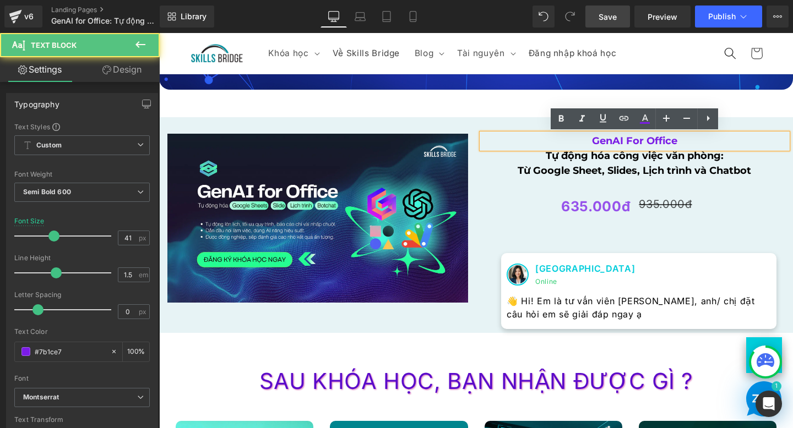
click at [588, 142] on p "GenAI For Office" at bounding box center [635, 141] width 306 height 15
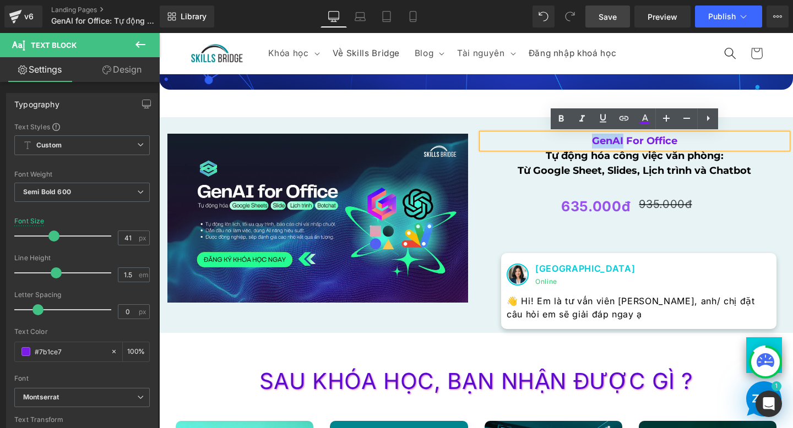
click at [588, 142] on p "GenAI For Office" at bounding box center [635, 141] width 306 height 15
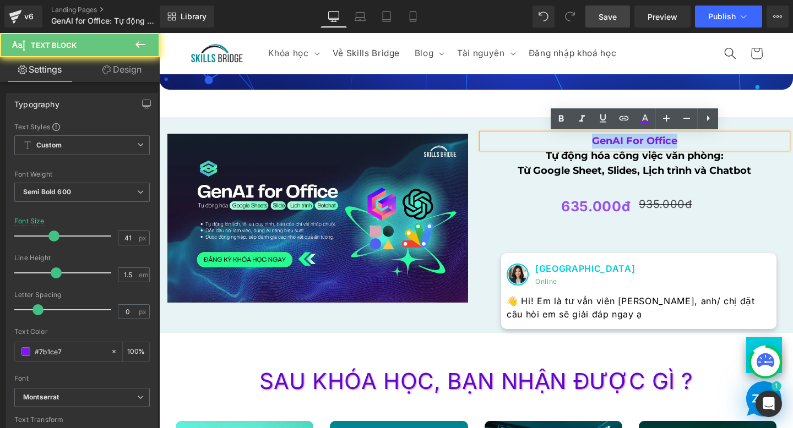
click at [588, 142] on p "GenAI For Office" at bounding box center [635, 141] width 306 height 15
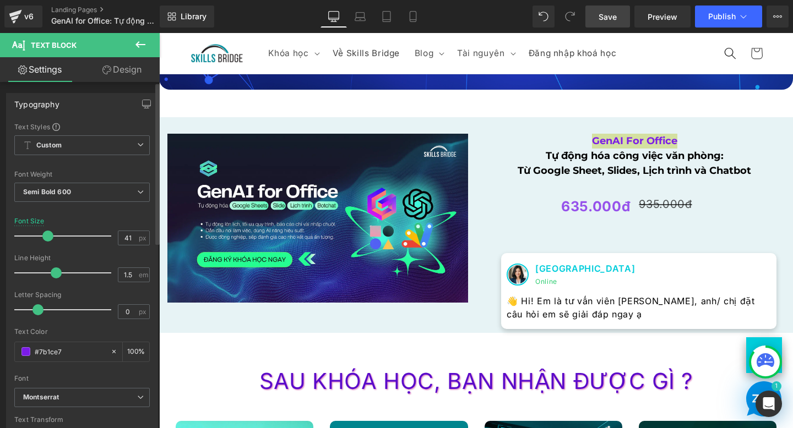
drag, startPoint x: 50, startPoint y: 237, endPoint x: 45, endPoint y: 238, distance: 5.6
click at [45, 238] on span at bounding box center [47, 236] width 11 height 11
click at [617, 17] on span "Save" at bounding box center [608, 17] width 18 height 12
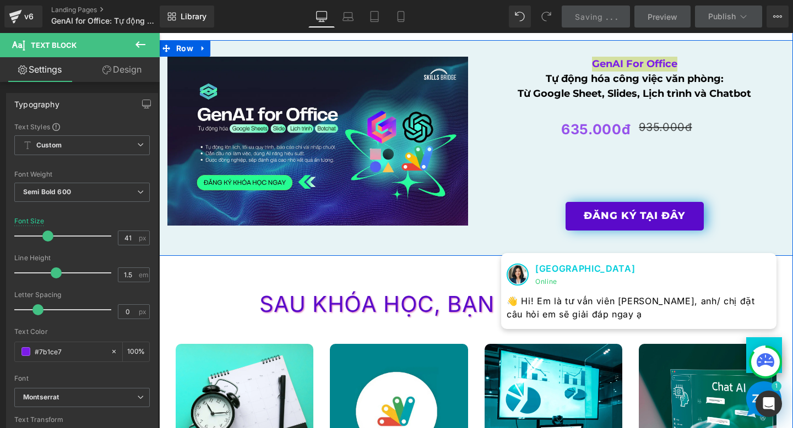
scroll to position [1713, 0]
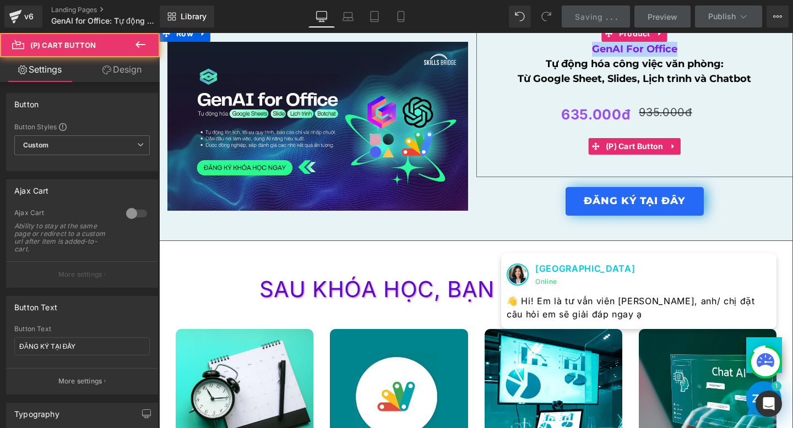
drag, startPoint x: 602, startPoint y: 205, endPoint x: 602, endPoint y: 197, distance: 8.3
click at [602, 197] on button "ĐĂNG KÝ TẠI ĐÂY" at bounding box center [635, 201] width 138 height 29
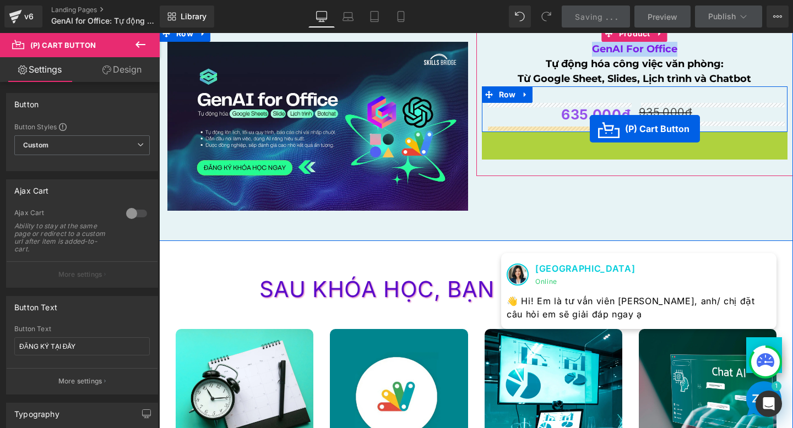
drag, startPoint x: 592, startPoint y: 149, endPoint x: 590, endPoint y: 129, distance: 20.5
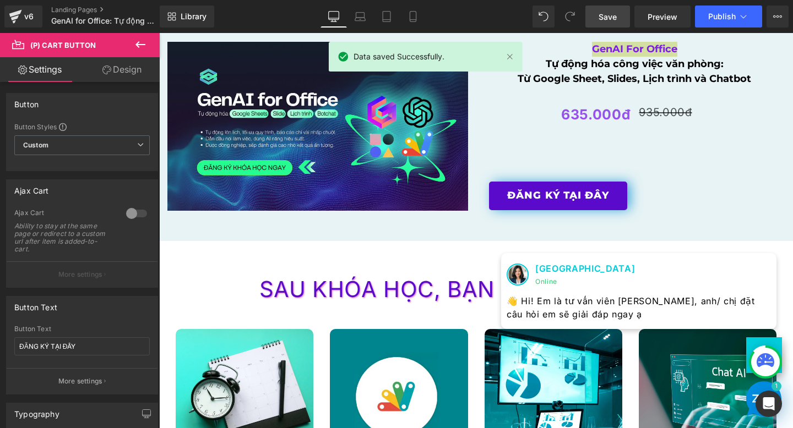
click at [611, 21] on span "Save" at bounding box center [608, 17] width 18 height 12
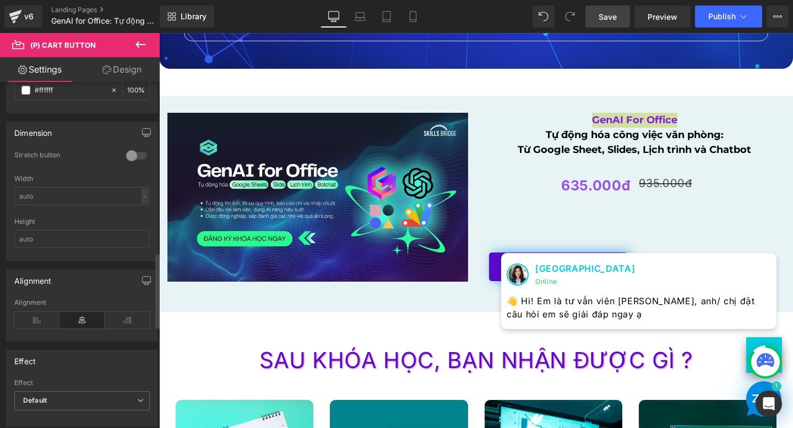
scroll to position [823, 0]
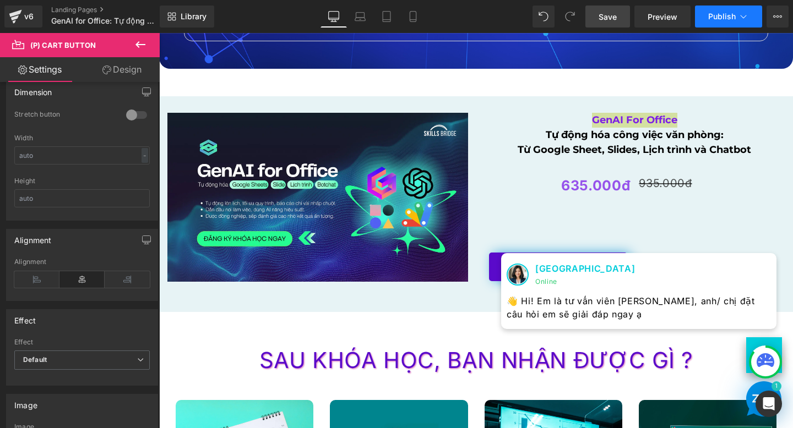
click at [725, 18] on span "Publish" at bounding box center [722, 16] width 28 height 9
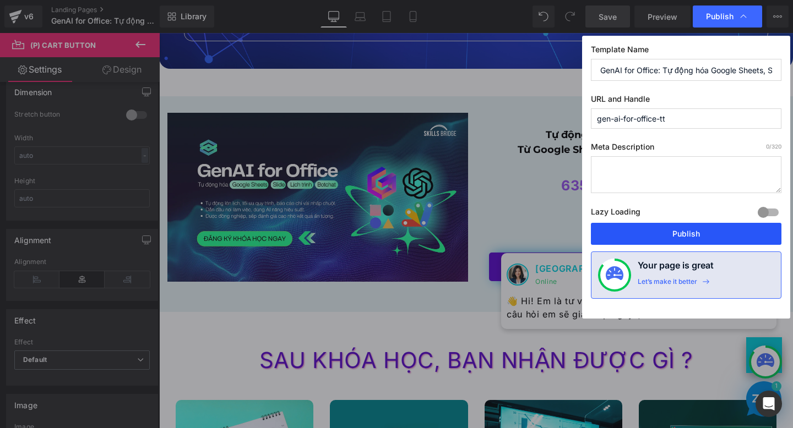
click at [631, 234] on button "Publish" at bounding box center [686, 234] width 191 height 22
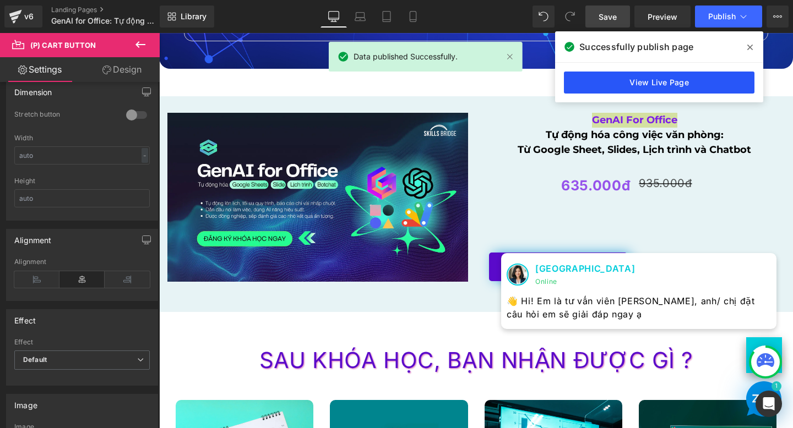
click at [590, 87] on link "View Live Page" at bounding box center [659, 83] width 191 height 22
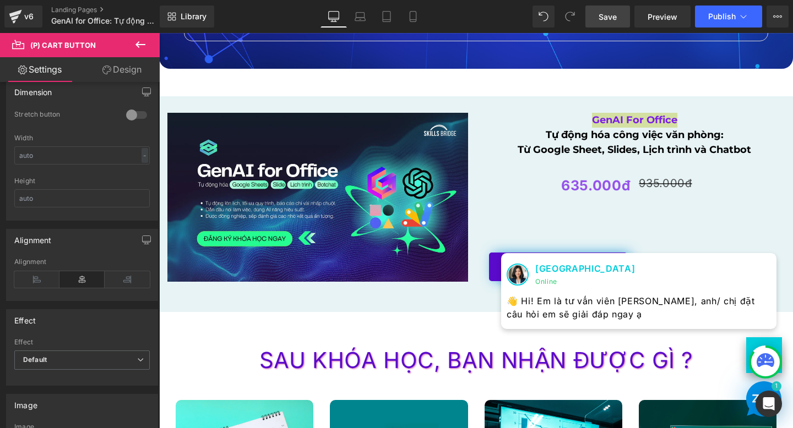
click at [571, 206] on span "(P) Cart Button" at bounding box center [558, 211] width 51 height 13
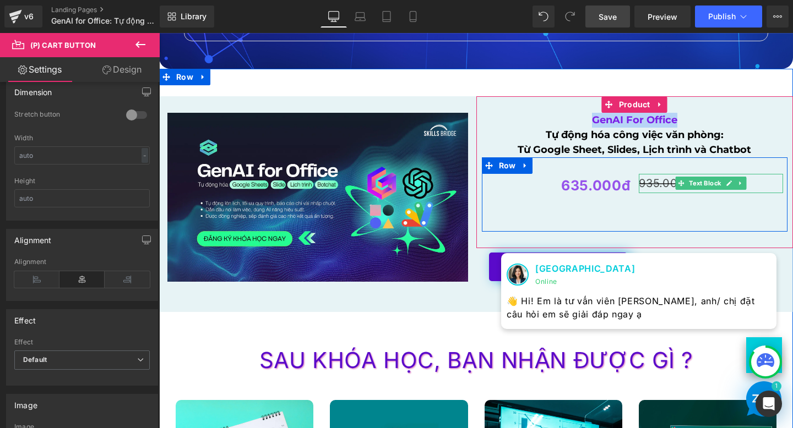
click at [651, 187] on p "935.000đ" at bounding box center [711, 183] width 144 height 19
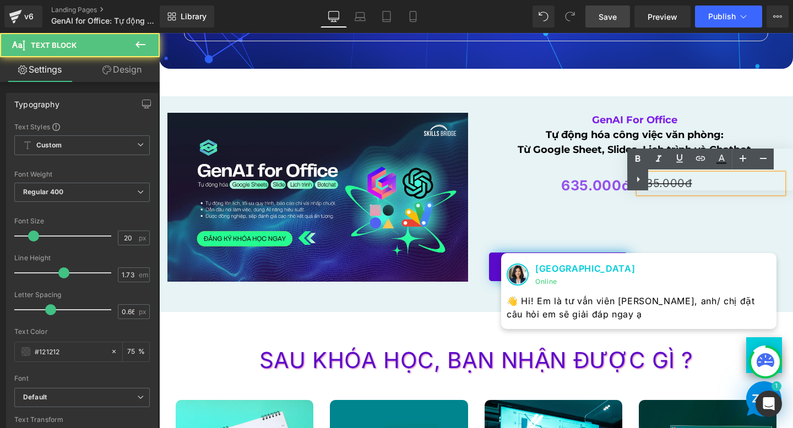
click at [609, 179] on strong "635.000đ" at bounding box center [595, 185] width 69 height 17
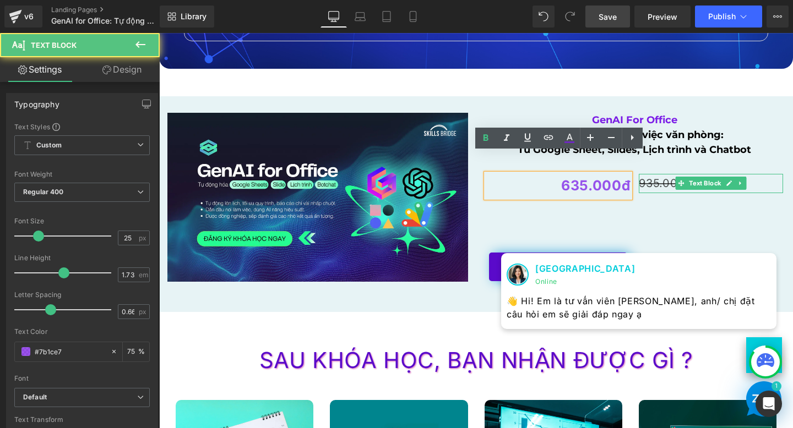
click at [649, 188] on p "935.000đ" at bounding box center [711, 183] width 144 height 19
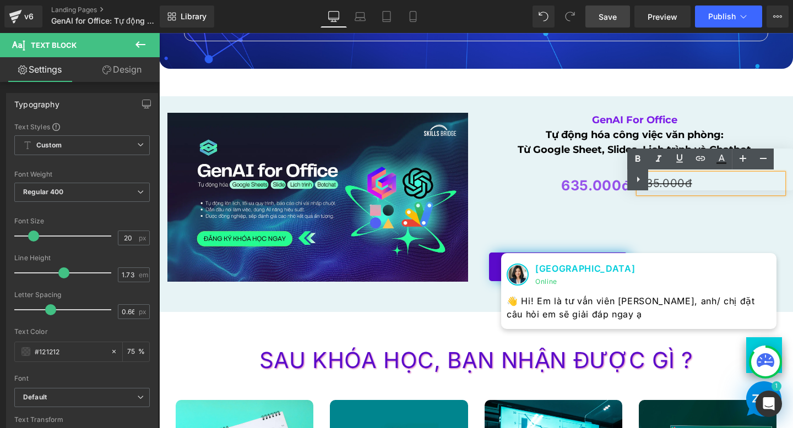
click at [664, 184] on div "Text Color Highlight Color #333333 #121212 75 % transparent 0 %" at bounding box center [710, 170] width 166 height 42
click at [603, 191] on strong "635.000đ" at bounding box center [595, 185] width 69 height 17
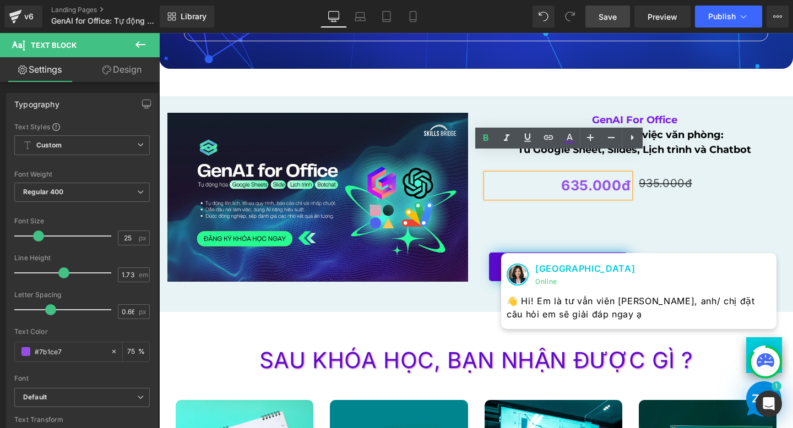
click at [630, 186] on div "635.000đ" at bounding box center [558, 186] width 144 height 24
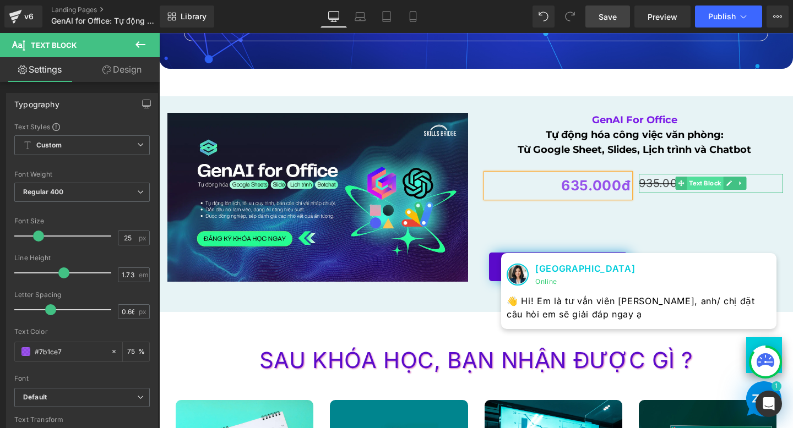
click at [687, 188] on span "Text Block" at bounding box center [705, 183] width 36 height 13
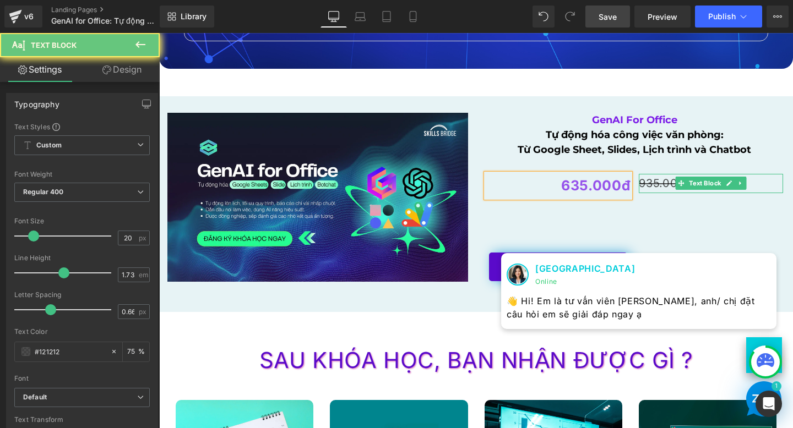
drag, startPoint x: 649, startPoint y: 186, endPoint x: 807, endPoint y: 219, distance: 162.0
click at [649, 186] on p "935.000đ" at bounding box center [711, 183] width 144 height 19
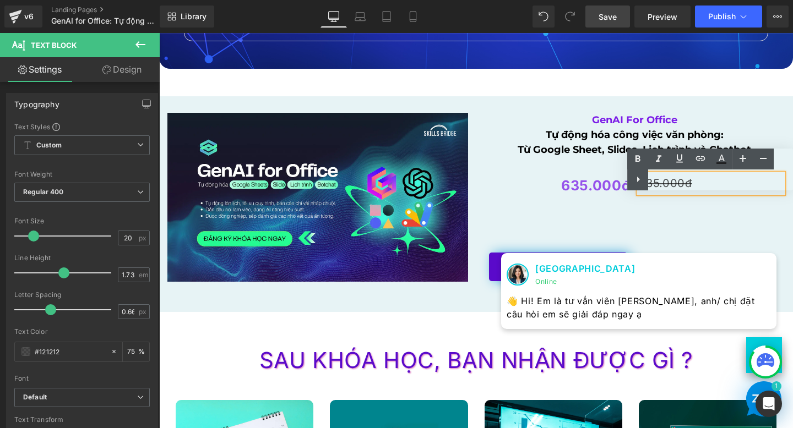
click at [671, 216] on div "635.000đ Text Block ĐĂNG KÝ TẠI ĐÂY (P) Cart Button 935.000đ Text Block Row" at bounding box center [635, 194] width 306 height 74
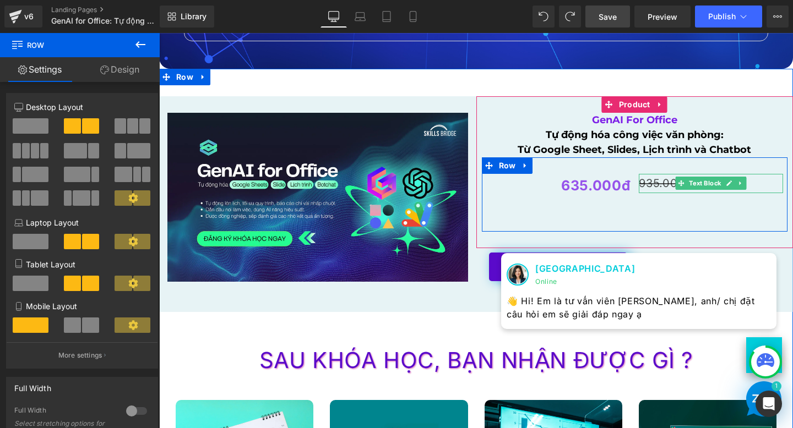
click at [667, 184] on p "935.000đ" at bounding box center [711, 183] width 144 height 19
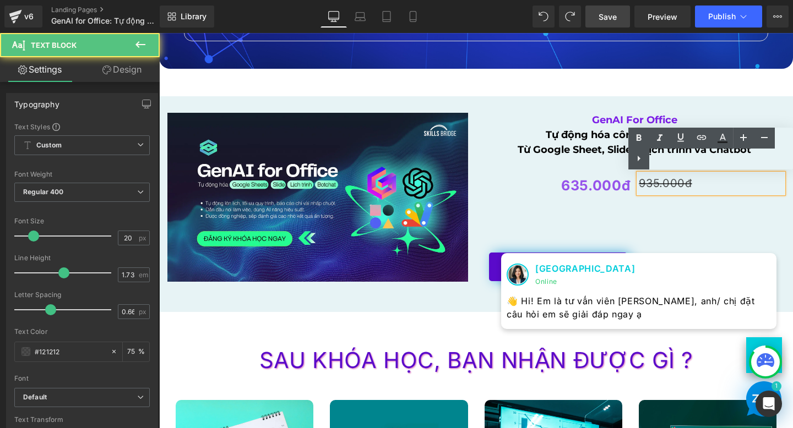
click at [641, 183] on p "935.000đ" at bounding box center [711, 183] width 144 height 19
click at [601, 181] on strong "635.000đ" at bounding box center [595, 185] width 69 height 17
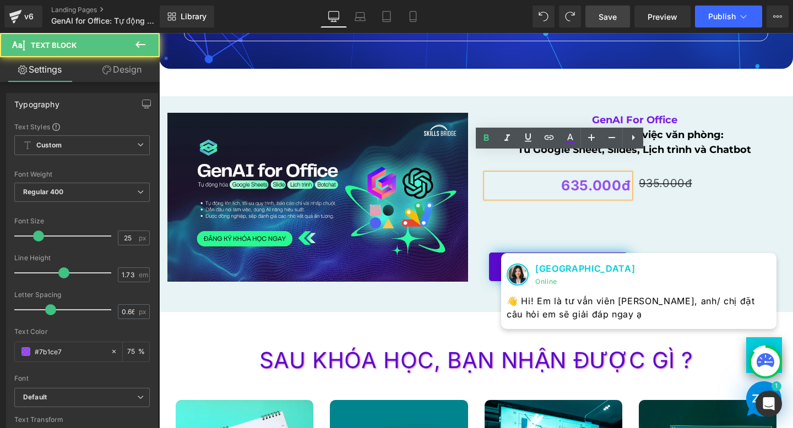
click at [631, 188] on div "635.000đ" at bounding box center [558, 186] width 144 height 24
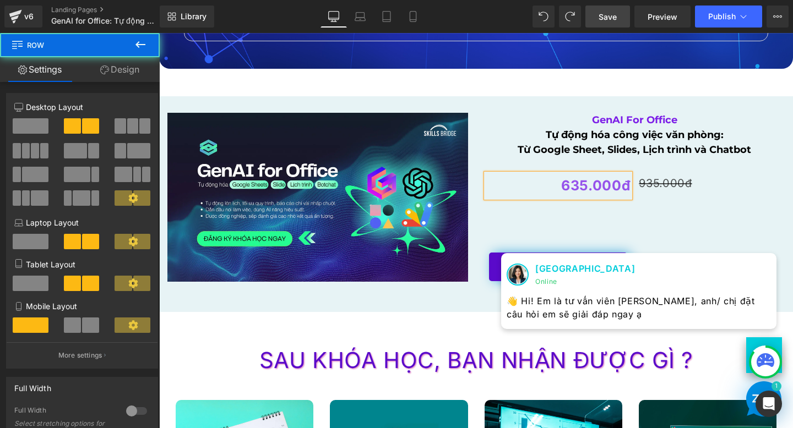
click at [651, 229] on div "635.000đ Text Block ĐĂNG KÝ TẠI ĐÂY (P) Cart Button 935.000đ Text Block Row" at bounding box center [635, 194] width 306 height 74
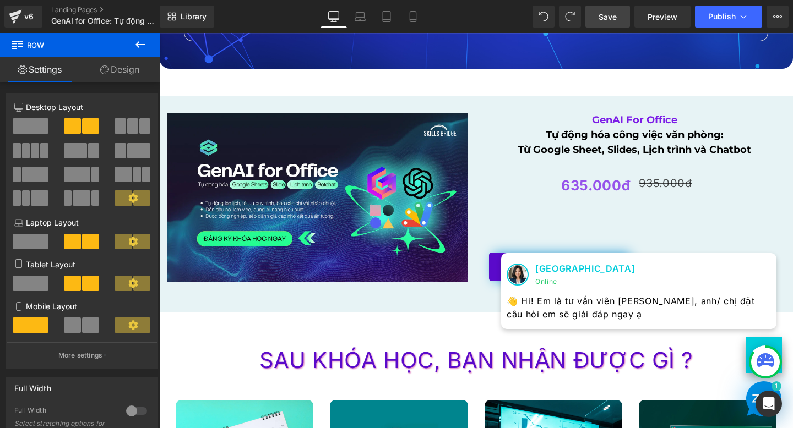
drag, startPoint x: 610, startPoint y: 21, endPoint x: 444, endPoint y: 123, distance: 194.4
click at [610, 21] on span "Save" at bounding box center [608, 17] width 18 height 12
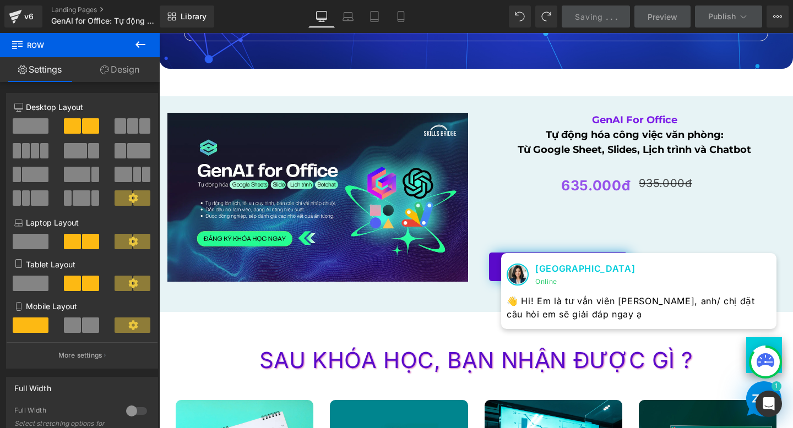
scroll to position [1701, 0]
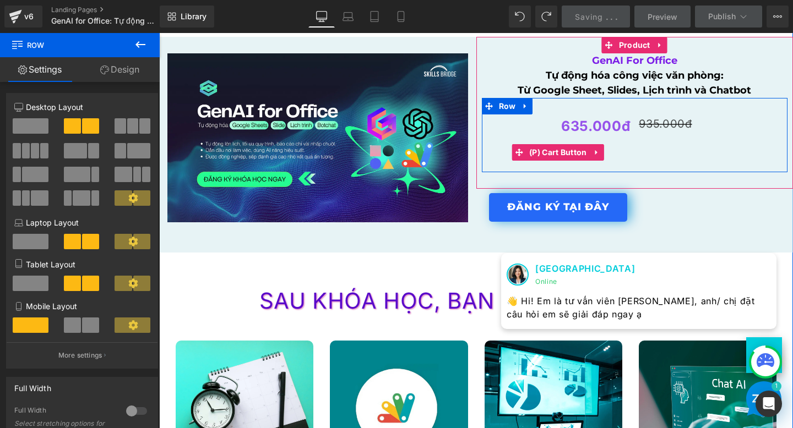
click at [578, 205] on button "ĐĂNG KÝ TẠI ĐÂY" at bounding box center [558, 207] width 138 height 29
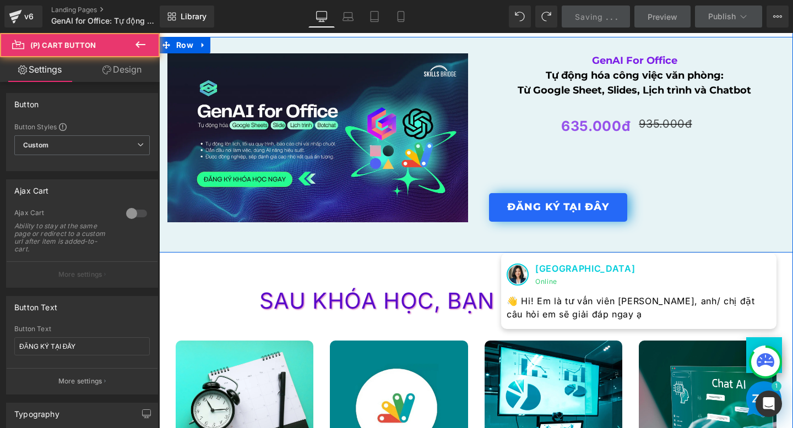
click at [625, 207] on button "ĐĂNG KÝ TẠI ĐÂY" at bounding box center [558, 207] width 138 height 29
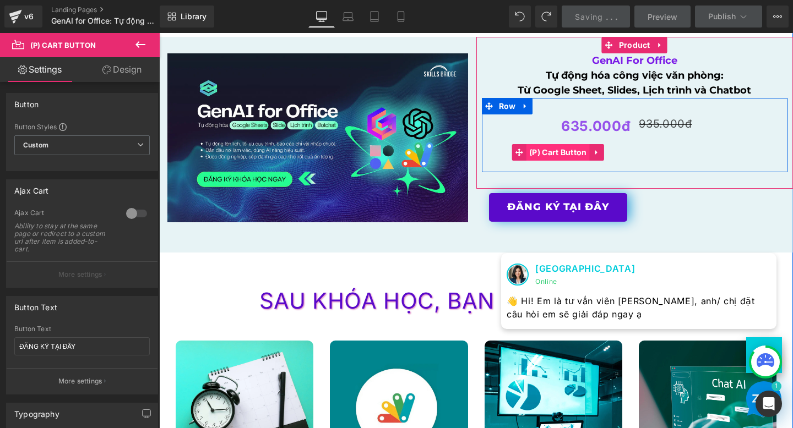
click at [562, 153] on span "(P) Cart Button" at bounding box center [557, 152] width 63 height 17
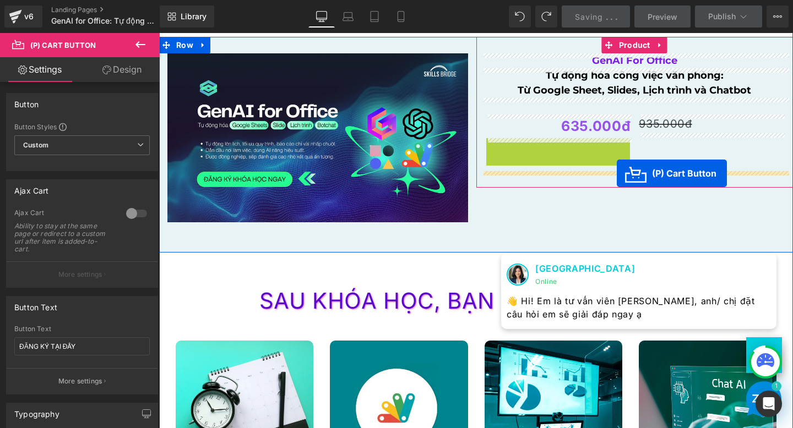
drag, startPoint x: 513, startPoint y: 150, endPoint x: 617, endPoint y: 173, distance: 106.1
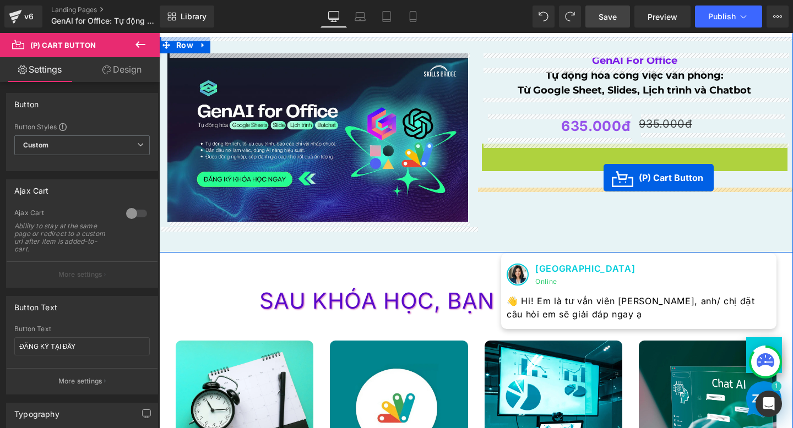
drag, startPoint x: 595, startPoint y: 157, endPoint x: 604, endPoint y: 178, distance: 22.2
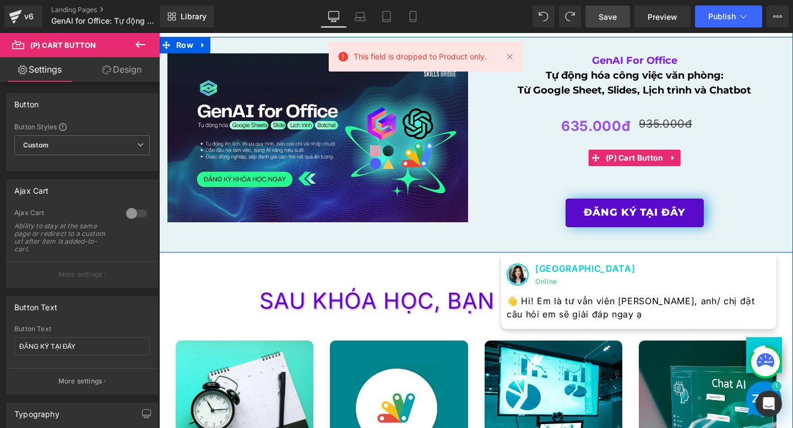
click at [504, 176] on div "GenAI For Office Text Block Tự động hóa công việc văn phòng: Từ Google Sheet, S…" at bounding box center [634, 113] width 317 height 152
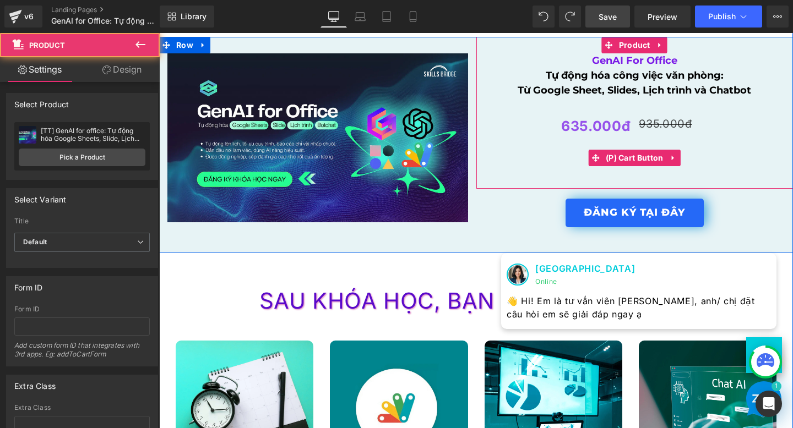
click at [588, 220] on button "ĐĂNG KÝ TẠI ĐÂY" at bounding box center [635, 213] width 138 height 29
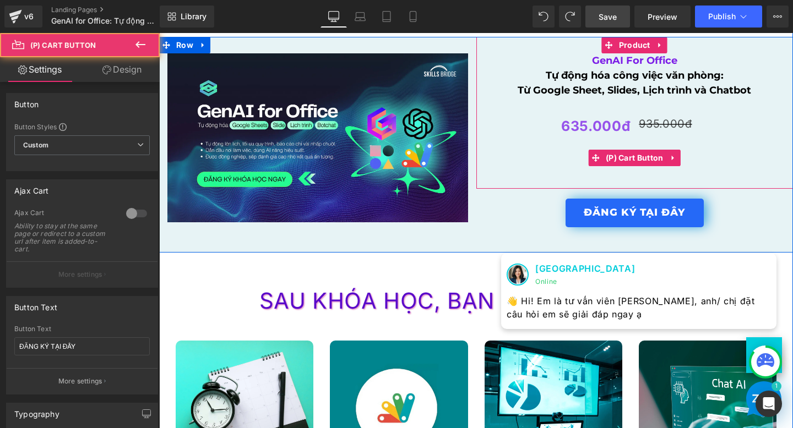
click at [588, 219] on button "ĐĂNG KÝ TẠI ĐÂY" at bounding box center [635, 213] width 138 height 29
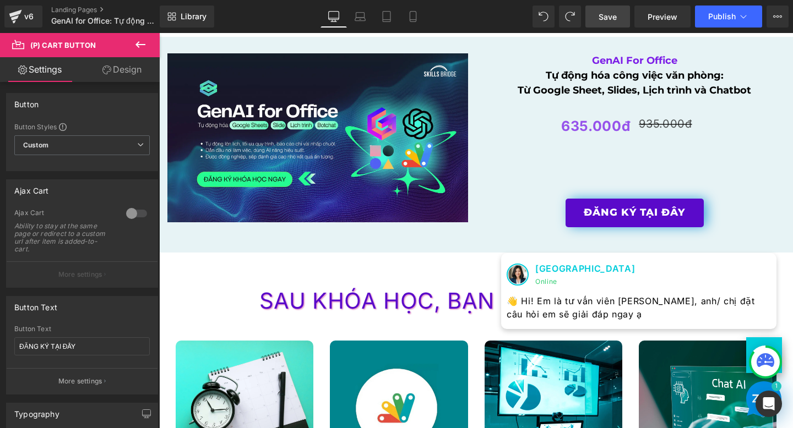
click at [600, 18] on span "Save" at bounding box center [608, 17] width 18 height 12
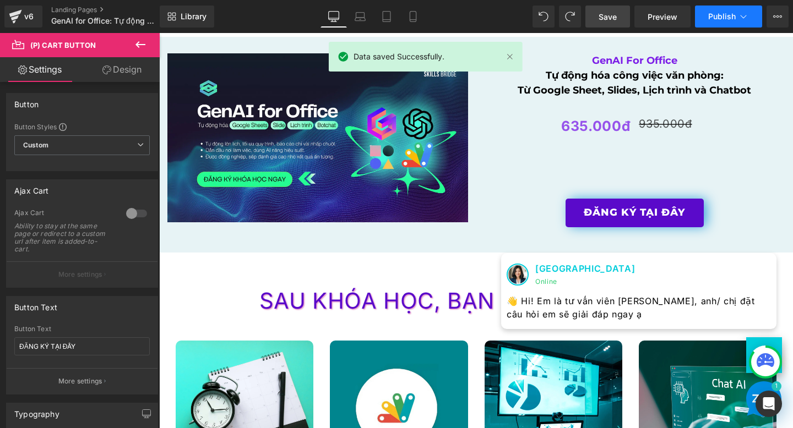
click at [727, 17] on span "Publish" at bounding box center [722, 16] width 28 height 9
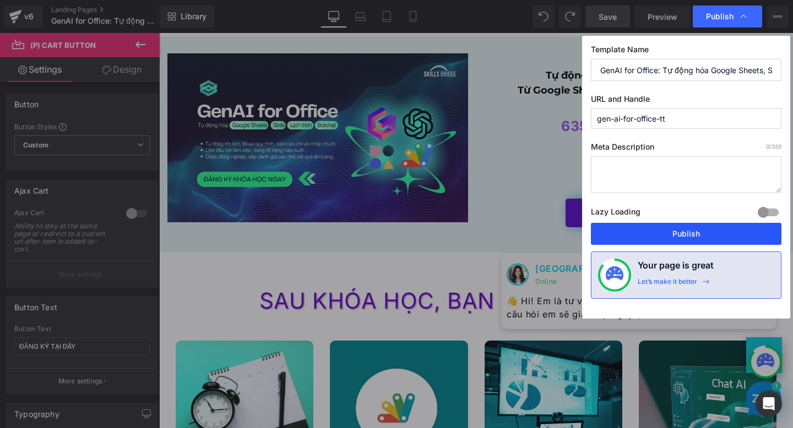
click at [653, 235] on button "Publish" at bounding box center [686, 234] width 191 height 22
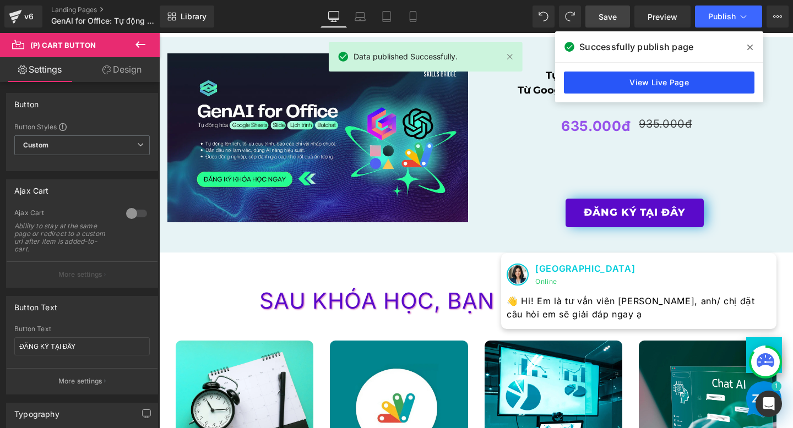
click at [651, 84] on link "View Live Page" at bounding box center [659, 83] width 191 height 22
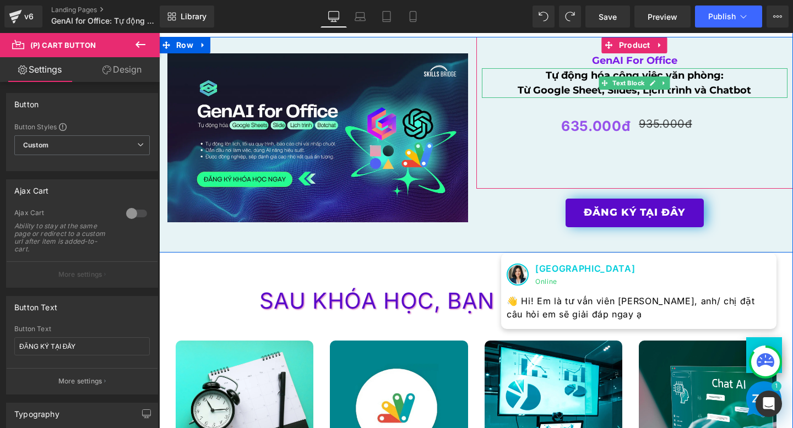
scroll to position [1701, 0]
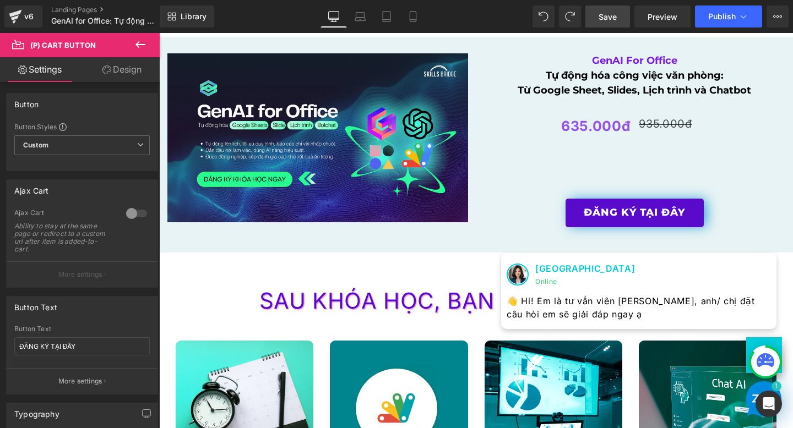
click at [609, 18] on span "Save" at bounding box center [608, 17] width 18 height 12
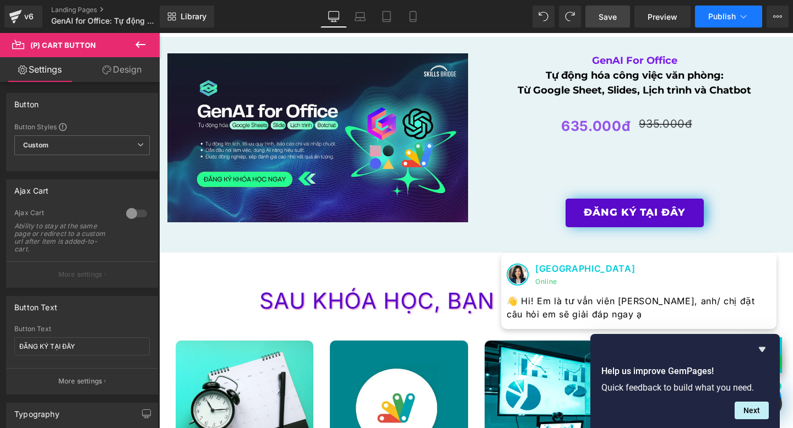
click at [729, 18] on span "Publish" at bounding box center [722, 16] width 28 height 9
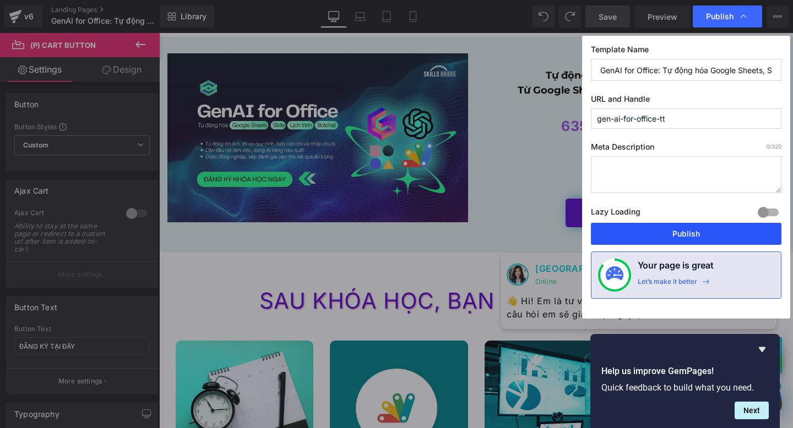
drag, startPoint x: 651, startPoint y: 230, endPoint x: 334, endPoint y: 179, distance: 321.9
click at [651, 230] on button "Publish" at bounding box center [686, 234] width 191 height 22
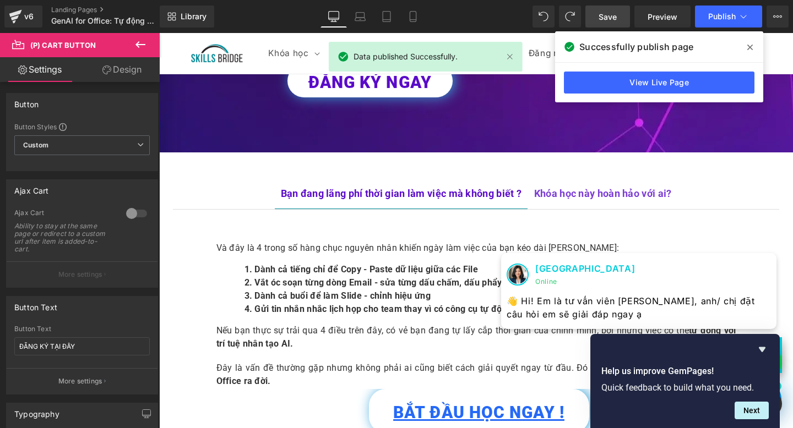
scroll to position [0, 0]
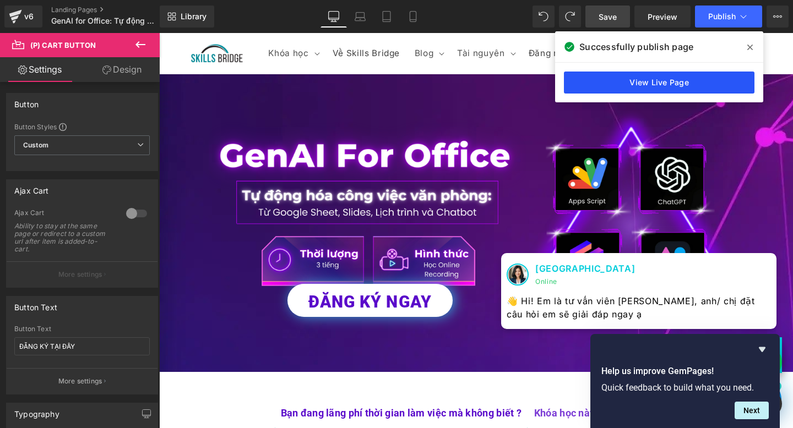
click at [577, 78] on link "View Live Page" at bounding box center [659, 83] width 191 height 22
